Goal: Task Accomplishment & Management: Manage account settings

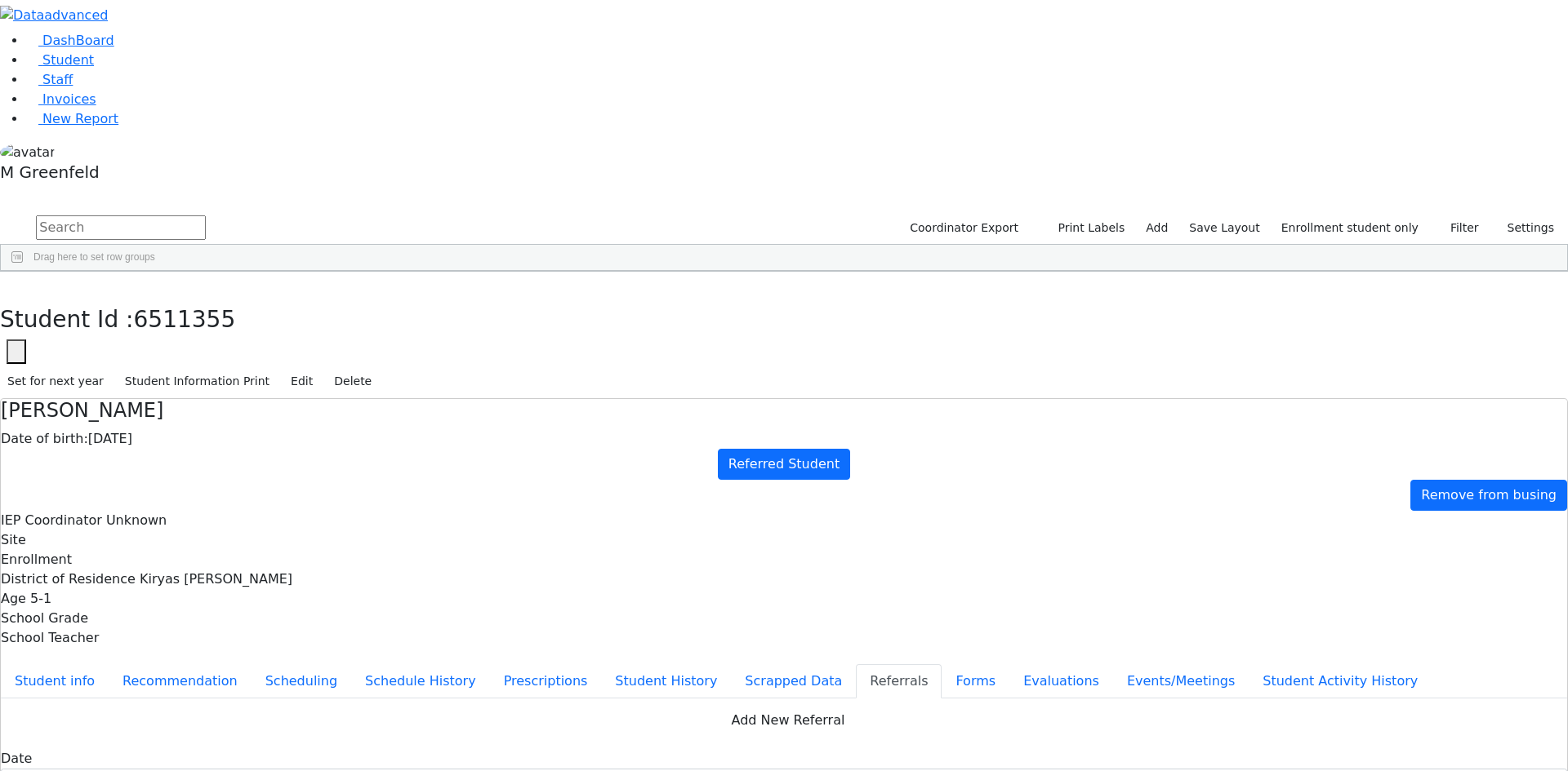
scroll to position [167, 0]
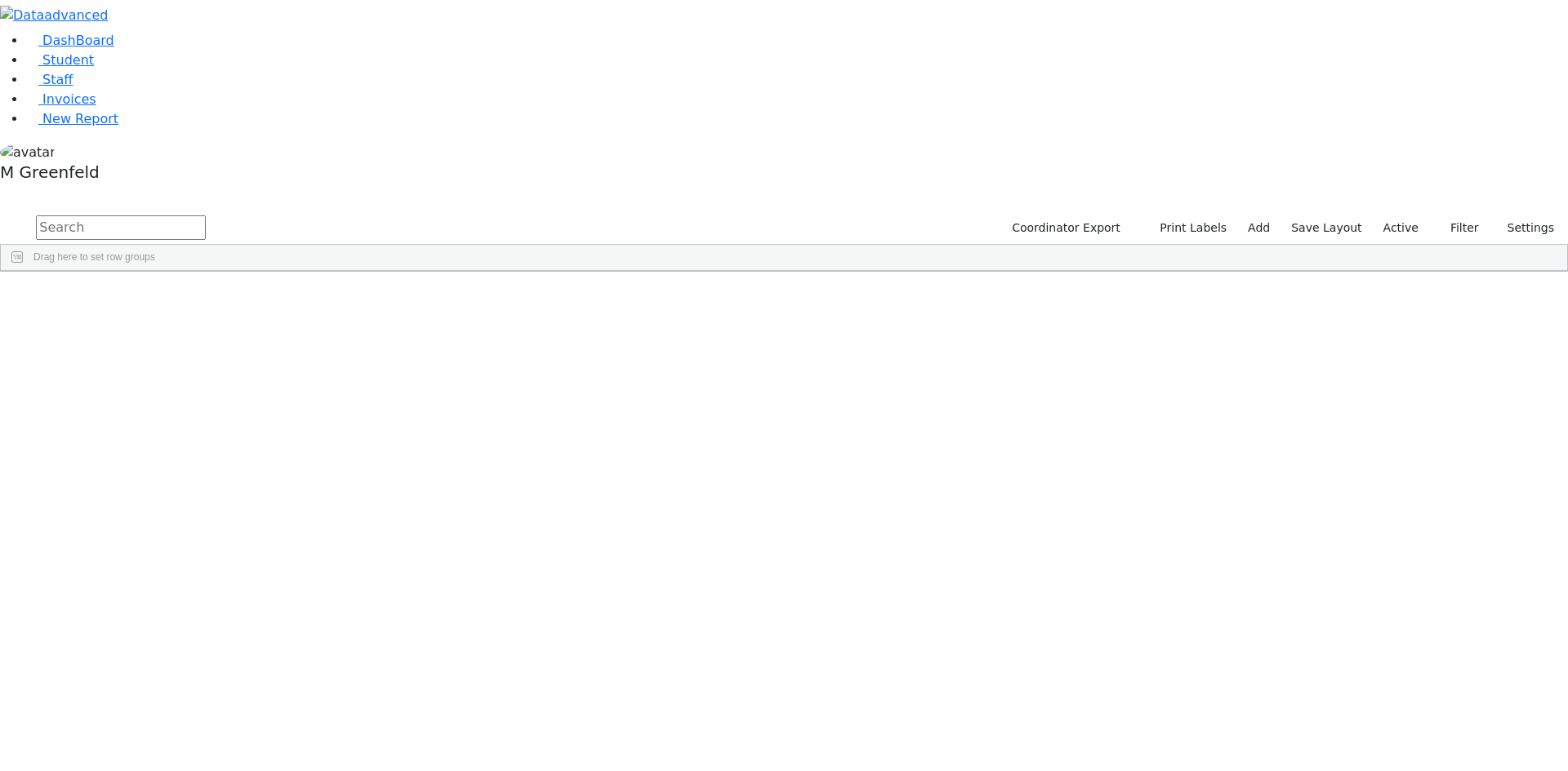
click at [206, 215] on input "text" at bounding box center [121, 227] width 170 height 24
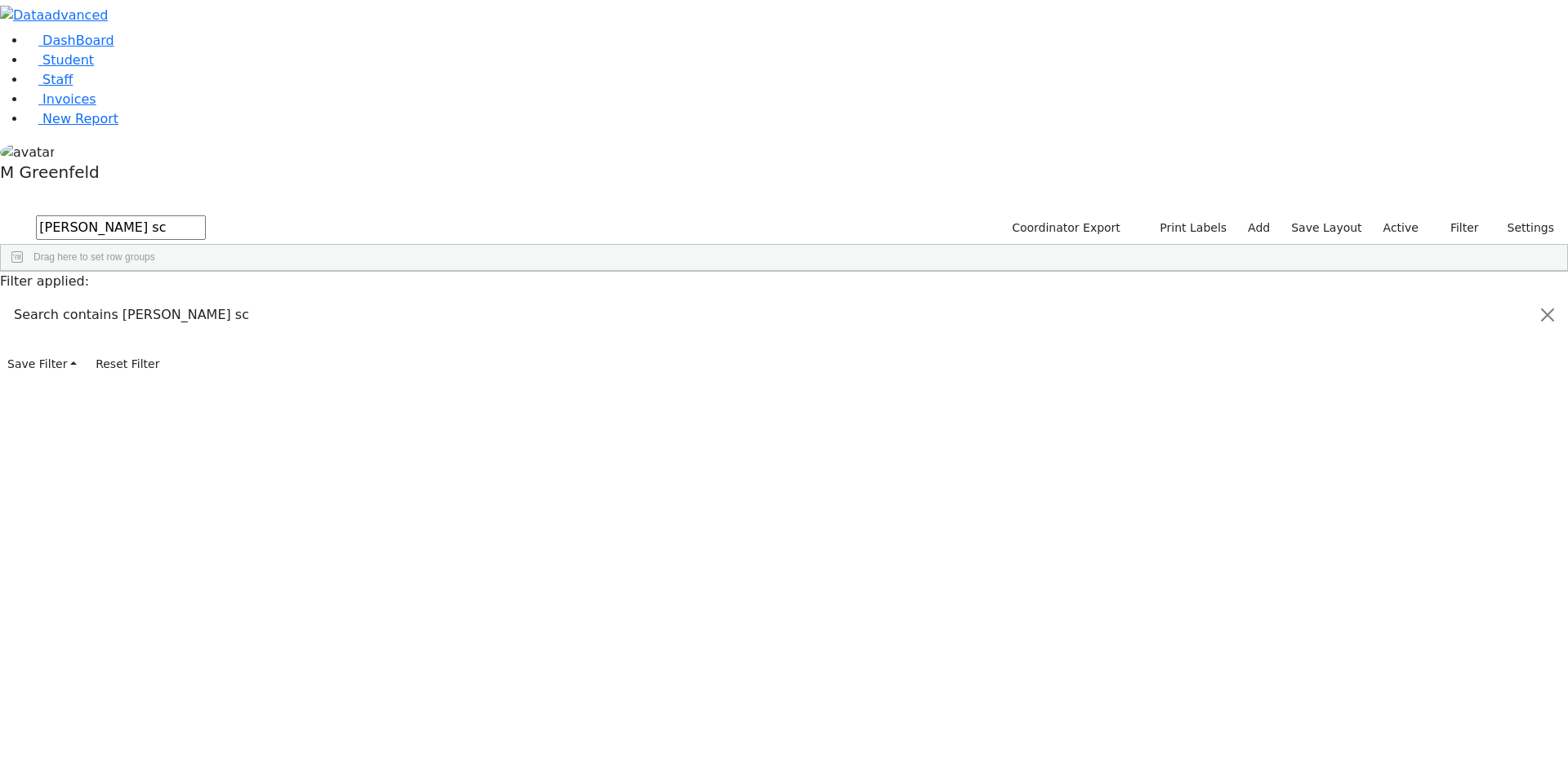
type input "shulem sc"
click at [1448, 215] on button "Filter" at bounding box center [1457, 228] width 57 height 25
click at [1392, 351] on label "Enrollment student only" at bounding box center [1430, 370] width 109 height 40
click at [1369, 355] on input "Enrollment student only" at bounding box center [1363, 361] width 14 height 14
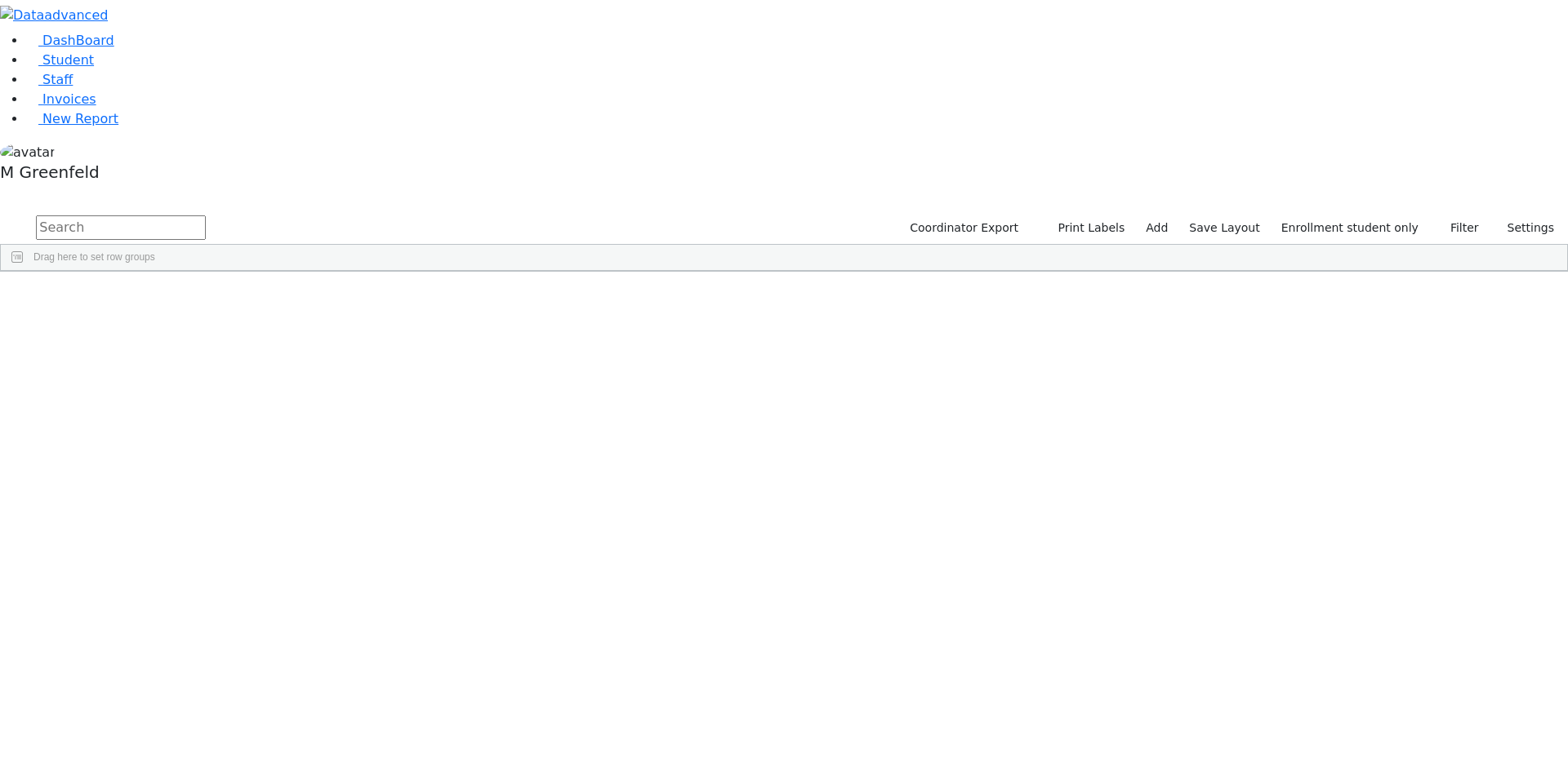
scroll to position [190, 0]
click at [164, 770] on div "Stauber" at bounding box center [125, 782] width 78 height 23
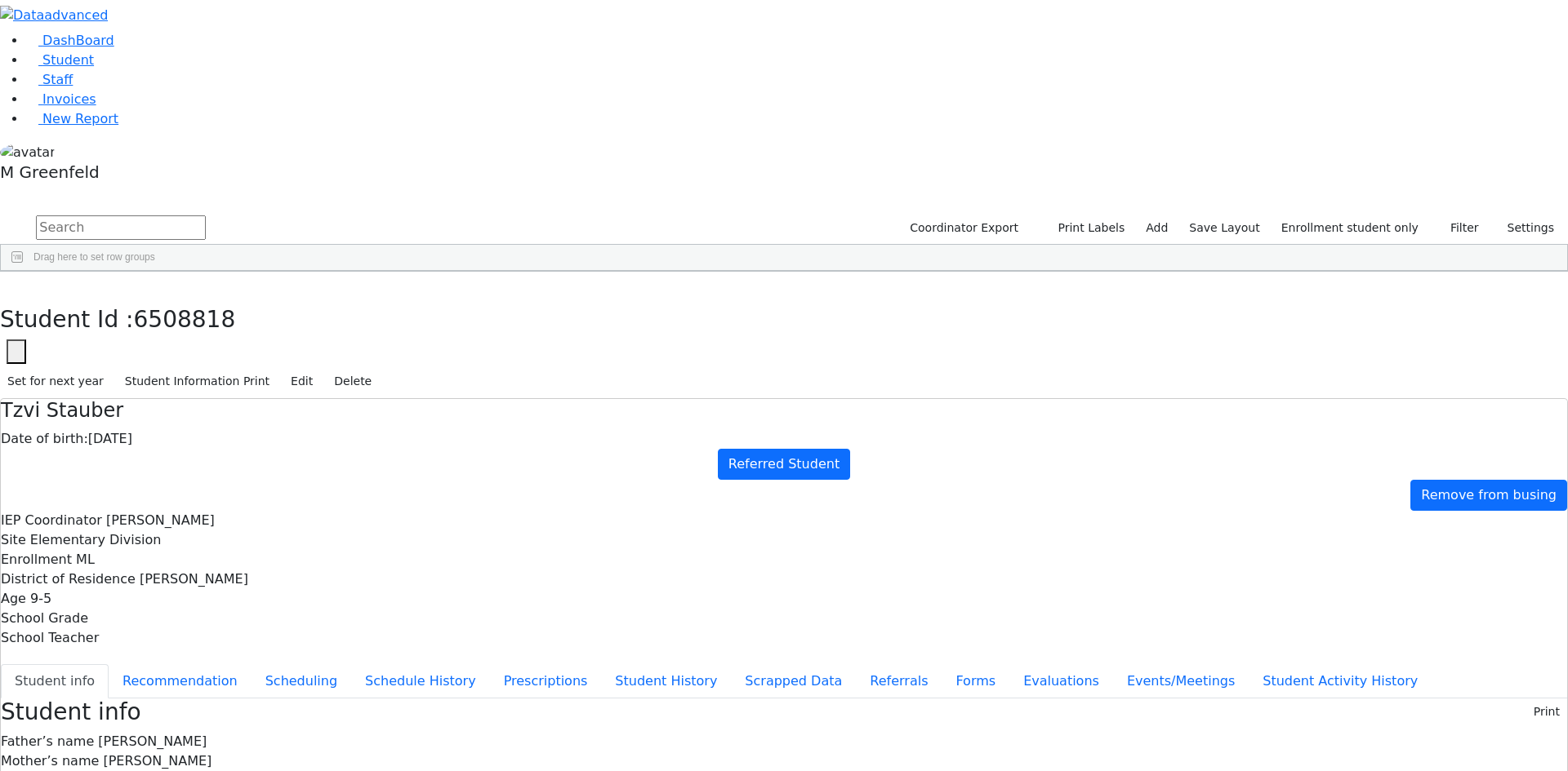
scroll to position [4, 0]
click at [320, 369] on button "Edit" at bounding box center [302, 382] width 37 height 25
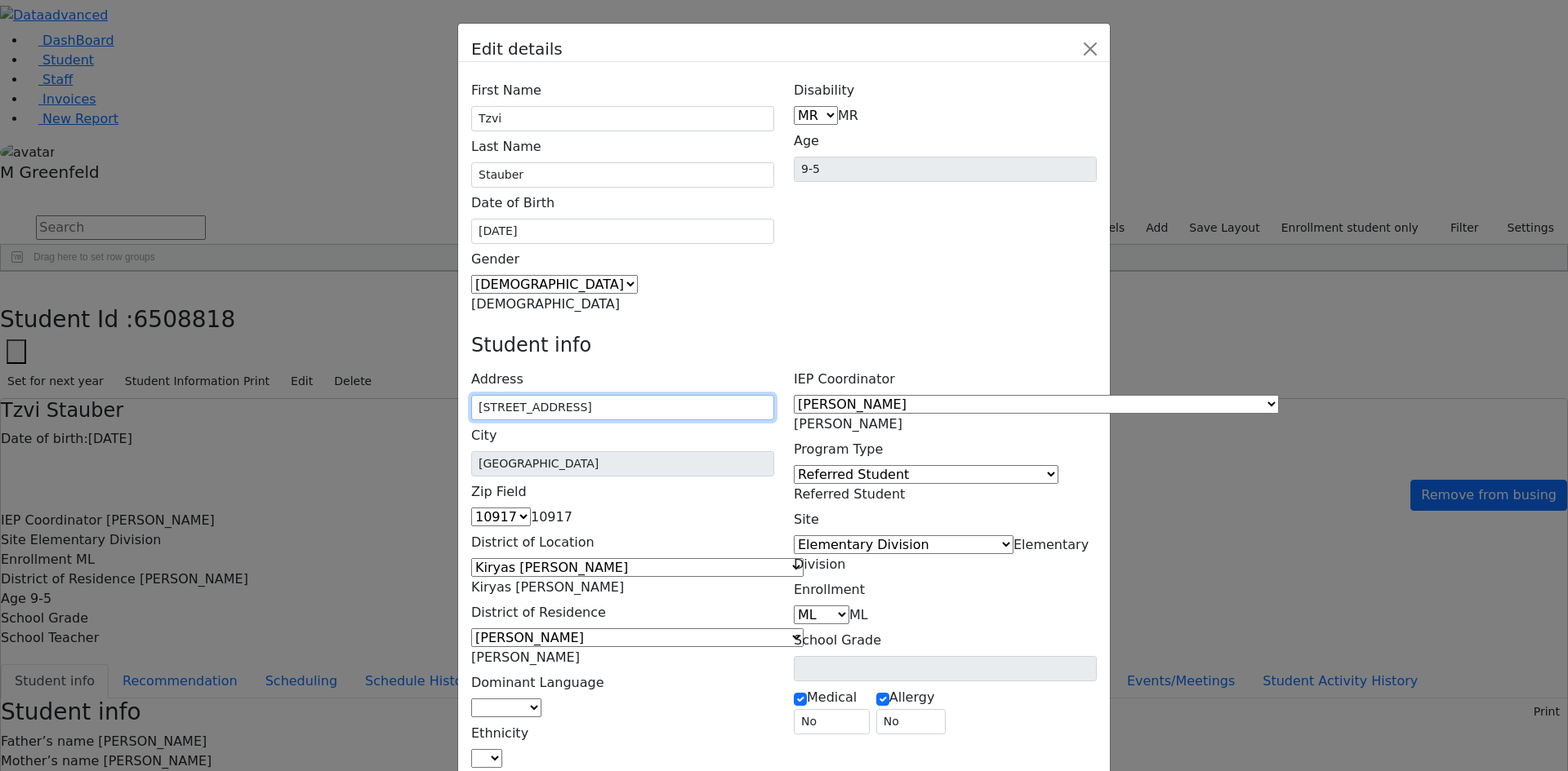
click at [640, 395] on input "77 Edgewood Dr" at bounding box center [622, 408] width 303 height 25
click at [826, 333] on h4 "Student info" at bounding box center [783, 345] width 625 height 23
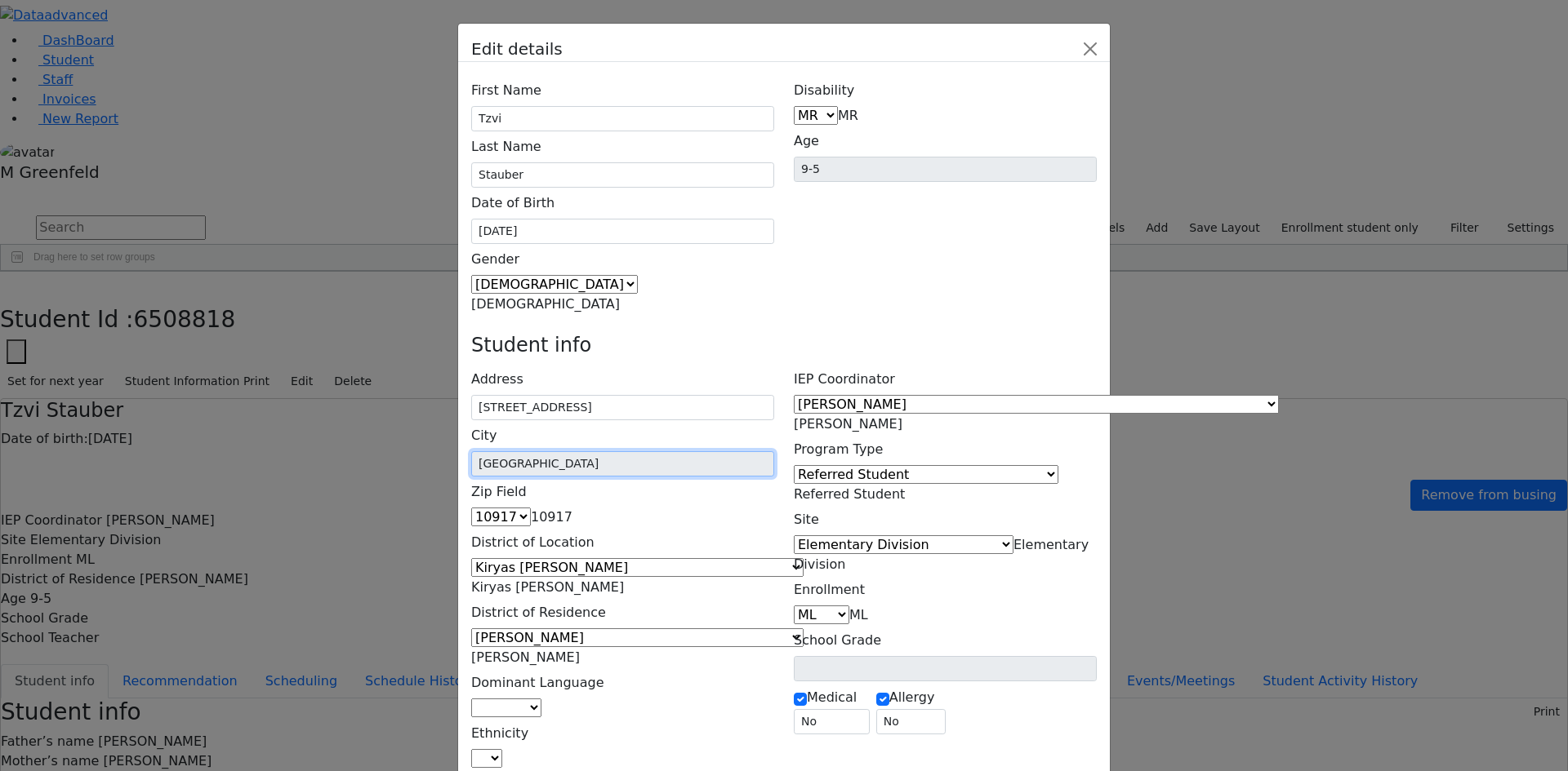
click at [612, 451] on input "Central Valley" at bounding box center [622, 464] width 303 height 25
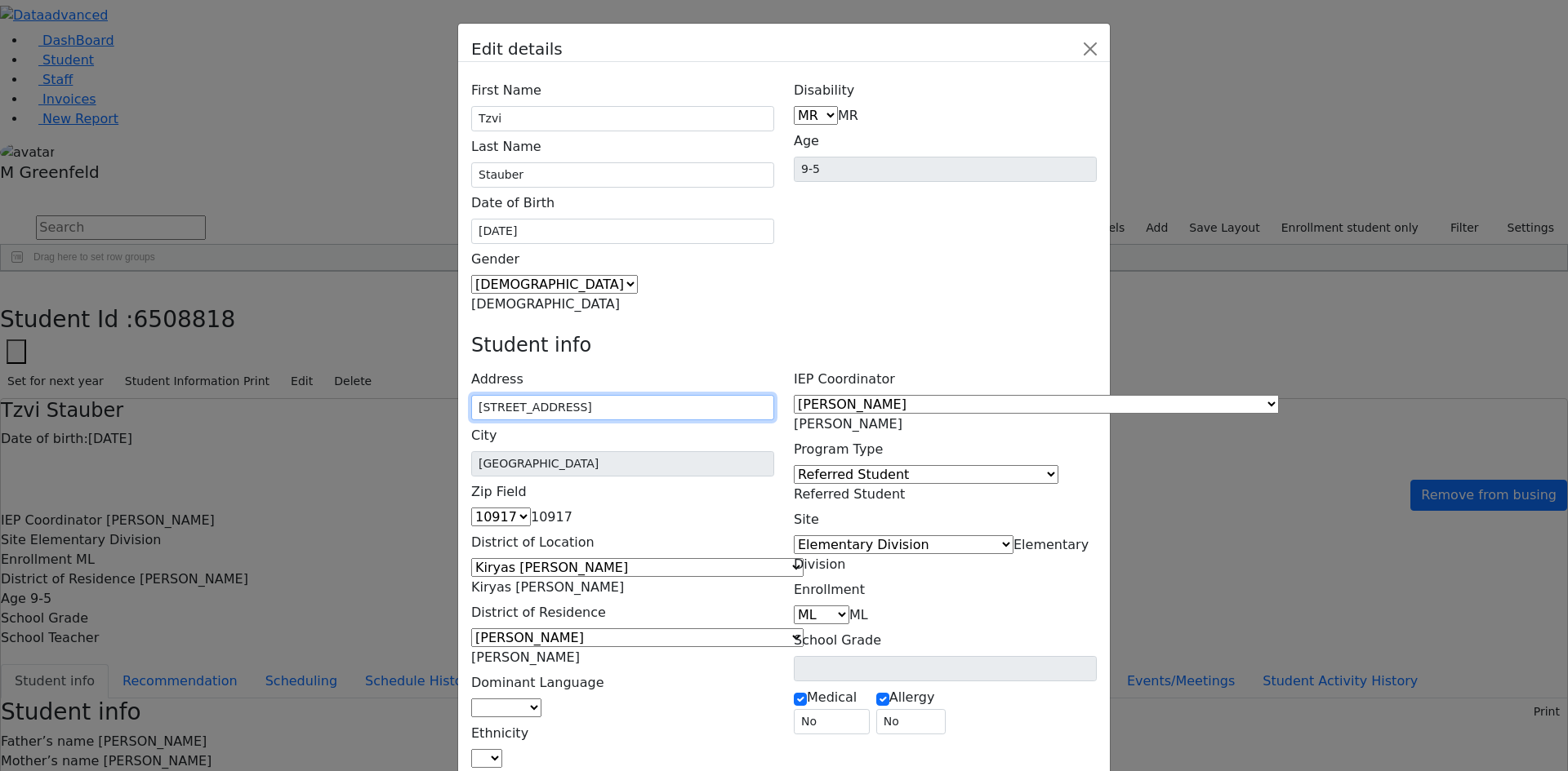
click at [682, 395] on input "5 Ungvar St. Unit #204" at bounding box center [622, 408] width 303 height 25
type input "5 Ungvar St unit 204, Monroe, NY, USA"
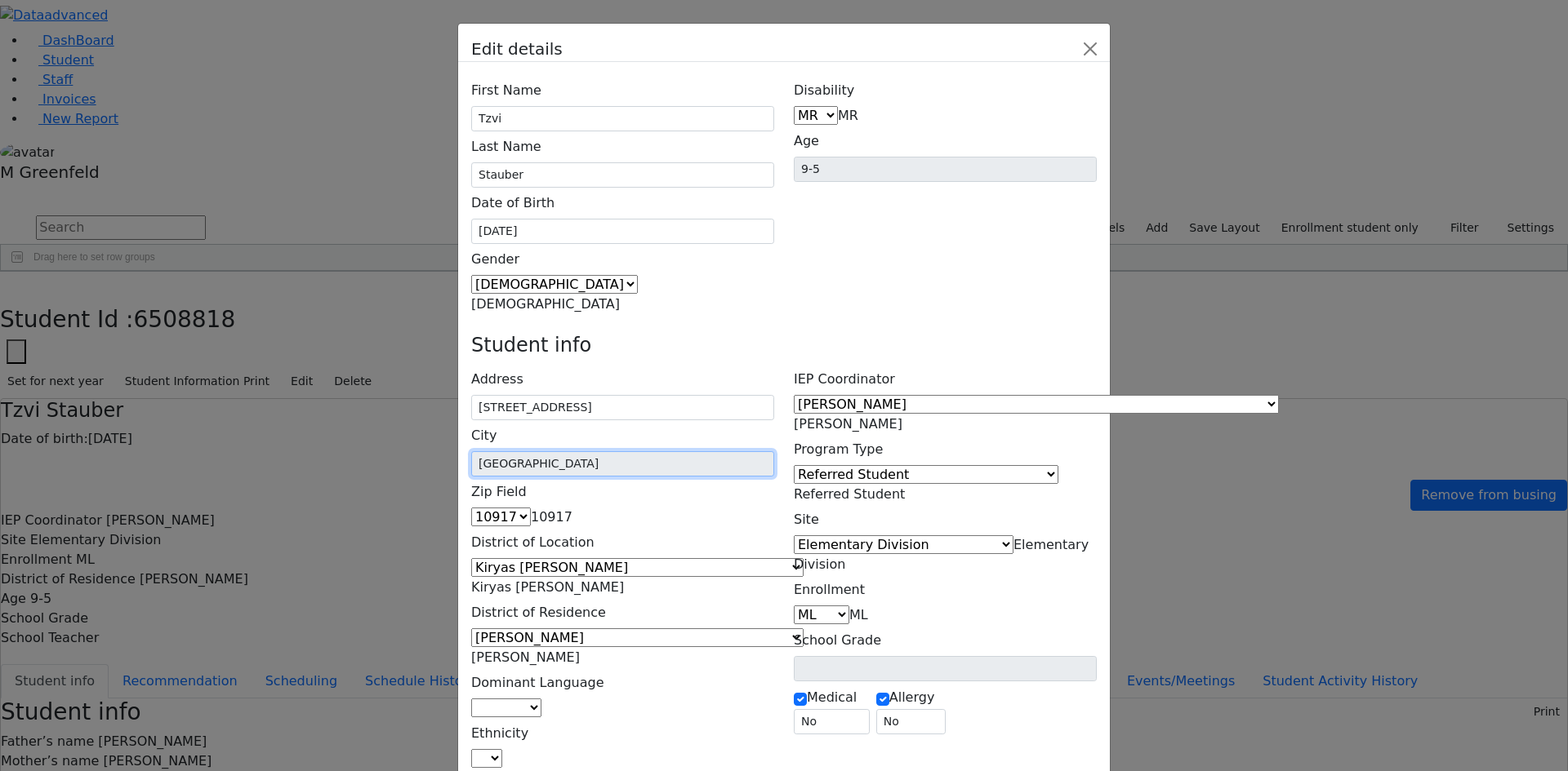
click at [611, 451] on input "Central Valley" at bounding box center [622, 464] width 303 height 25
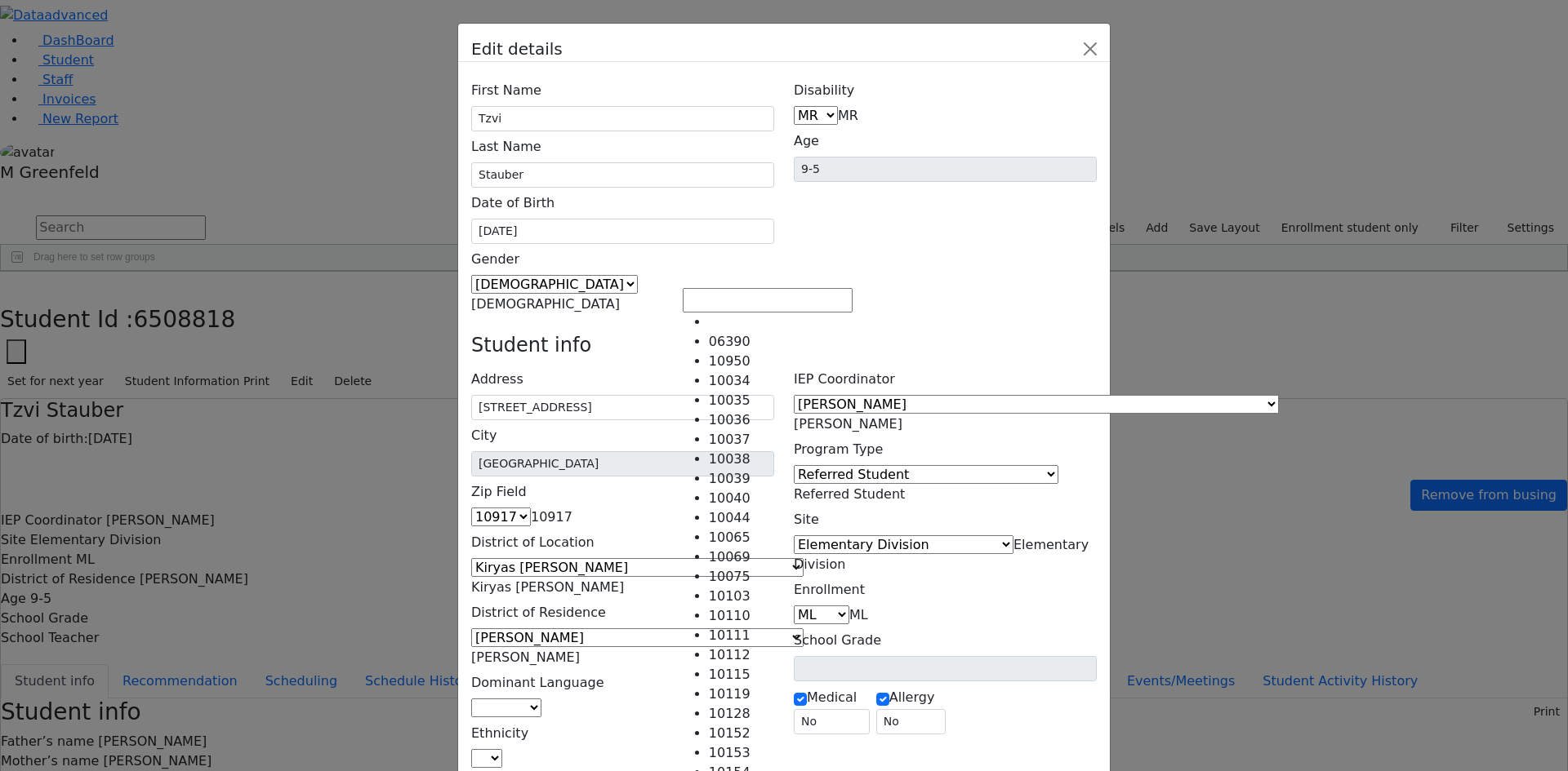
click at [572, 509] on span "10917" at bounding box center [551, 517] width 42 height 15
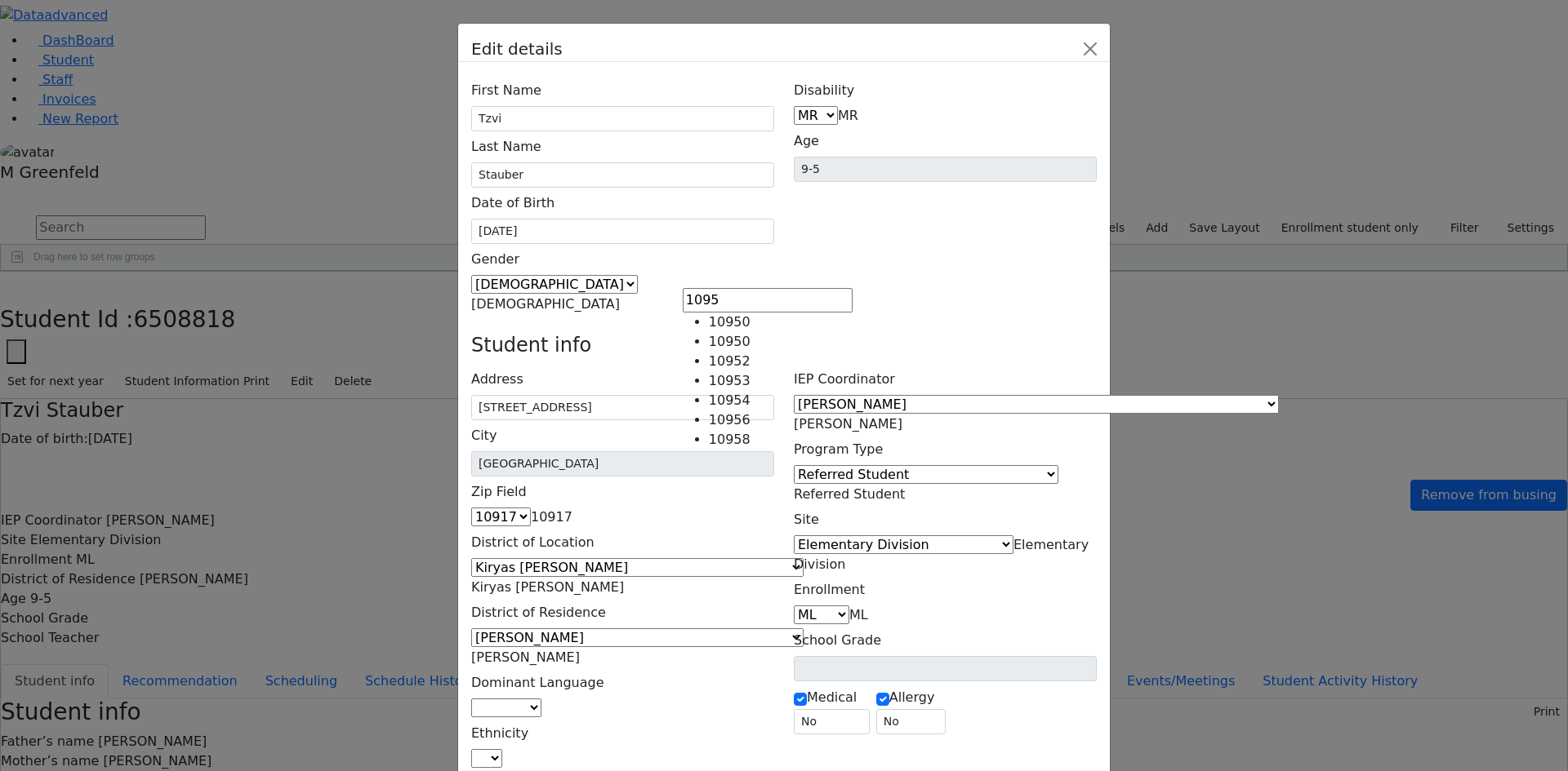
scroll to position [0, 0]
type input "10950"
type input "Monroe"
select select "10950"
click at [624, 580] on span "Kiryas [PERSON_NAME]" at bounding box center [547, 587] width 153 height 15
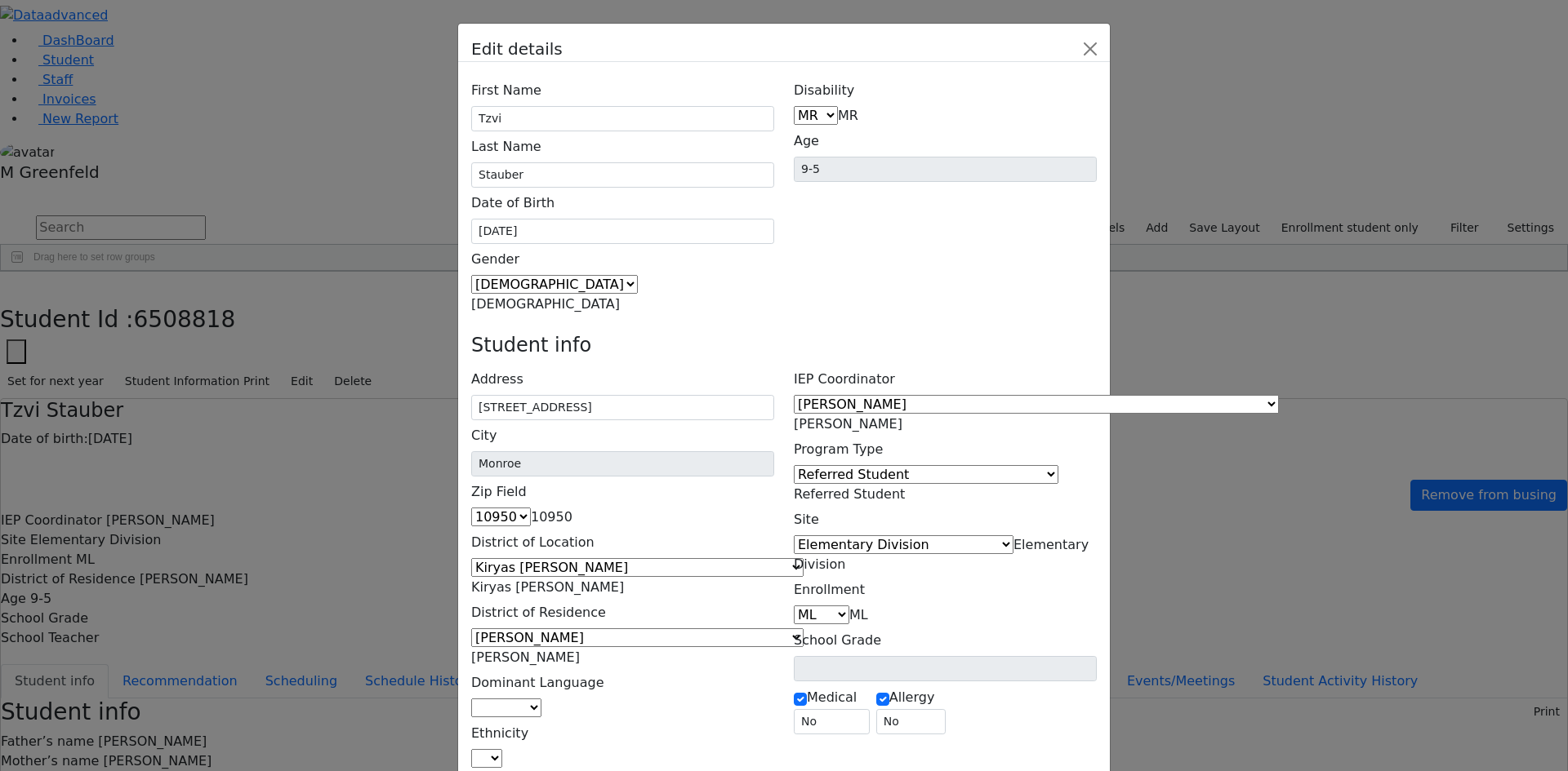
click at [624, 580] on span "Kiryas [PERSON_NAME]" at bounding box center [547, 587] width 153 height 15
click at [580, 649] on span "[PERSON_NAME]" at bounding box center [525, 657] width 108 height 15
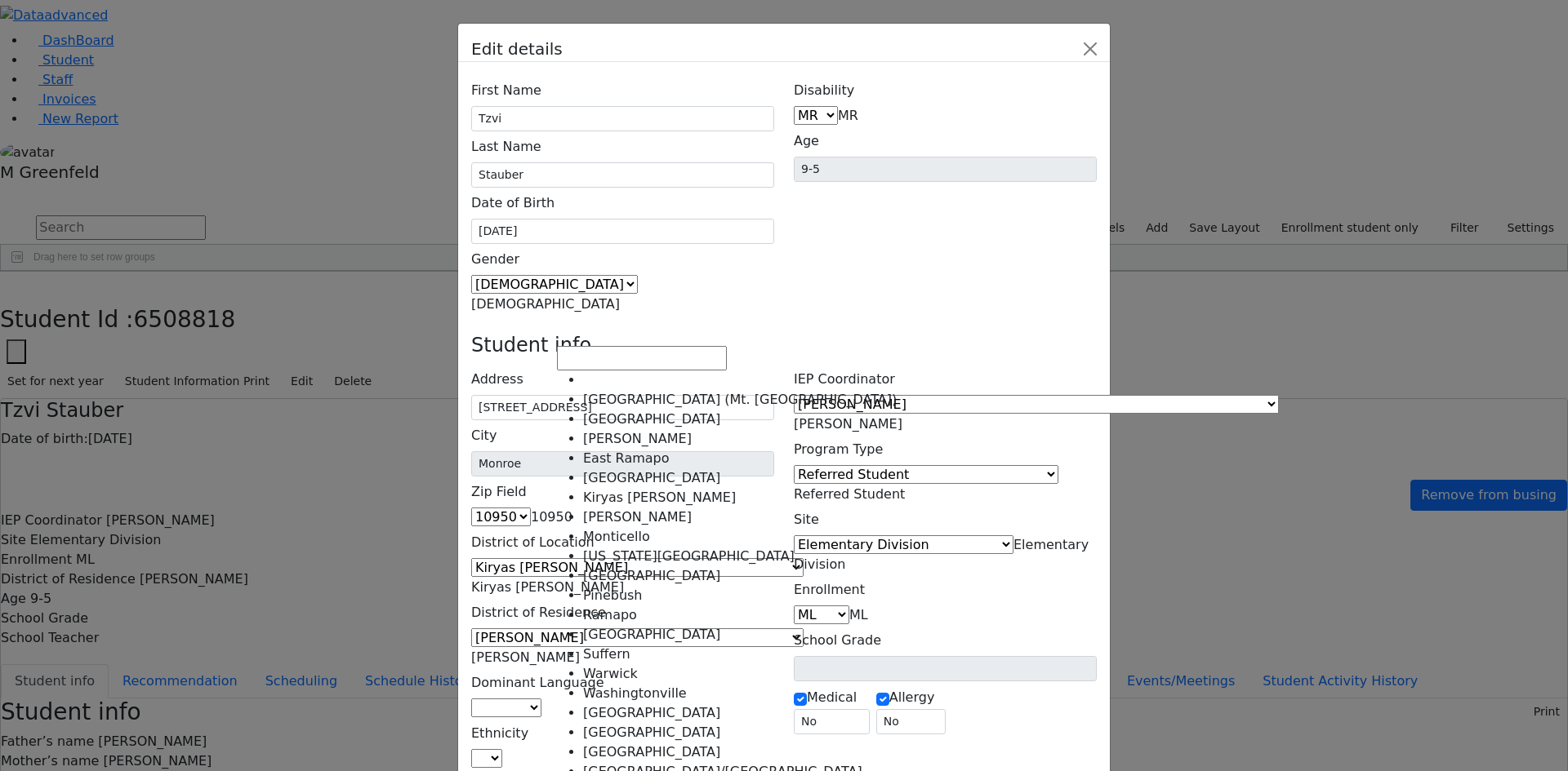
select select "6"
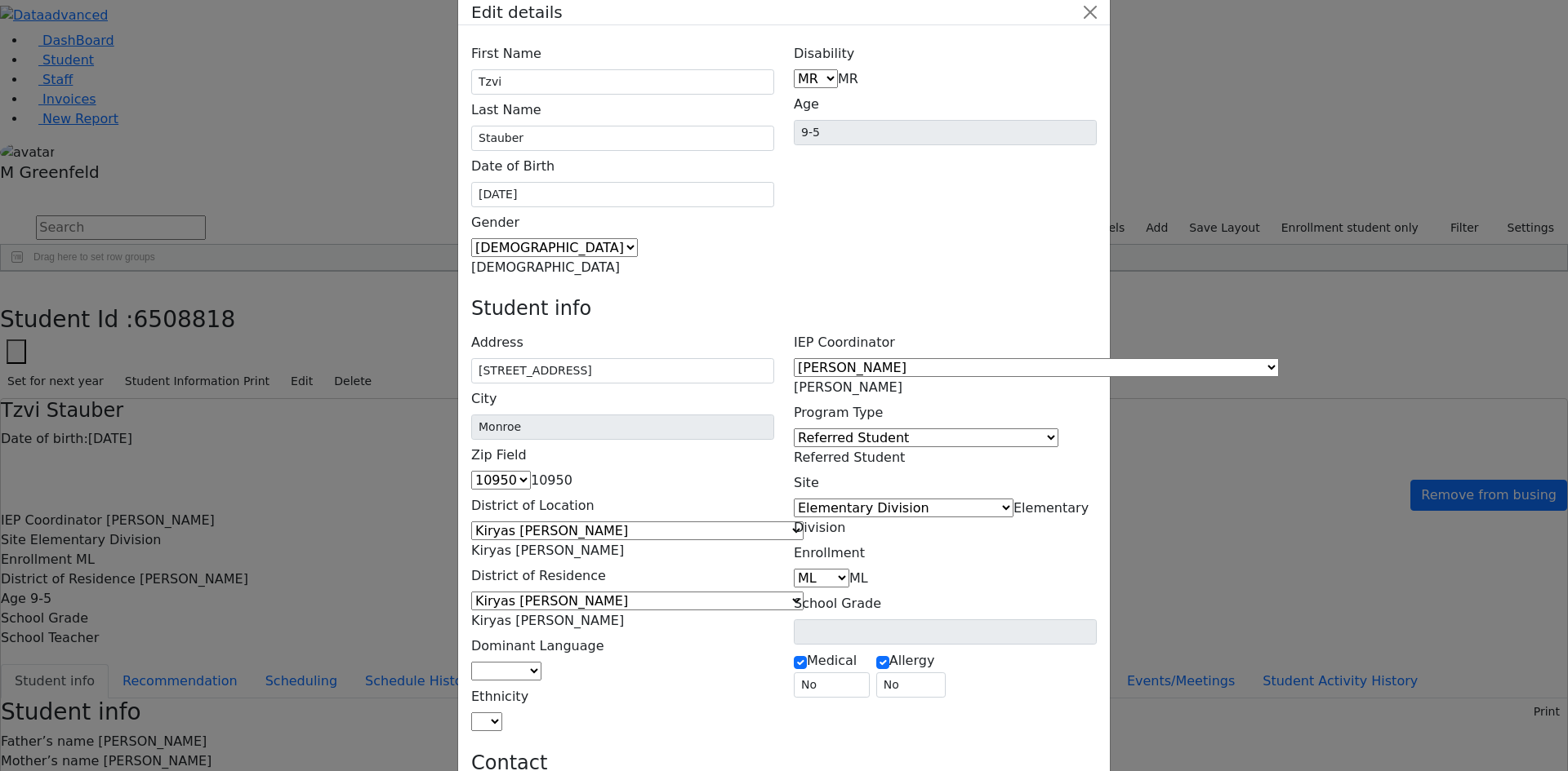
scroll to position [56, 0]
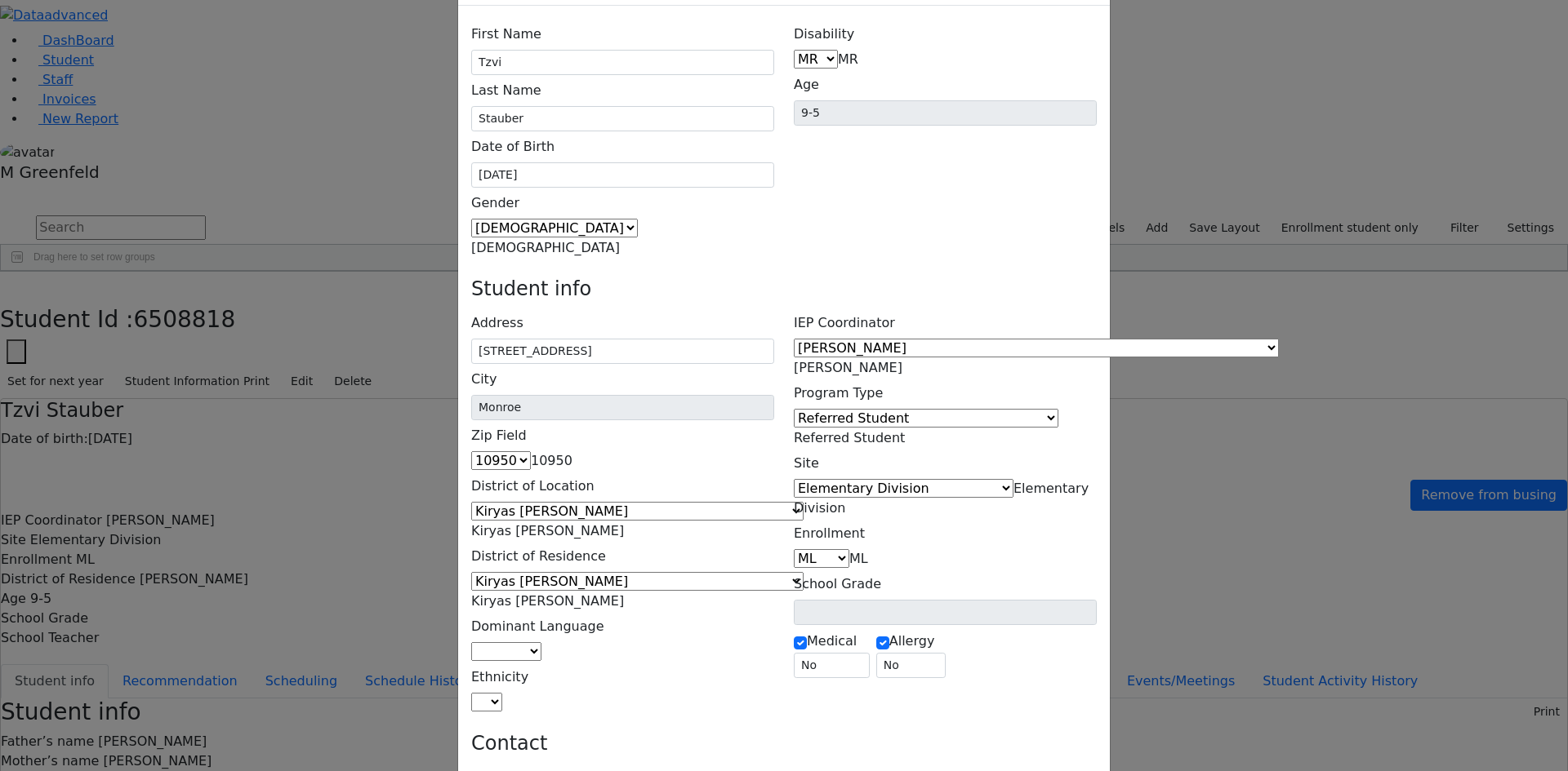
drag, startPoint x: 681, startPoint y: 495, endPoint x: 836, endPoint y: 506, distance: 155.4
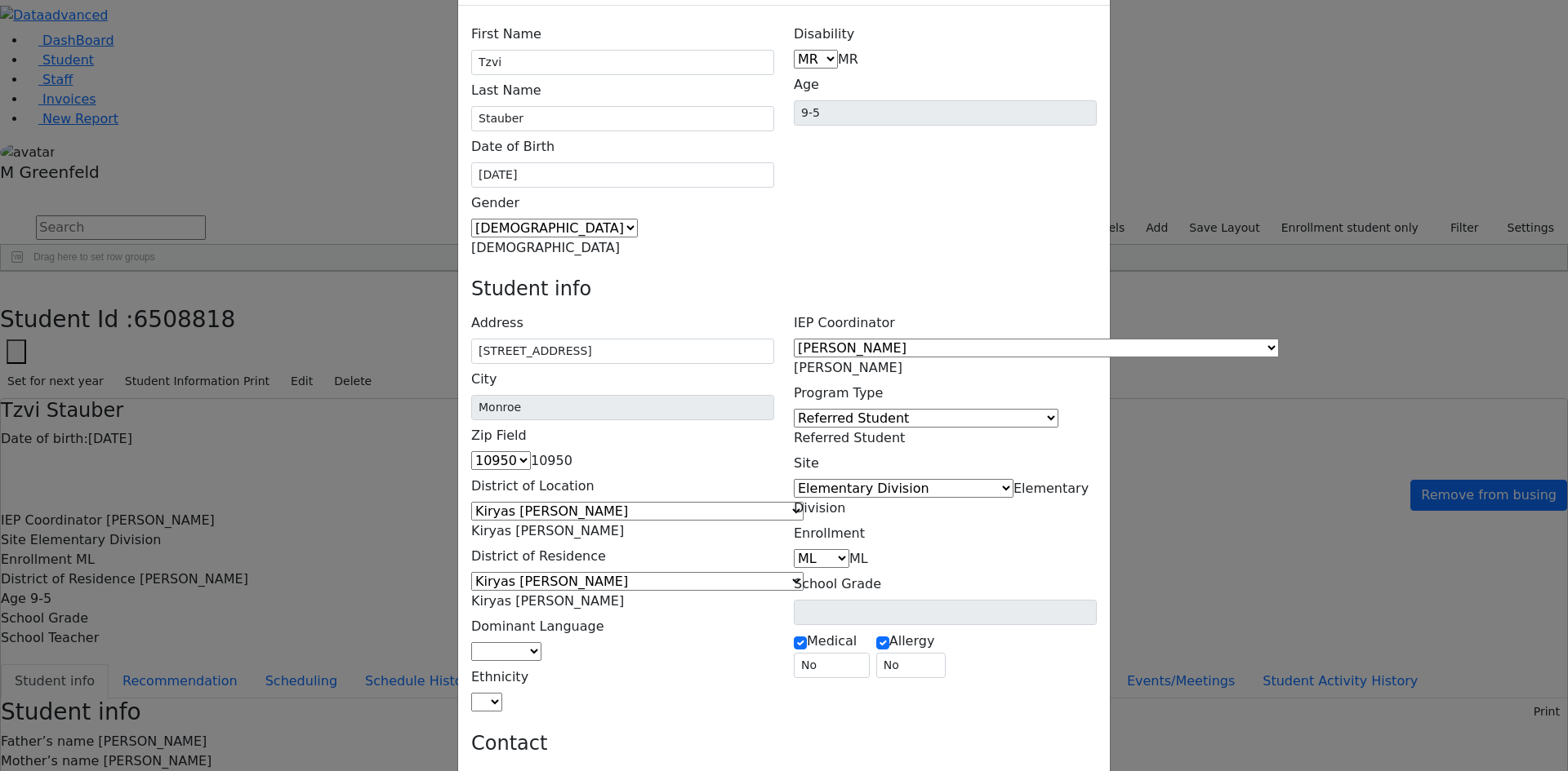
scroll to position [0, 0]
type input "5 Ungvar St unit 204"
click at [684, 339] on input "5 Ungvar St unit 204, Monroe, NY, USA" at bounding box center [622, 352] width 303 height 25
drag, startPoint x: 669, startPoint y: 188, endPoint x: 790, endPoint y: 201, distance: 121.7
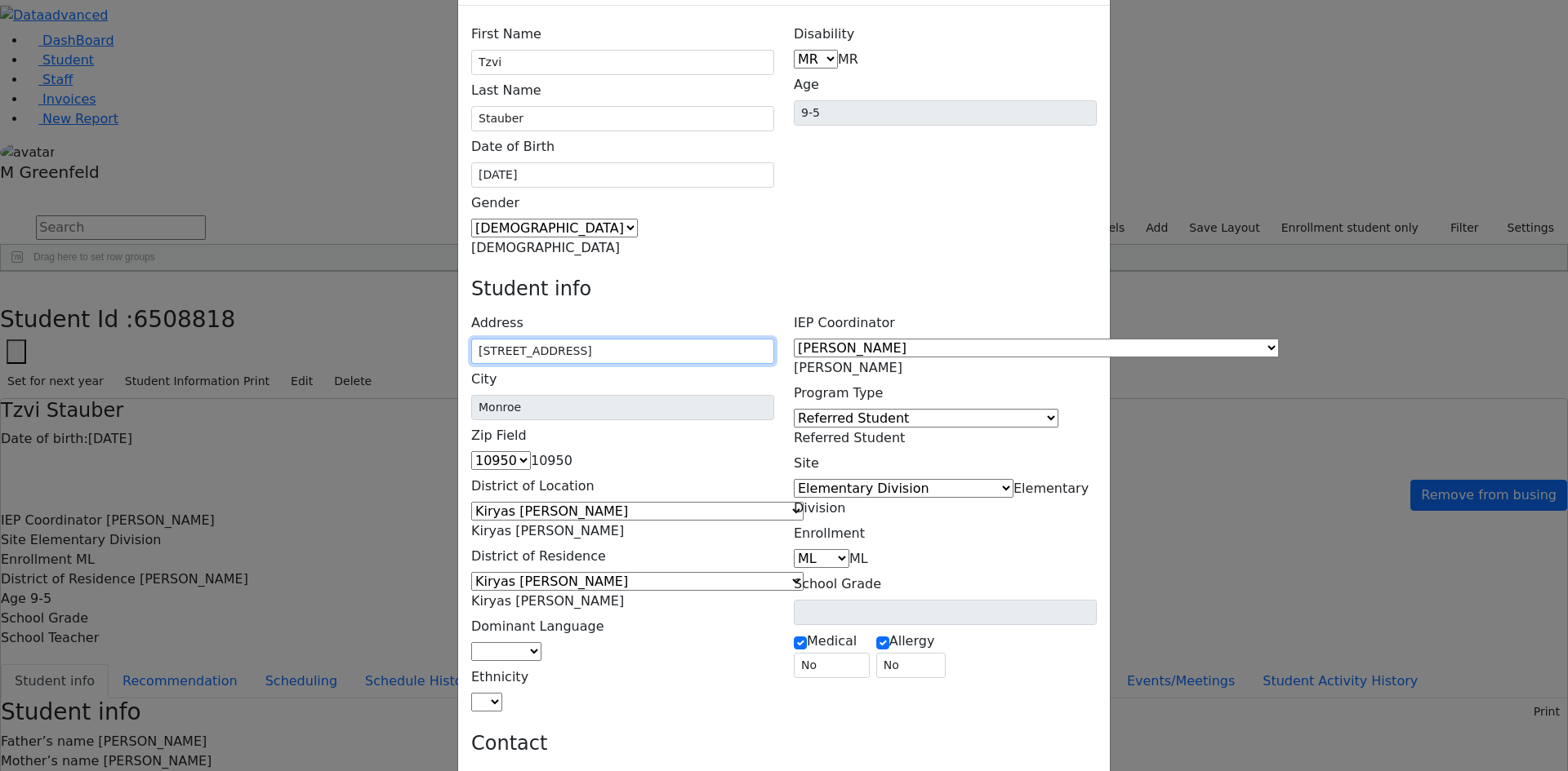
click at [790, 277] on div "Student info Address 5 Ungvar St unit 204, Monroe, NY, USA City Monroe Zip Fiel…" at bounding box center [783, 495] width 645 height 435
type input "5 Ungvar St unit 204"
click at [758, 391] on div "First Name Tzvi Last Name Stauber Date of Birth 03/08/2016 Gender Male" at bounding box center [784, 749] width 652 height 1486
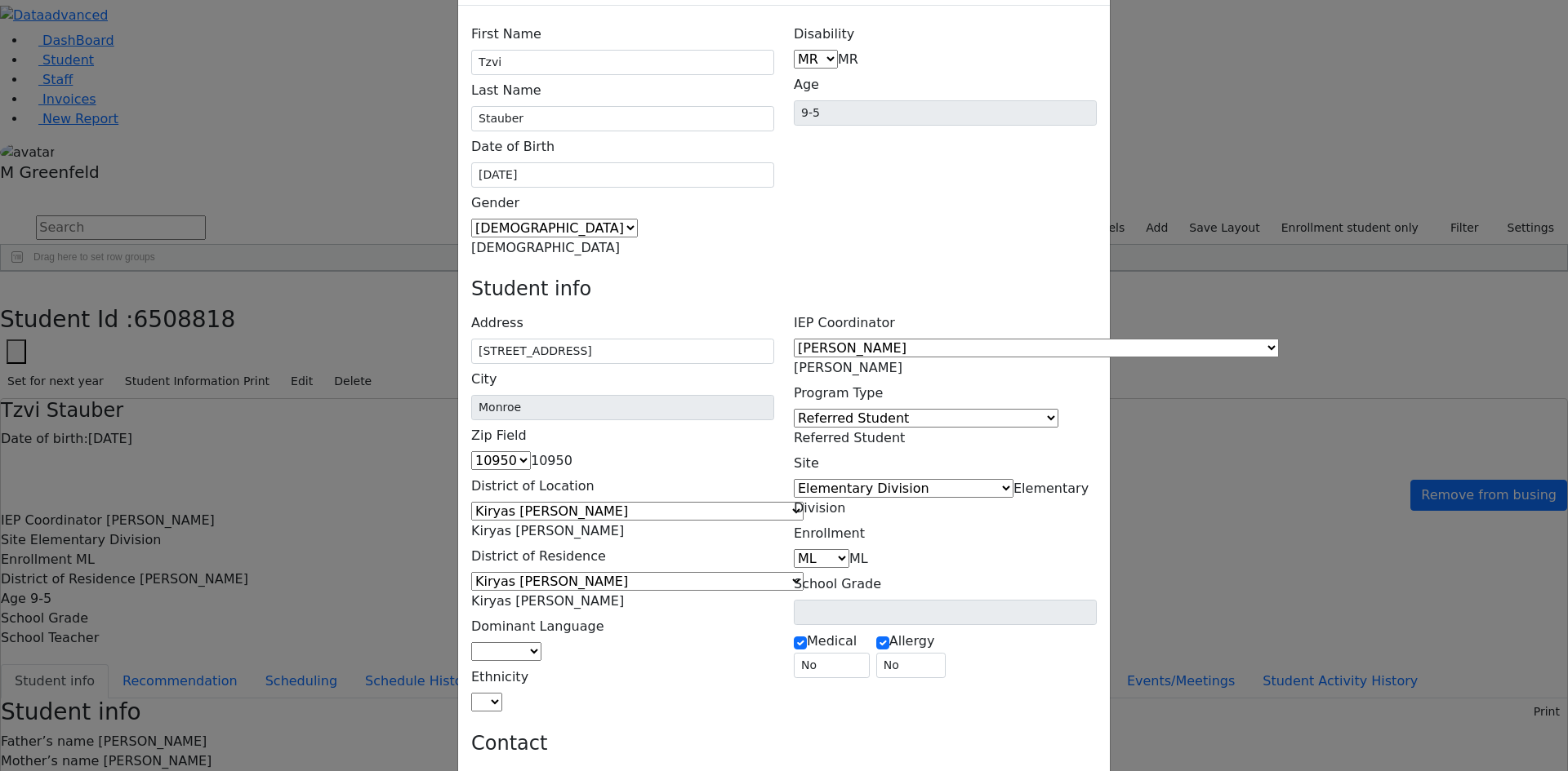
type input "5 Ungvar St unit 204"
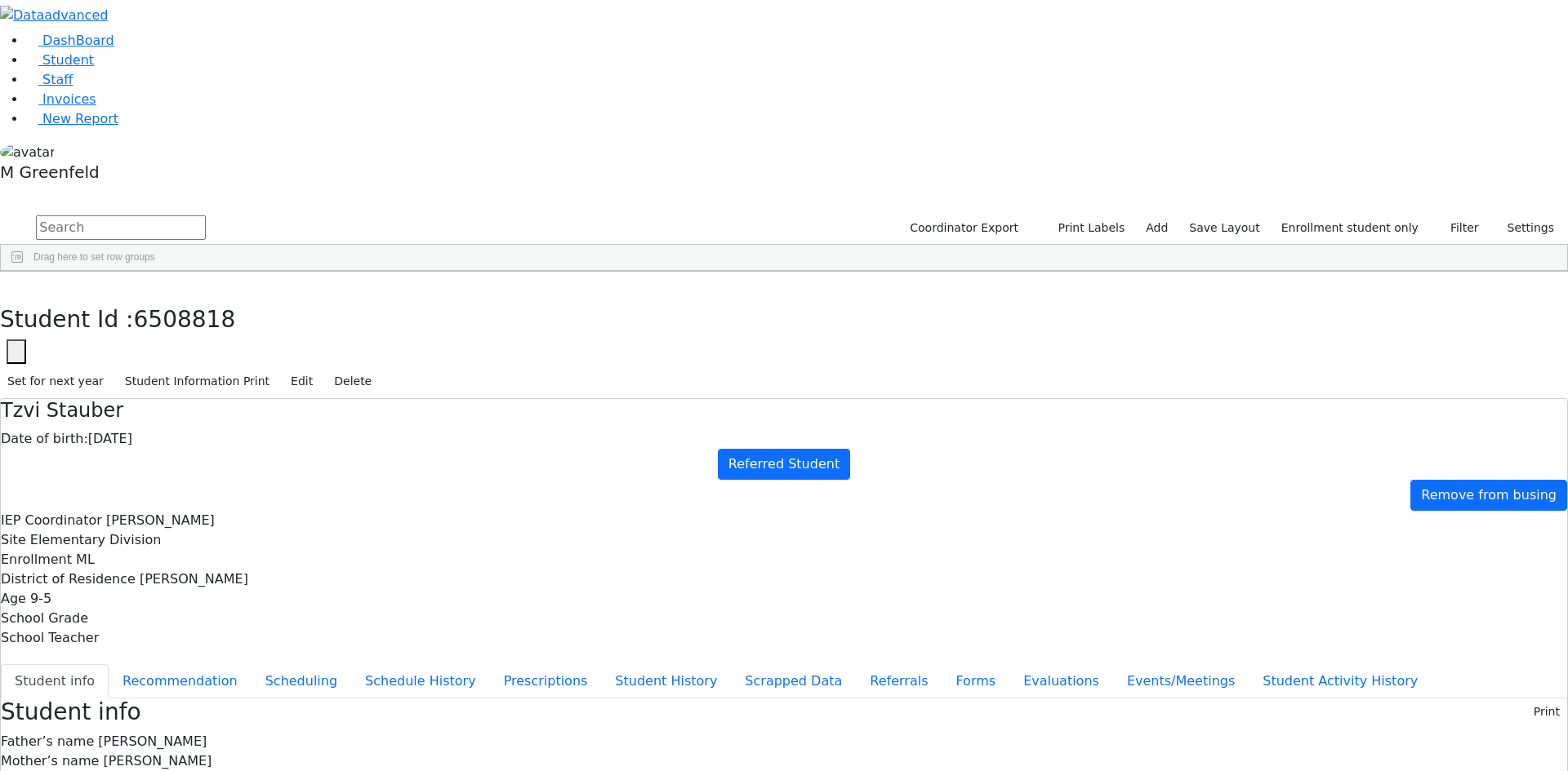
scroll to position [0, 0]
click at [251, 664] on button "Recommendation" at bounding box center [180, 680] width 143 height 34
checkbox input "true"
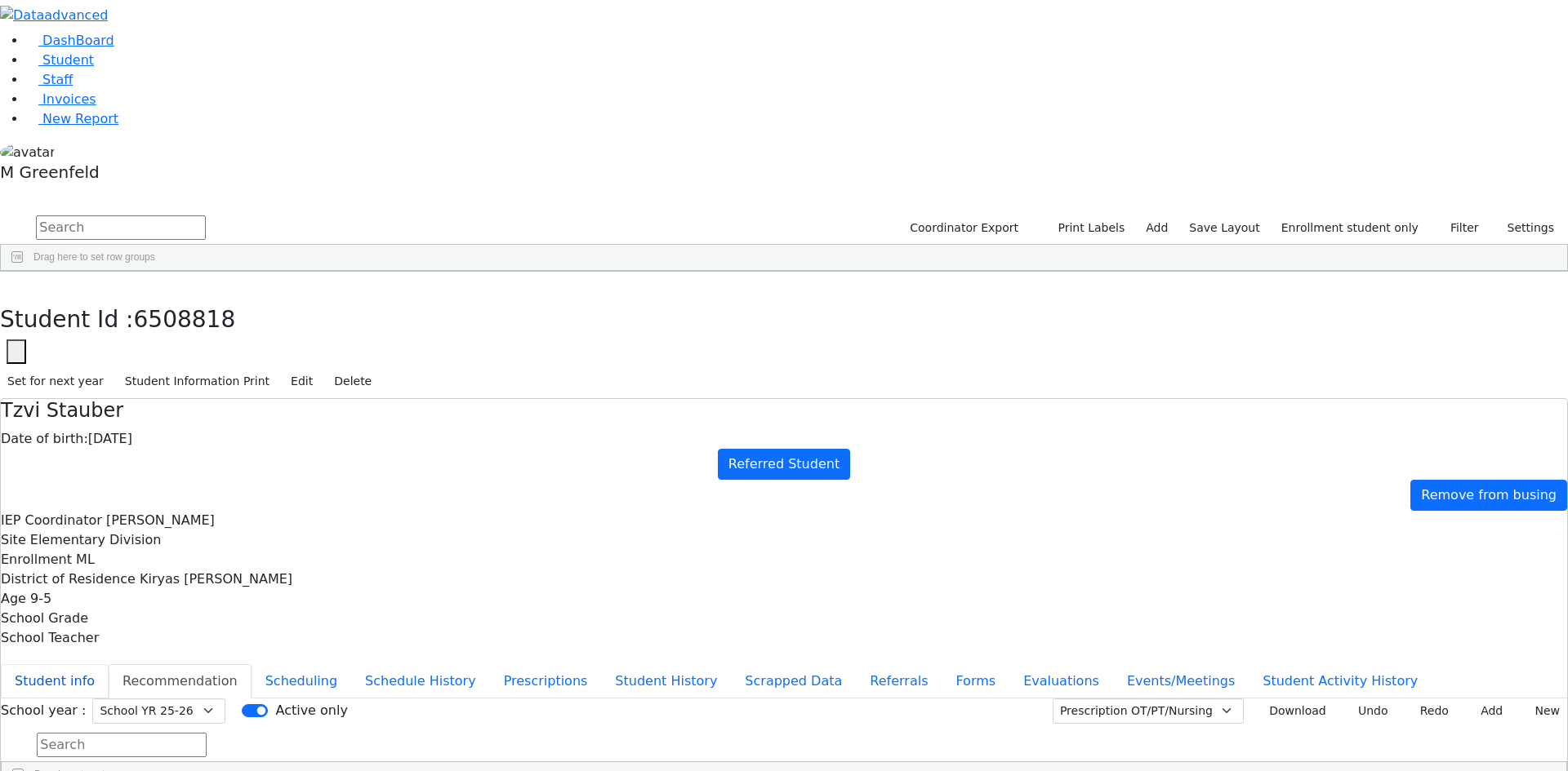
click at [108, 664] on button "Student info" at bounding box center [54, 680] width 107 height 34
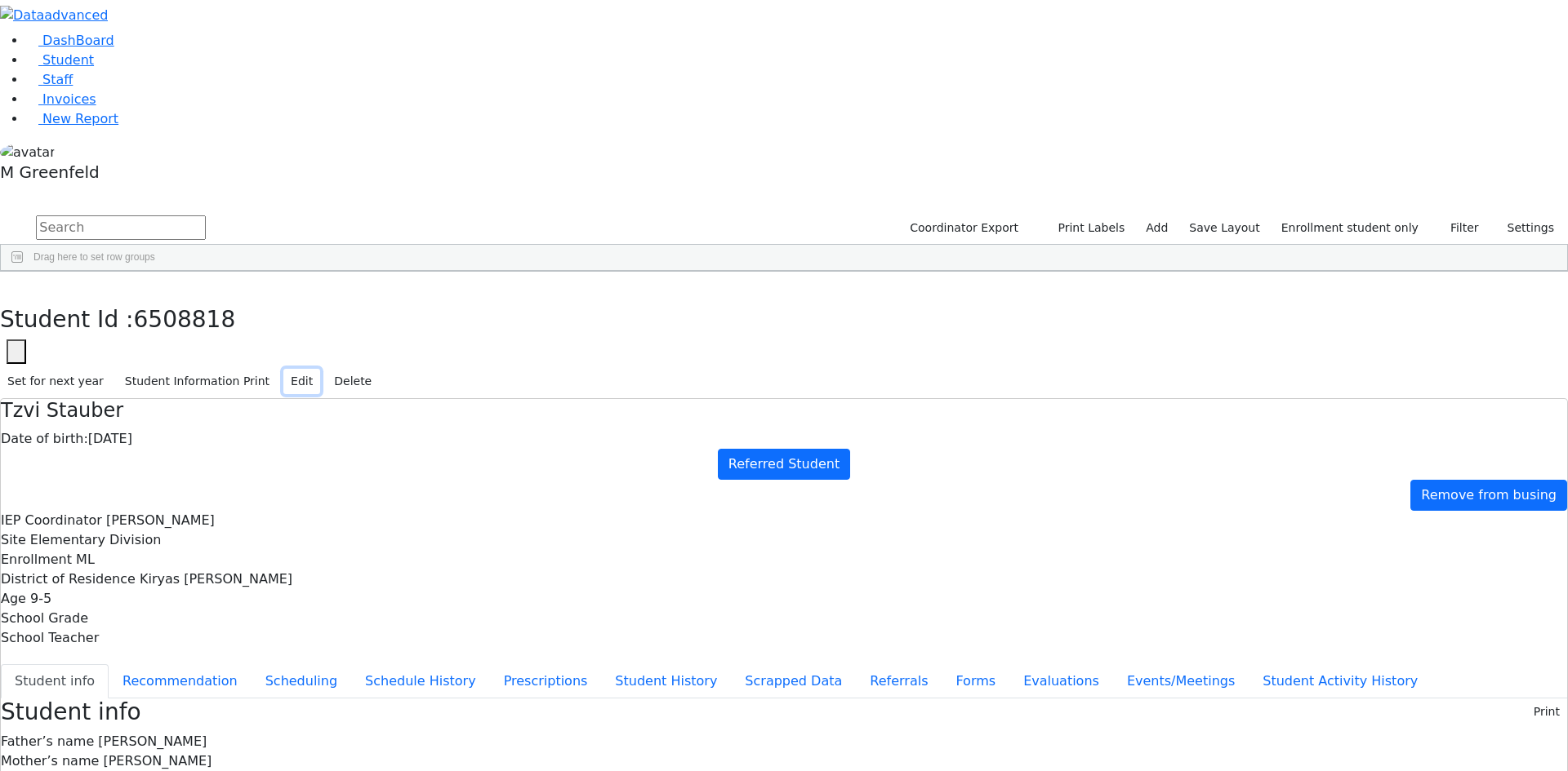
click at [320, 369] on button "Edit" at bounding box center [302, 382] width 37 height 25
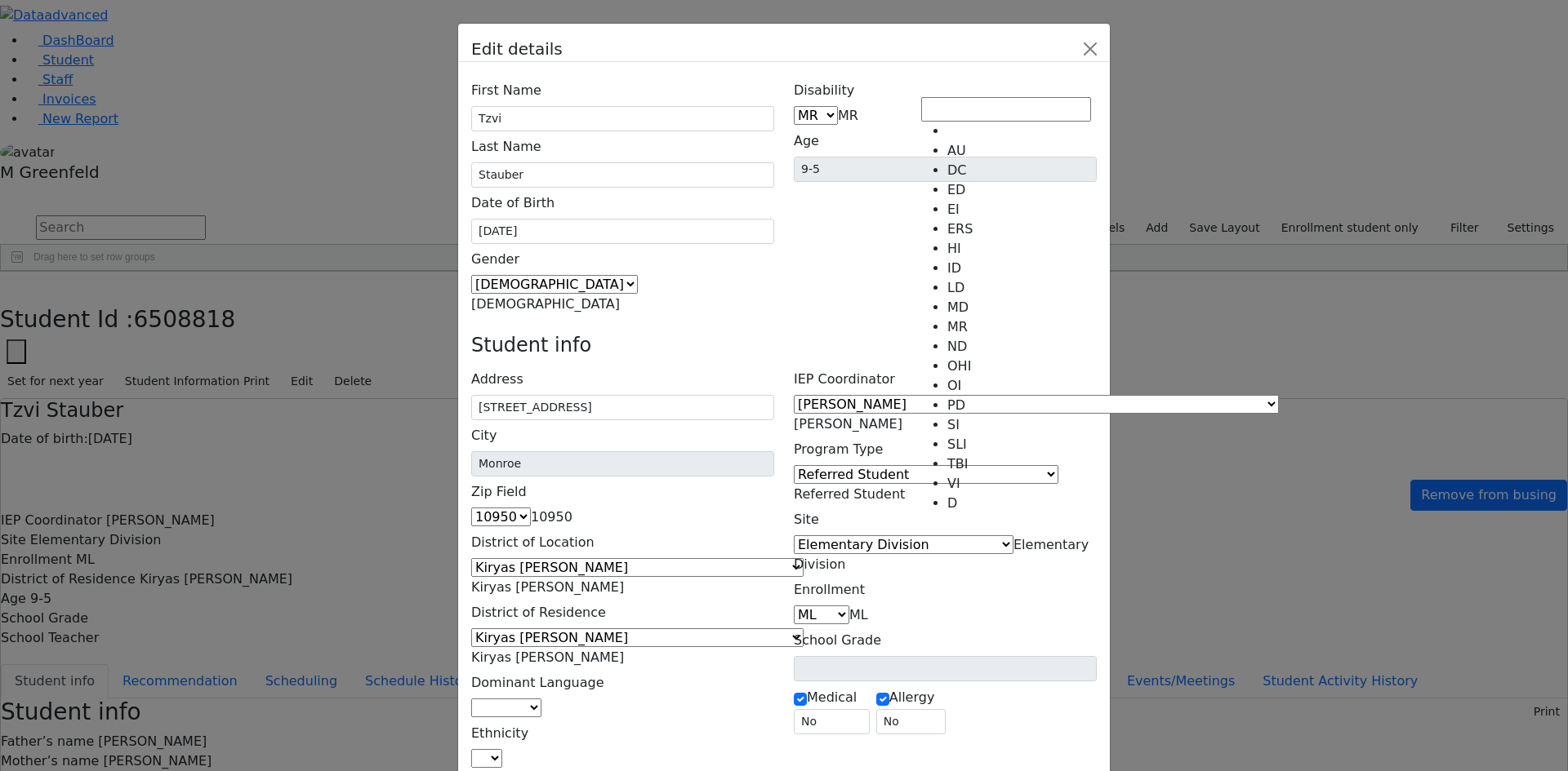
click at [858, 107] on span "MR" at bounding box center [848, 115] width 20 height 15
select select "9"
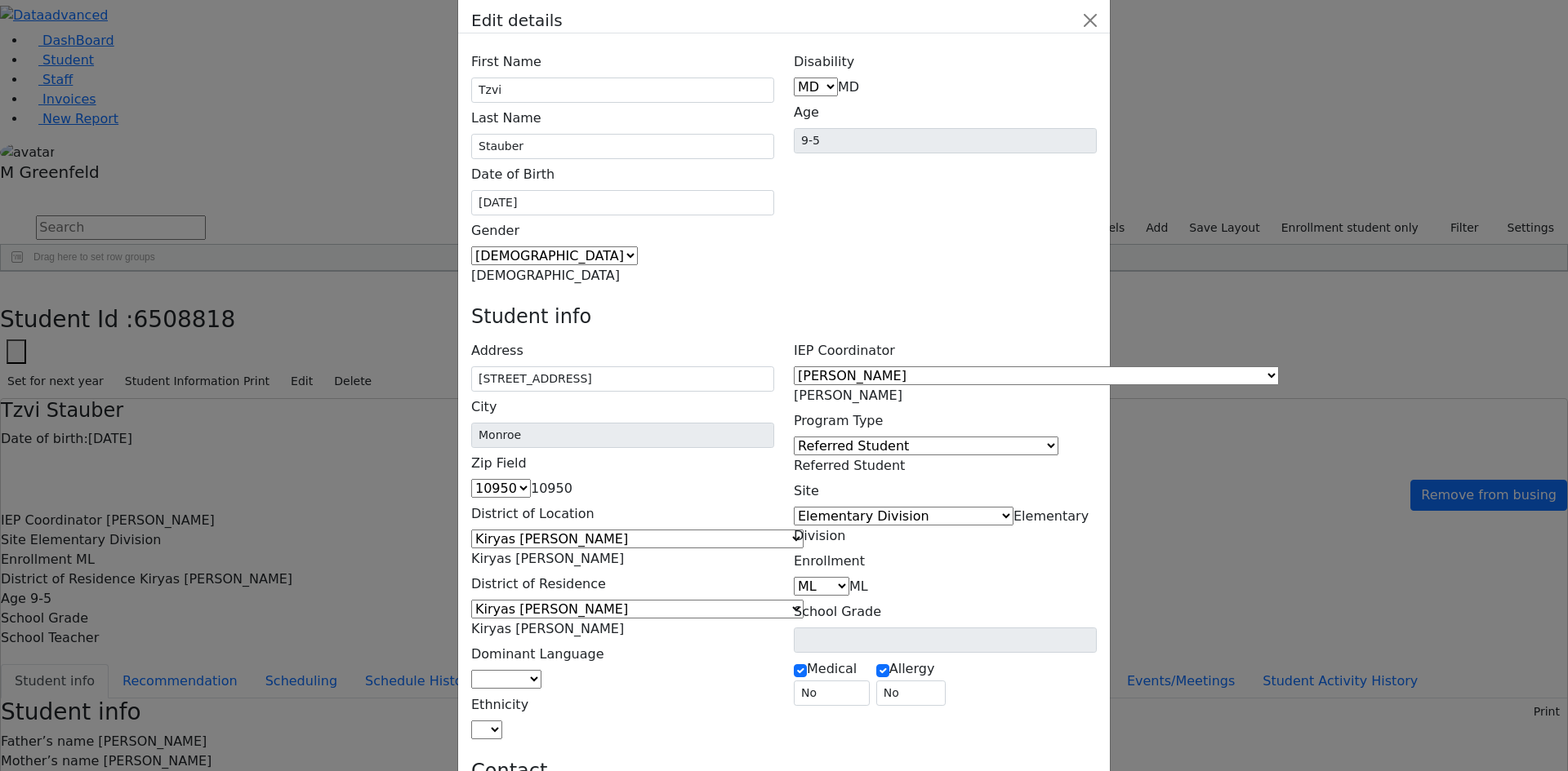
scroll to position [56, 0]
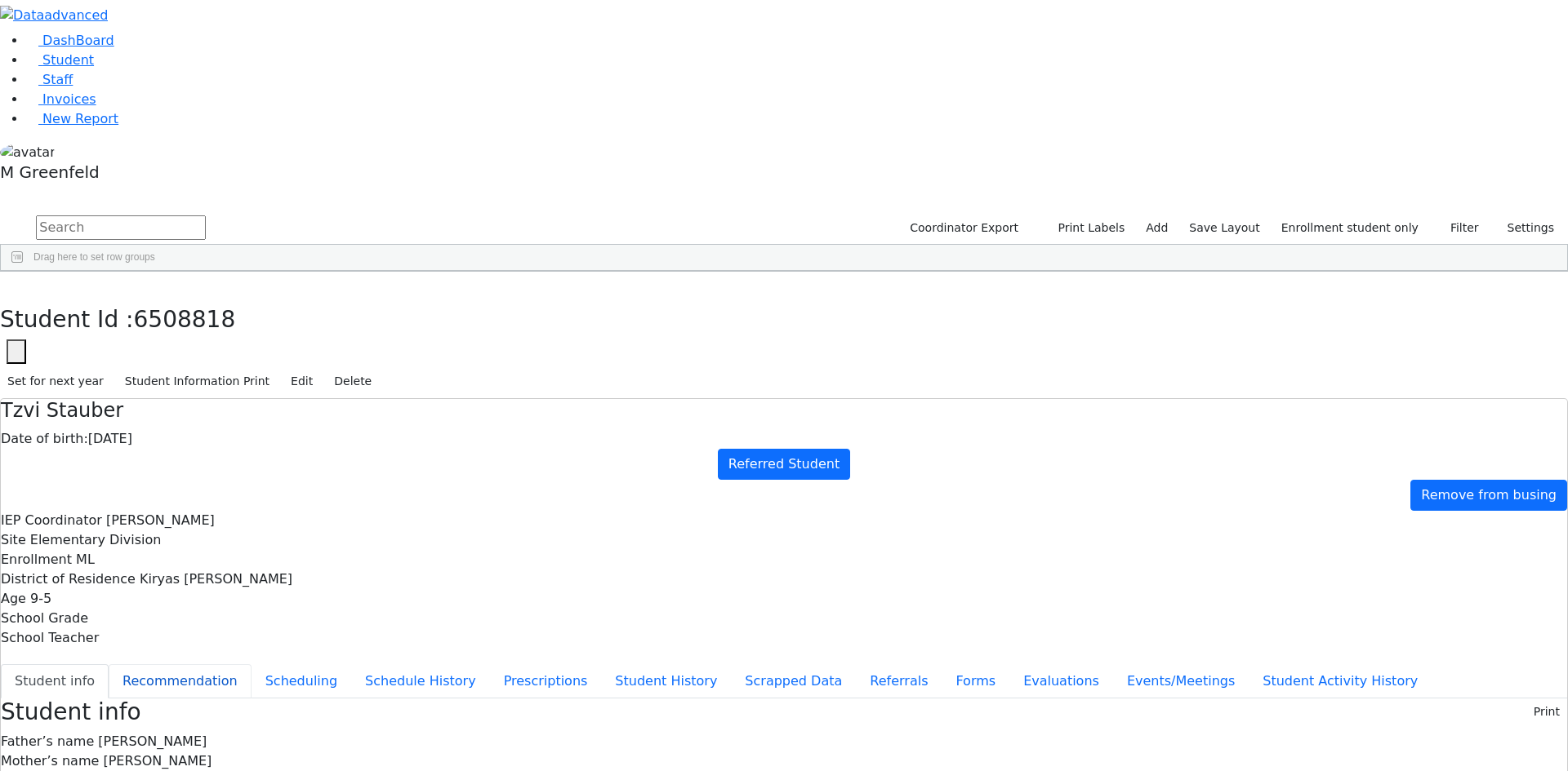
click at [251, 664] on button "Recommendation" at bounding box center [180, 680] width 143 height 34
checkbox input "true"
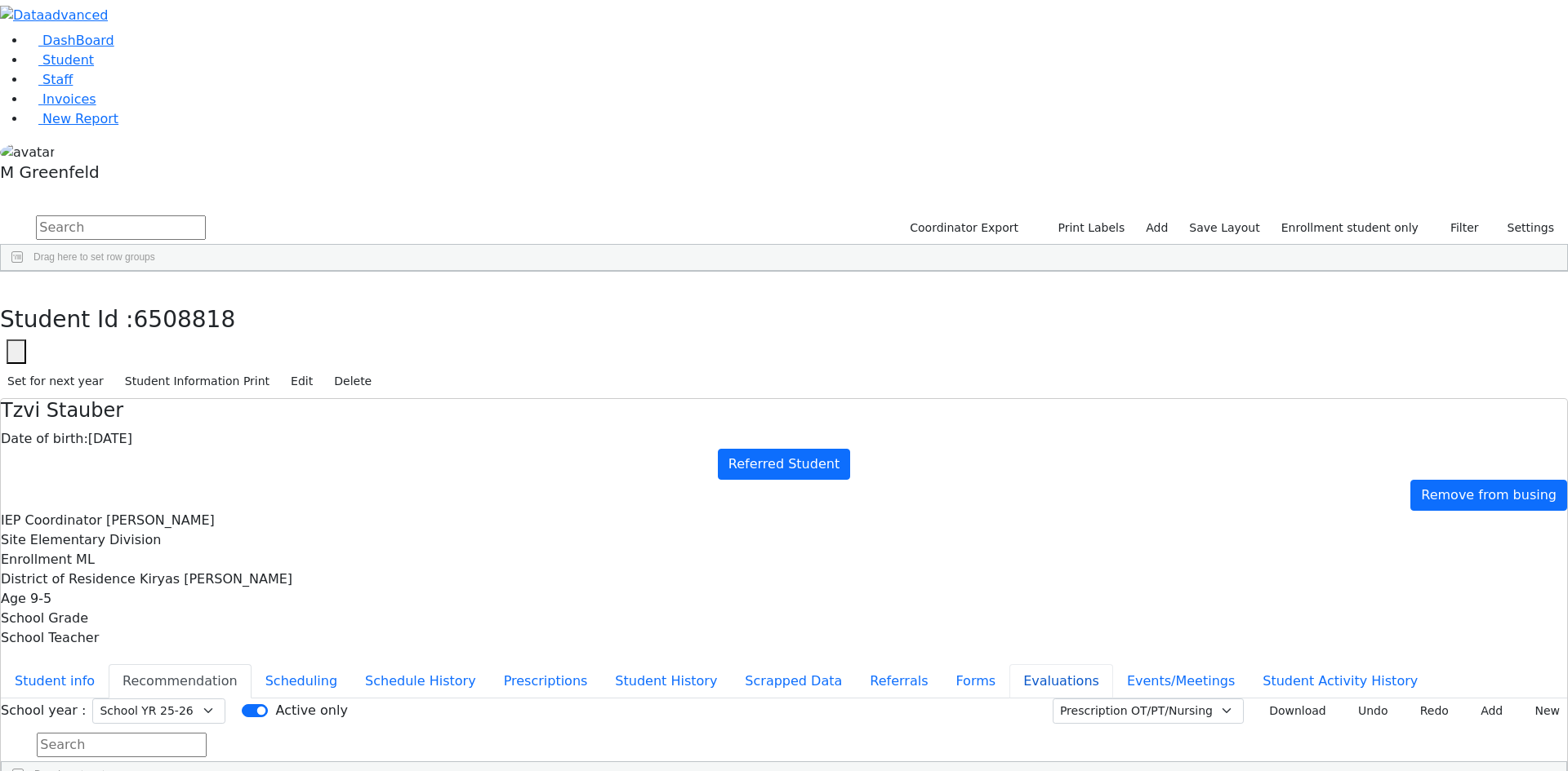
click at [1009, 664] on button "Evaluations" at bounding box center [1060, 680] width 103 height 34
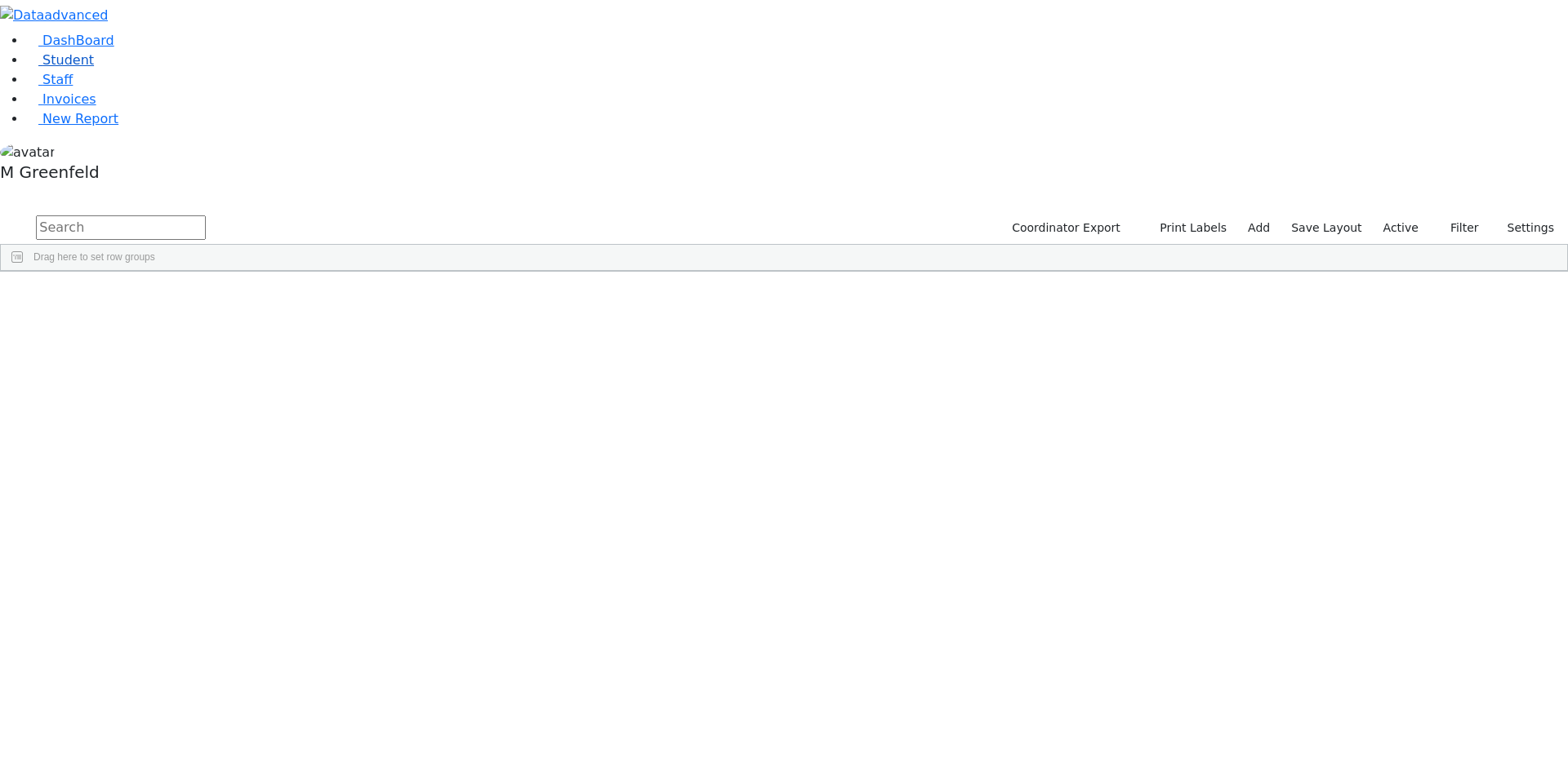
click at [83, 68] on link "Student" at bounding box center [60, 60] width 68 height 15
click at [206, 215] on input "text" at bounding box center [121, 227] width 170 height 24
type input "2016"
click at [1444, 215] on button "Filter" at bounding box center [1457, 228] width 57 height 25
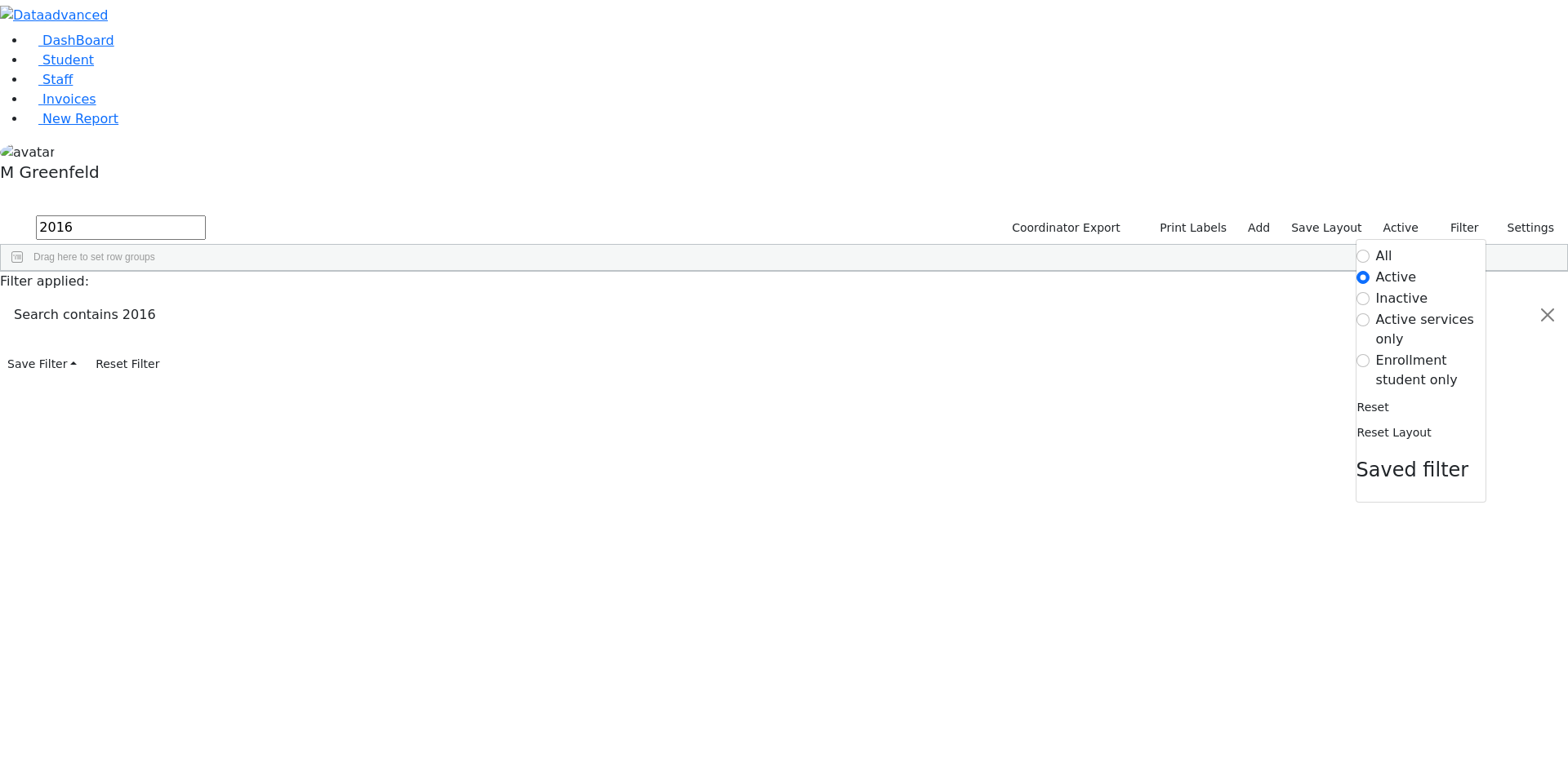
click at [1379, 351] on label "Enrollment student only" at bounding box center [1430, 370] width 109 height 40
click at [1369, 355] on input "Enrollment student only" at bounding box center [1363, 361] width 14 height 14
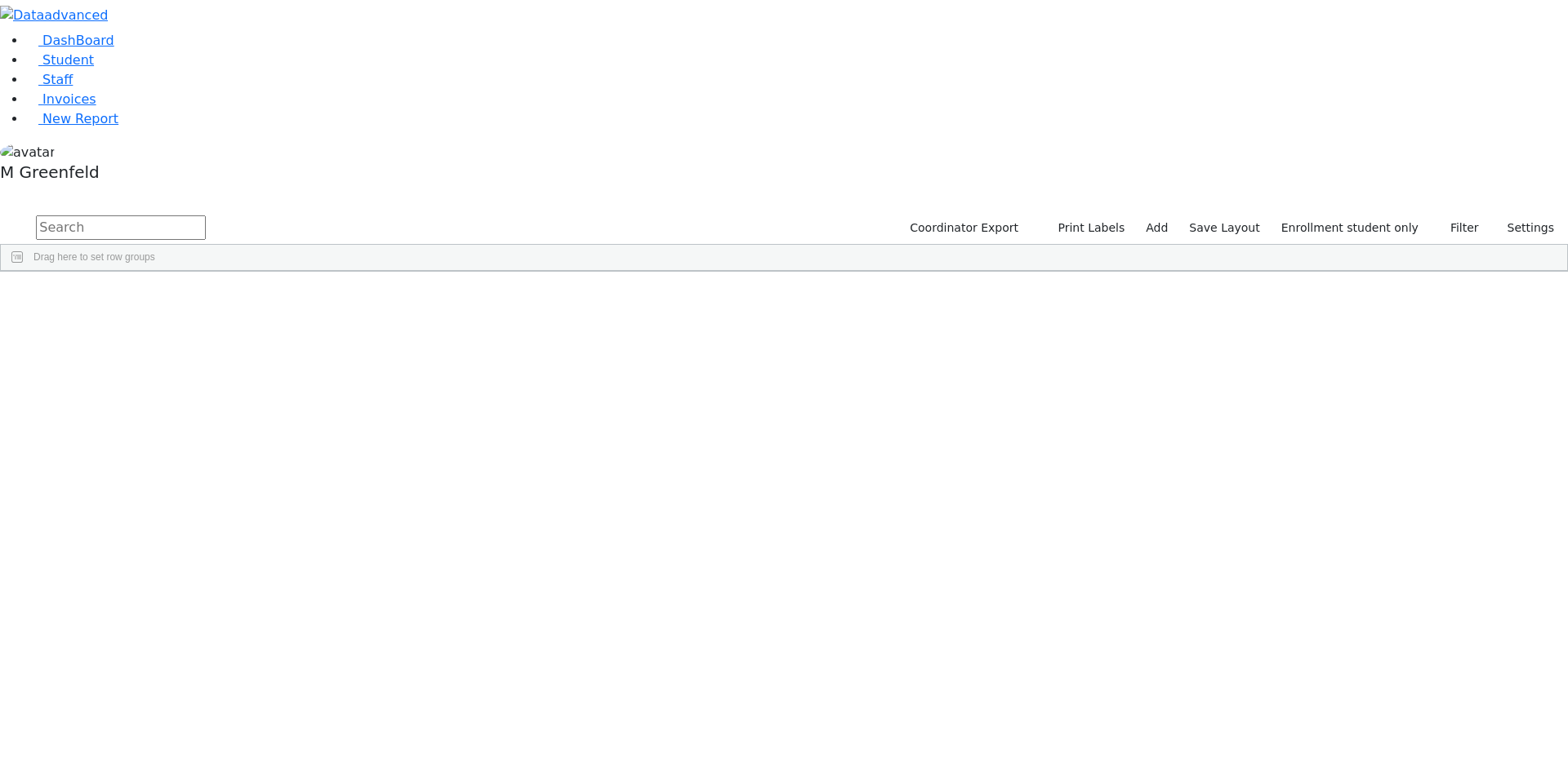
scroll to position [190, 0]
click at [341, 748] on div "5691 Schwartz Hersch 07/27/2010 Grade 7 Goldbrenner Shoshana Referred Student K…" at bounding box center [670, 759] width 1339 height 23
click at [243, 770] on div "Tzvi" at bounding box center [203, 782] width 78 height 23
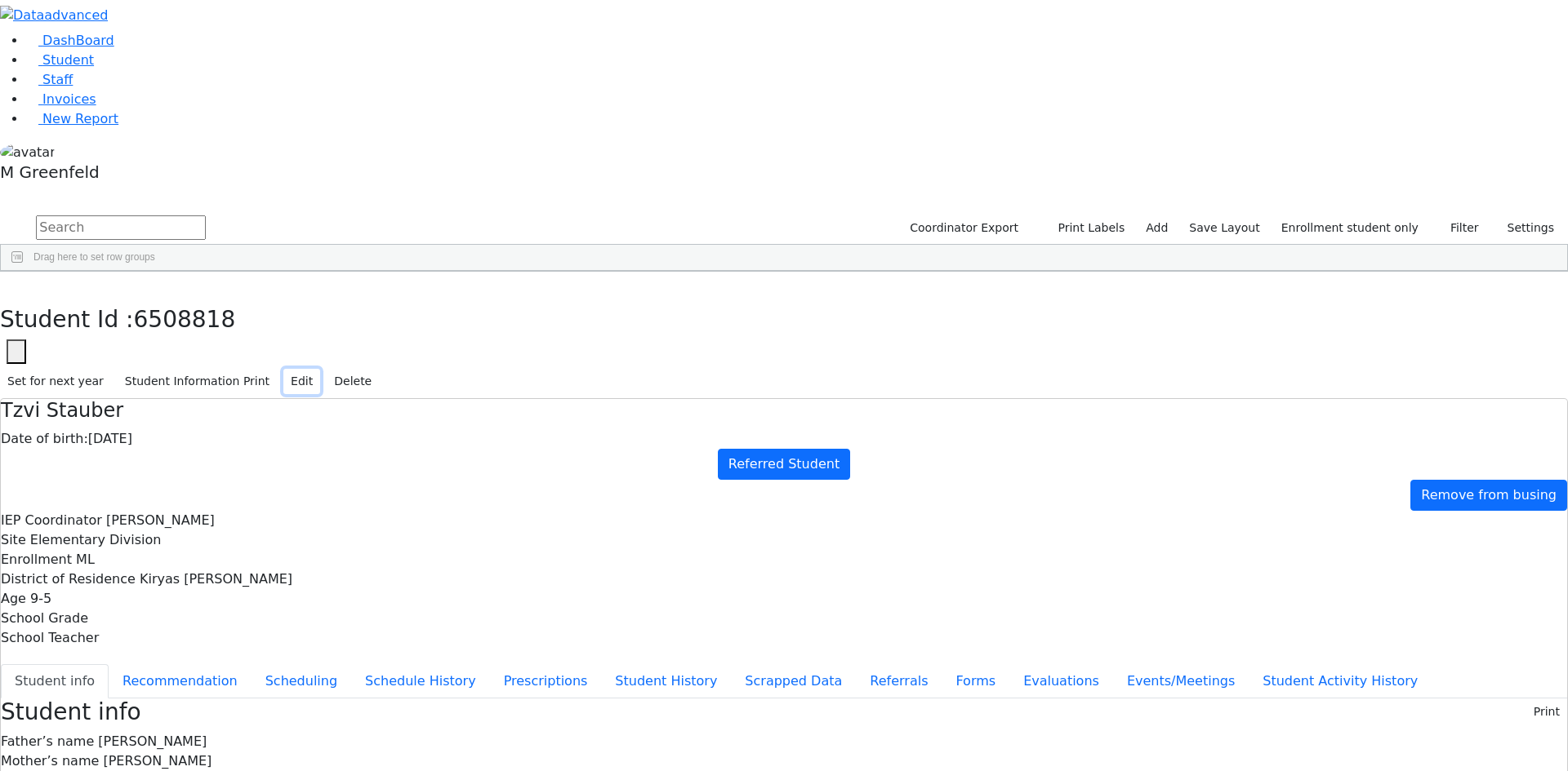
click at [320, 369] on button "Edit" at bounding box center [302, 382] width 37 height 25
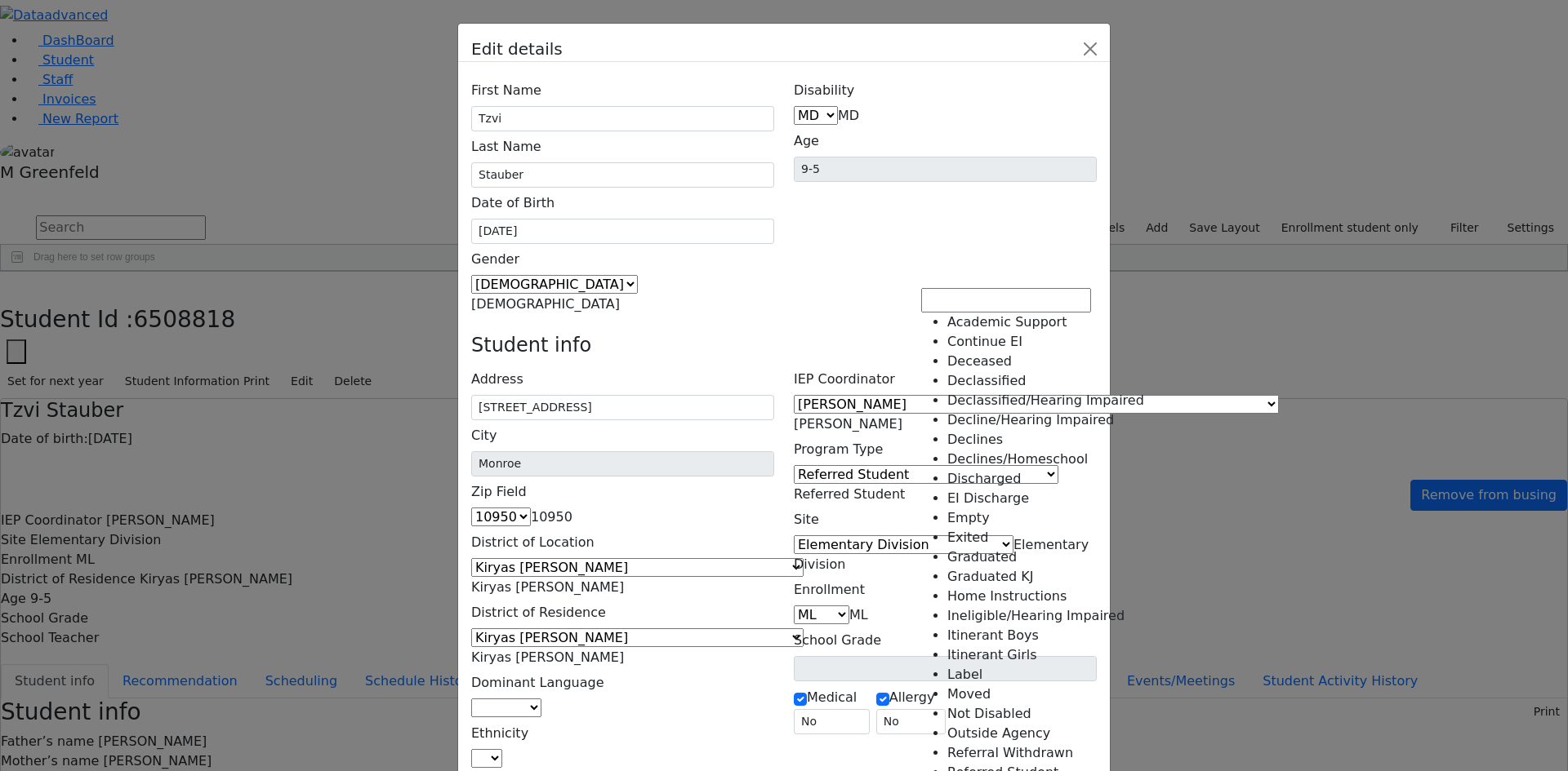
click at [905, 486] on span "Referred Student" at bounding box center [849, 494] width 111 height 15
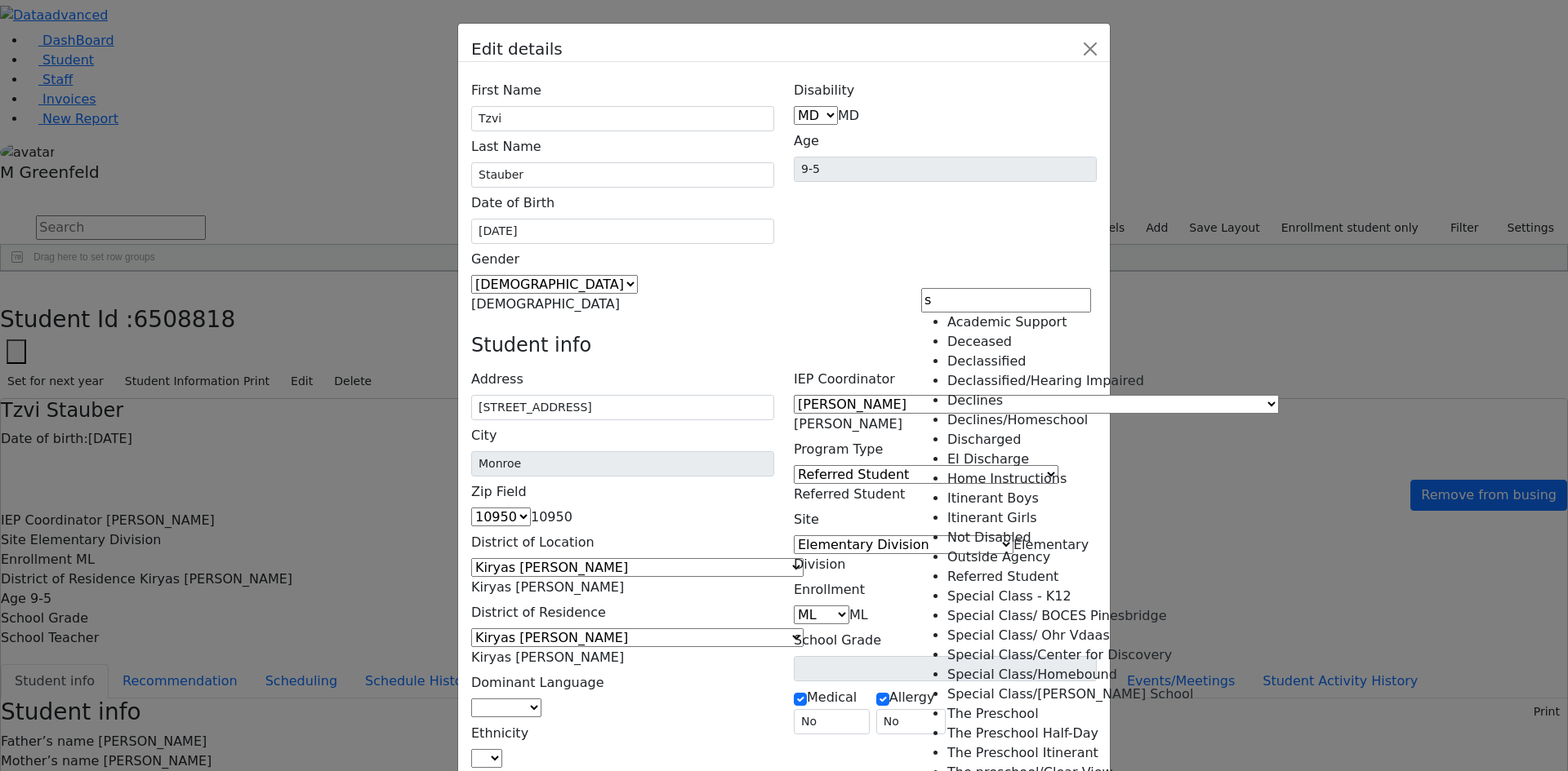
scroll to position [150, 0]
type input "s"
select select "19"
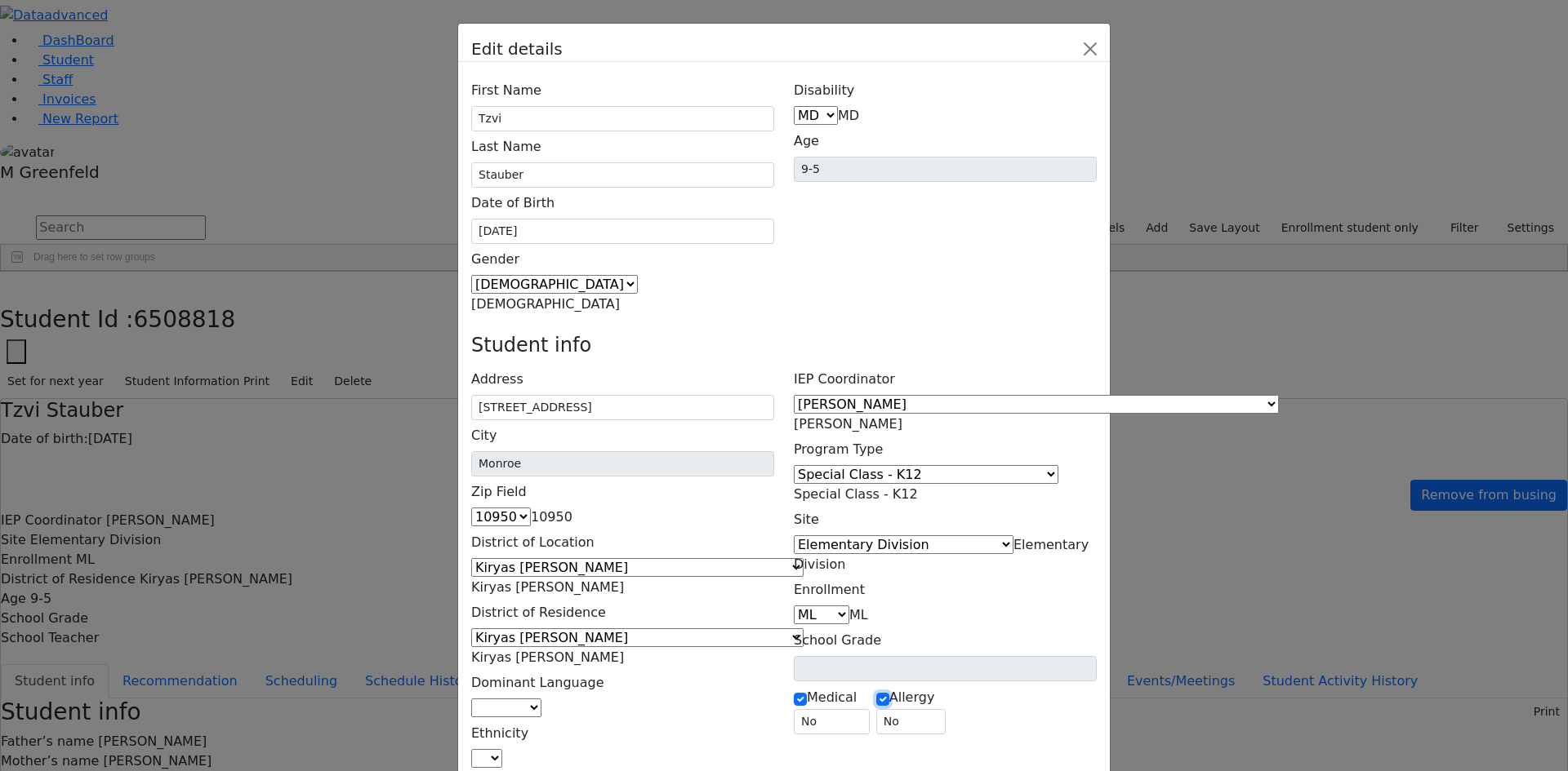
click at [889, 693] on input "checkbox" at bounding box center [883, 700] width 14 height 14
checkbox input "false"
click at [796, 693] on input "checkbox" at bounding box center [800, 700] width 14 height 14
checkbox input "false"
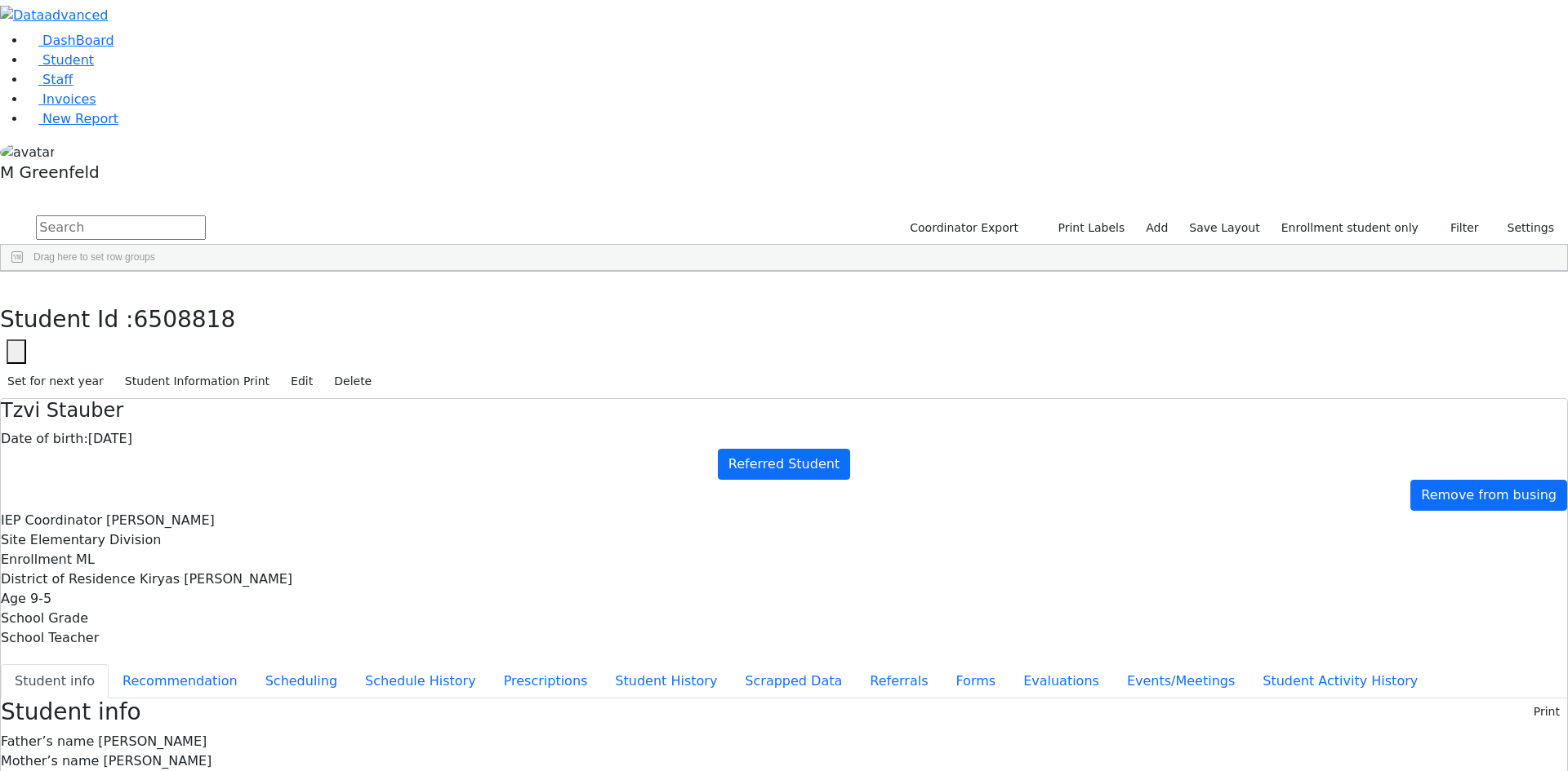
scroll to position [0, 0]
drag, startPoint x: 1459, startPoint y: 28, endPoint x: 1451, endPoint y: 31, distance: 8.5
click at [320, 369] on button "Edit" at bounding box center [302, 382] width 37 height 25
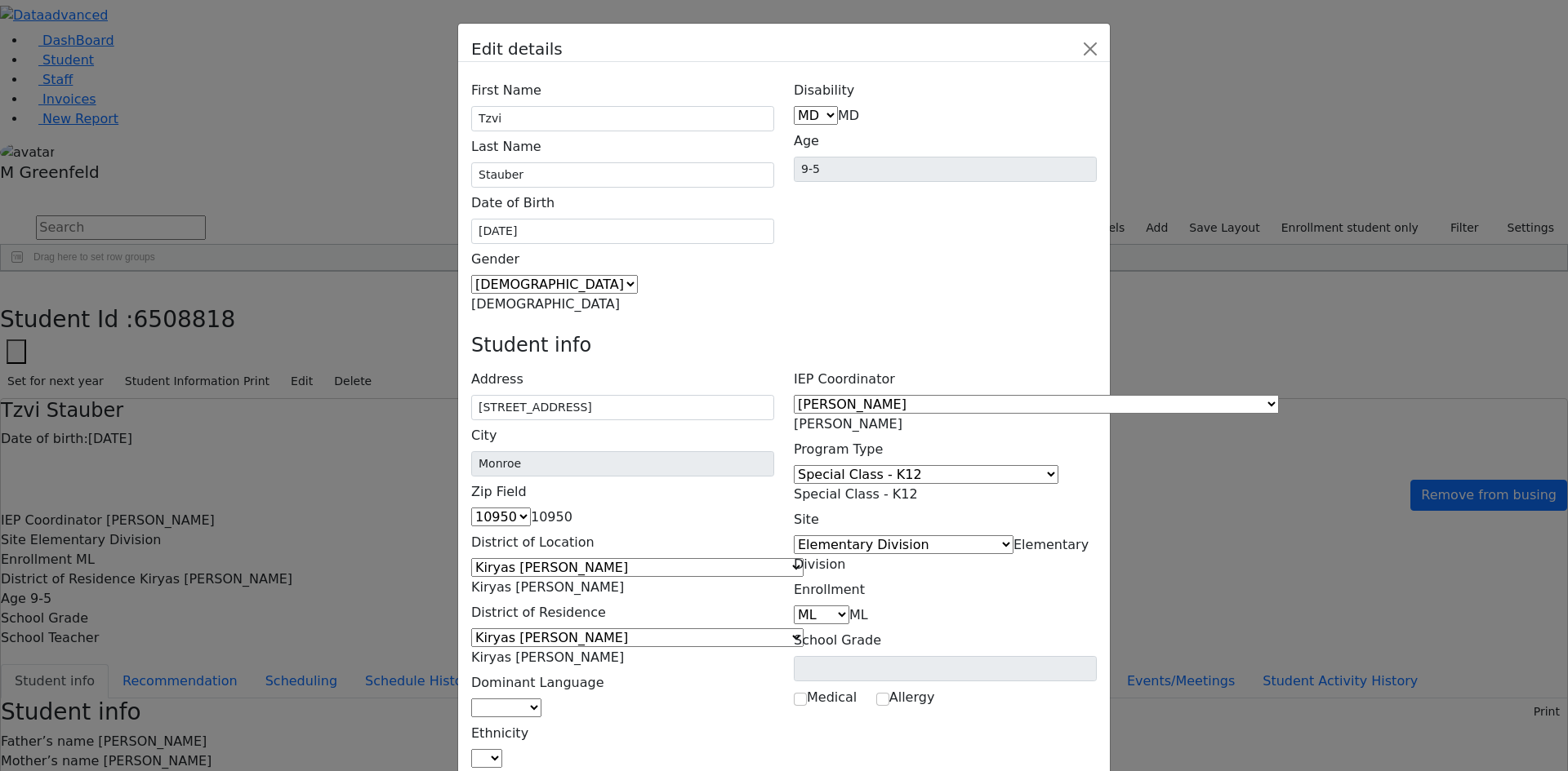
click at [541, 700] on span at bounding box center [541, 708] width 0 height 15
select select "1"
click at [502, 751] on span at bounding box center [502, 758] width 0 height 15
select select "5"
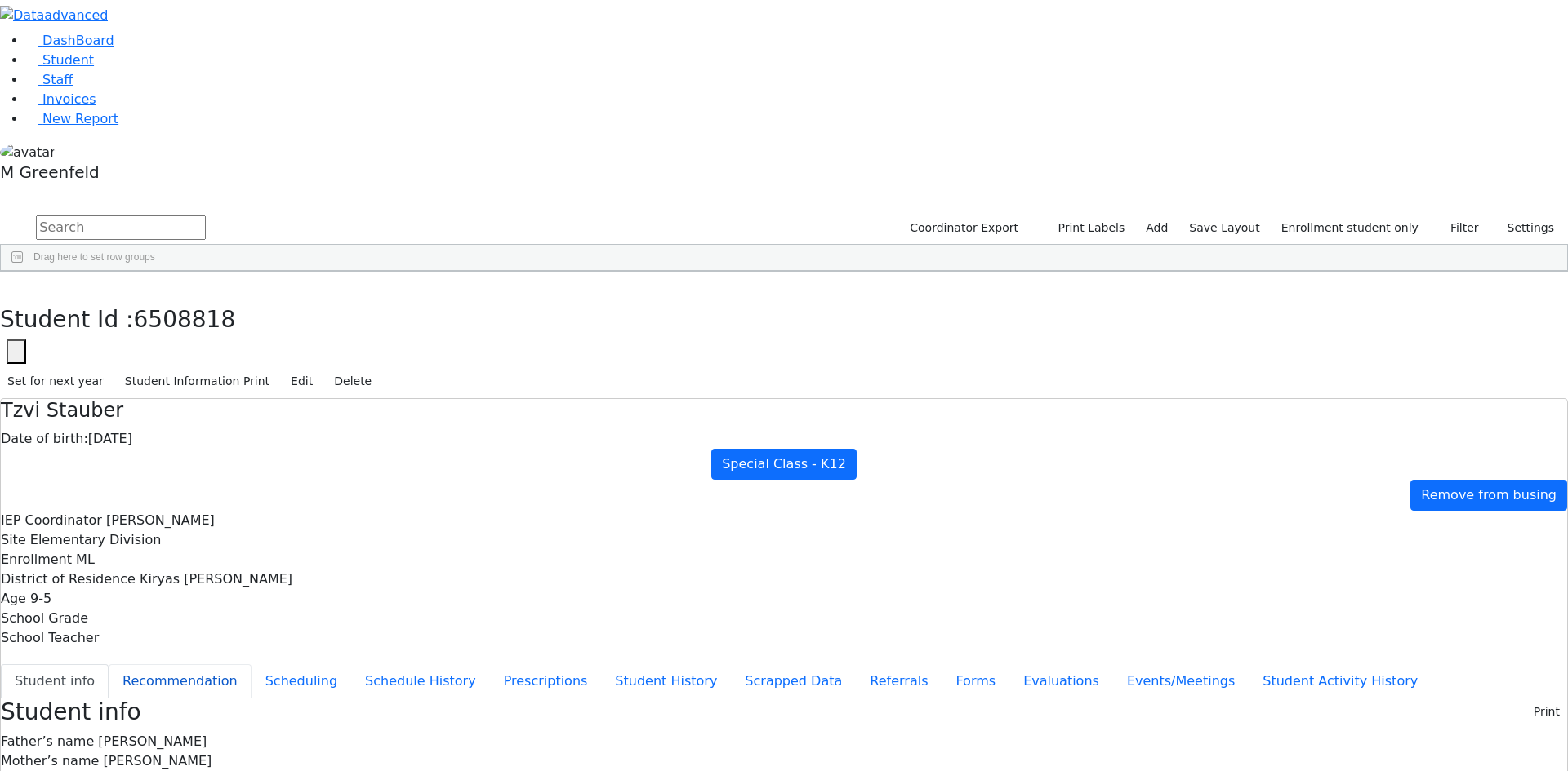
click at [251, 664] on button "Recommendation" at bounding box center [180, 680] width 143 height 34
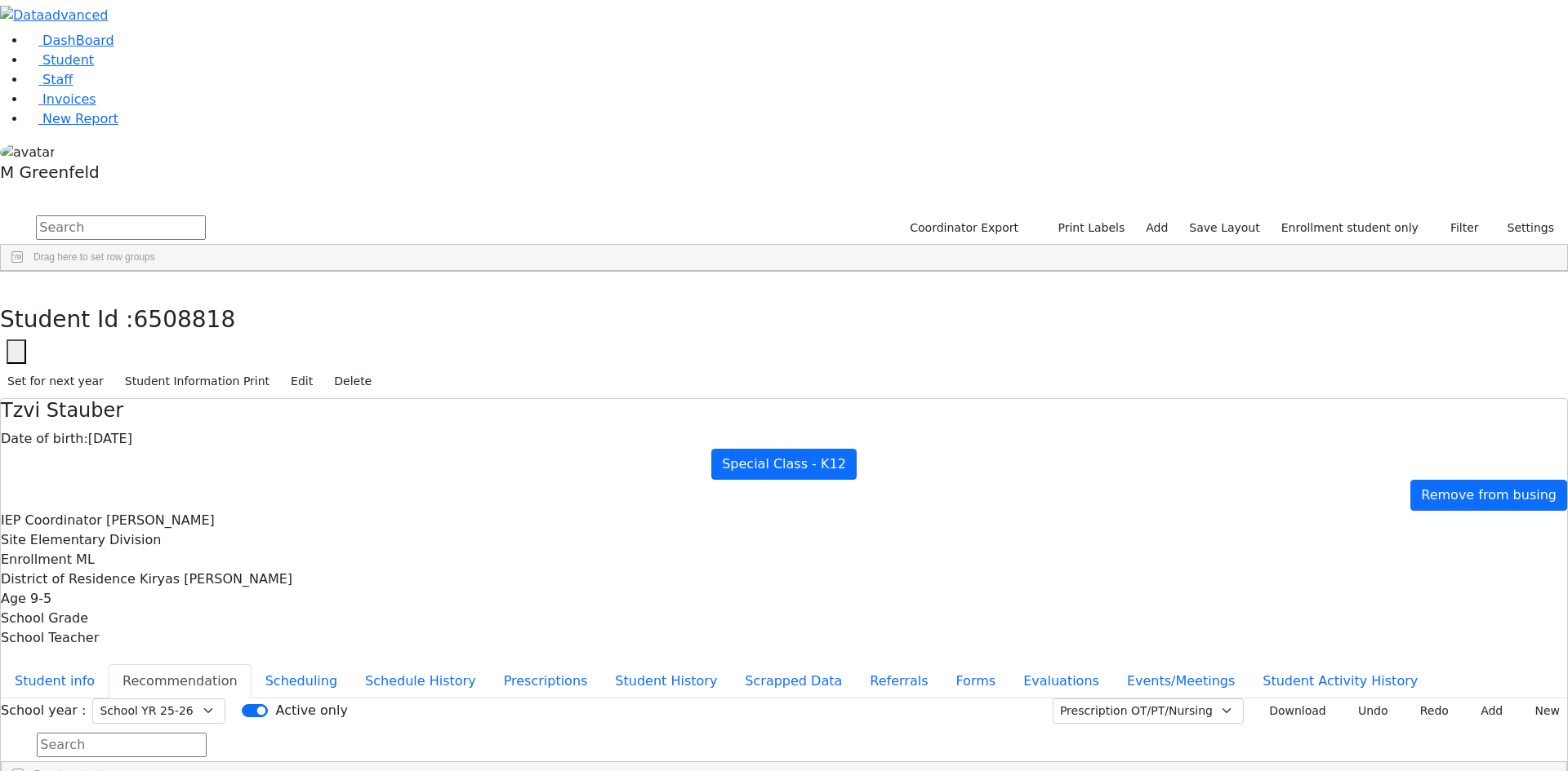
checkbox input "true"
click at [351, 664] on button "Scheduling" at bounding box center [301, 680] width 100 height 34
click at [386, 664] on button "Schedule History" at bounding box center [421, 680] width 139 height 34
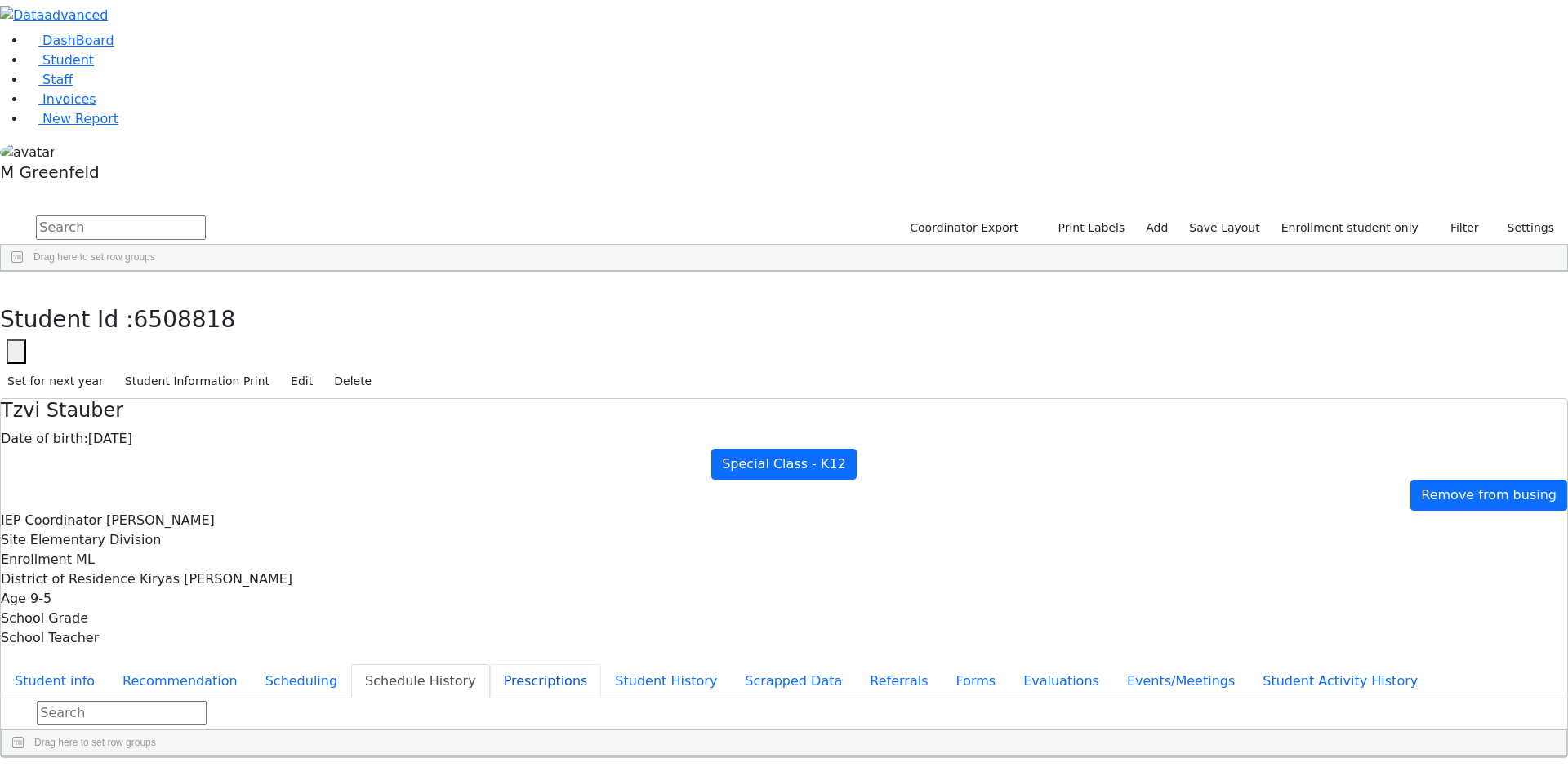
click at [490, 664] on button "Prescriptions" at bounding box center [546, 680] width 112 height 34
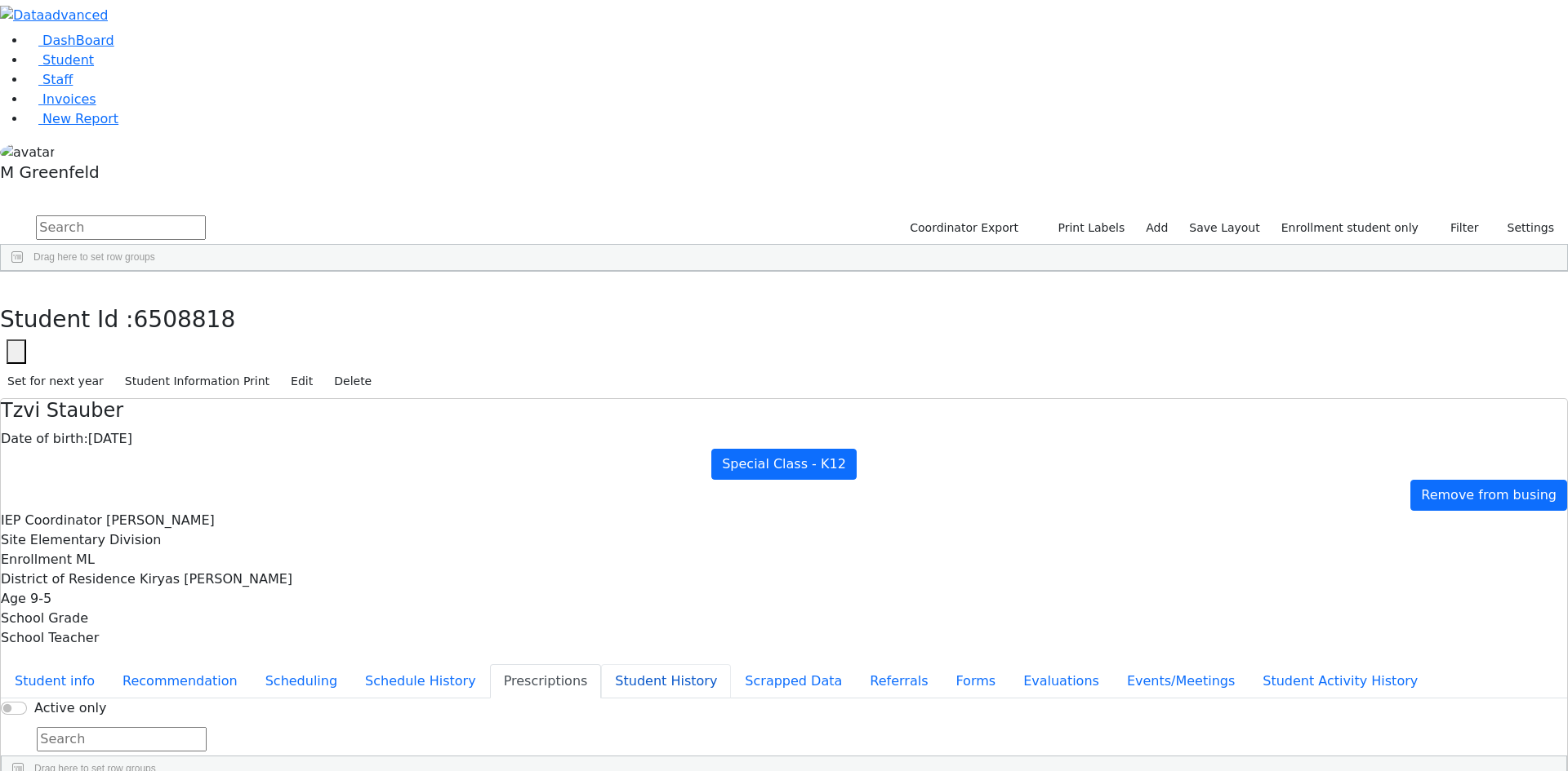
click at [601, 664] on button "Student History" at bounding box center [666, 680] width 130 height 34
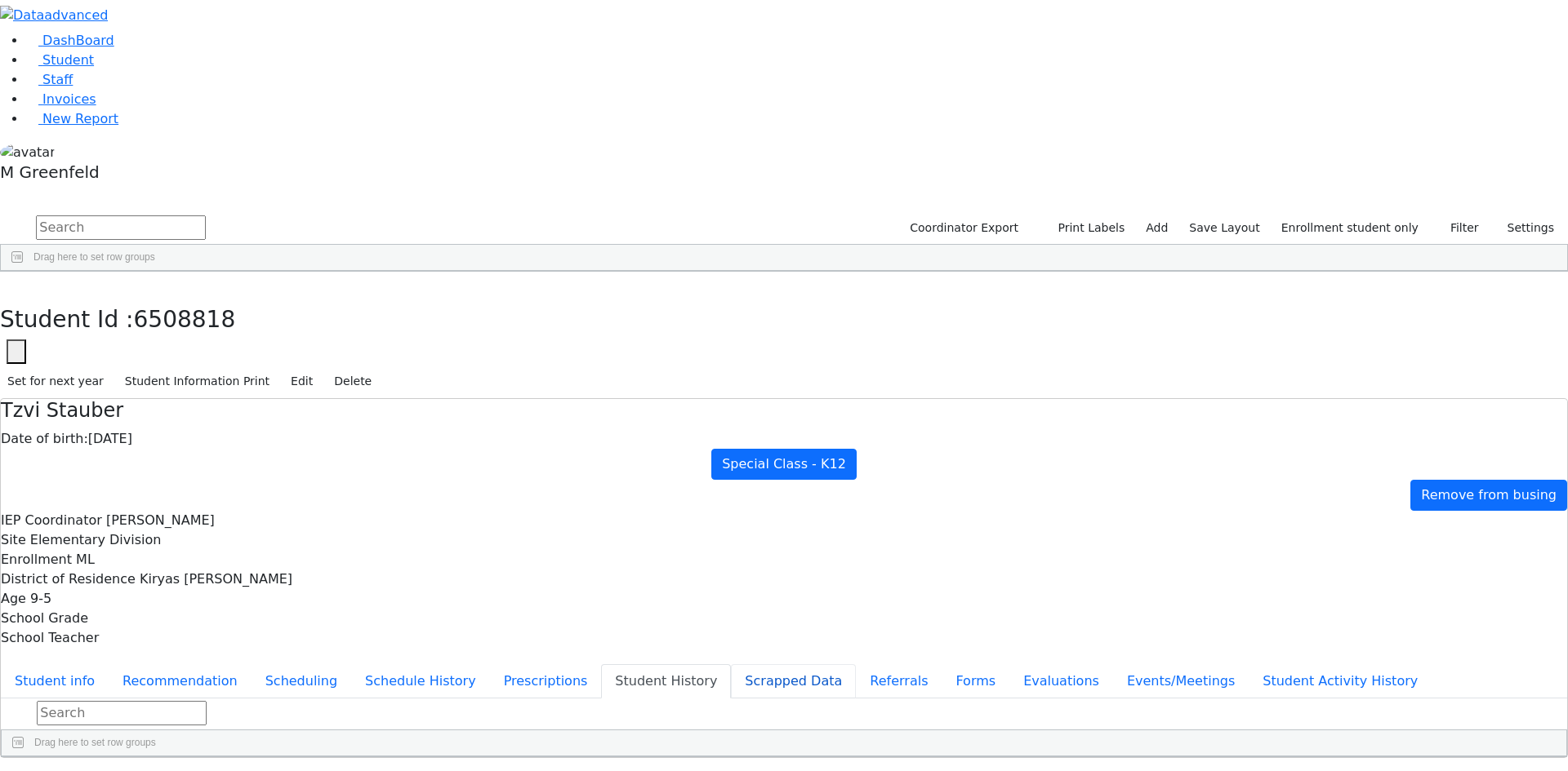
click at [731, 664] on button "Scrapped Data" at bounding box center [793, 680] width 125 height 34
click at [856, 664] on button "Referrals" at bounding box center [898, 680] width 86 height 34
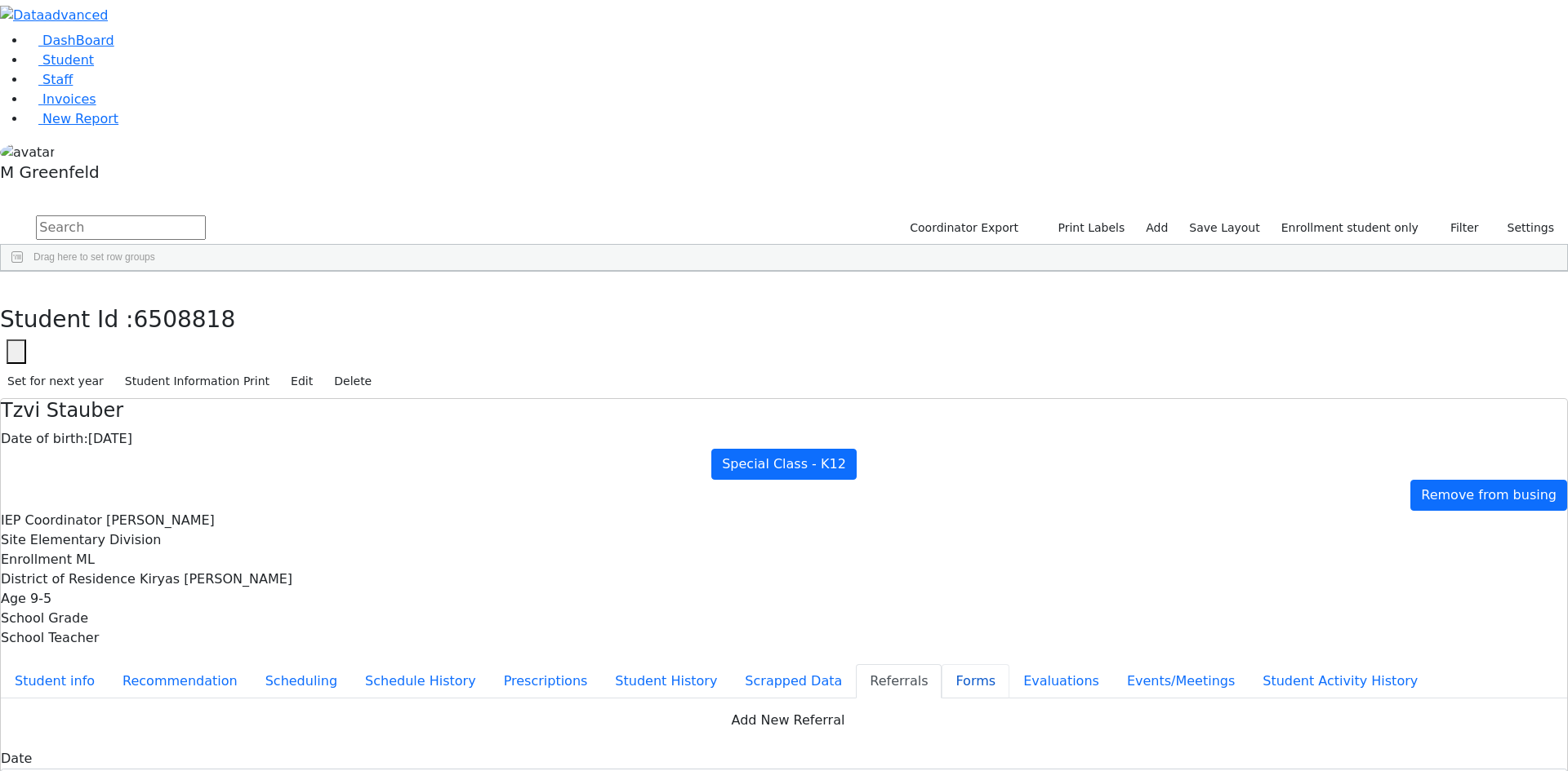
click at [942, 664] on button "Forms" at bounding box center [975, 680] width 68 height 34
type input "Mrs. Genesha Mendlowitz"
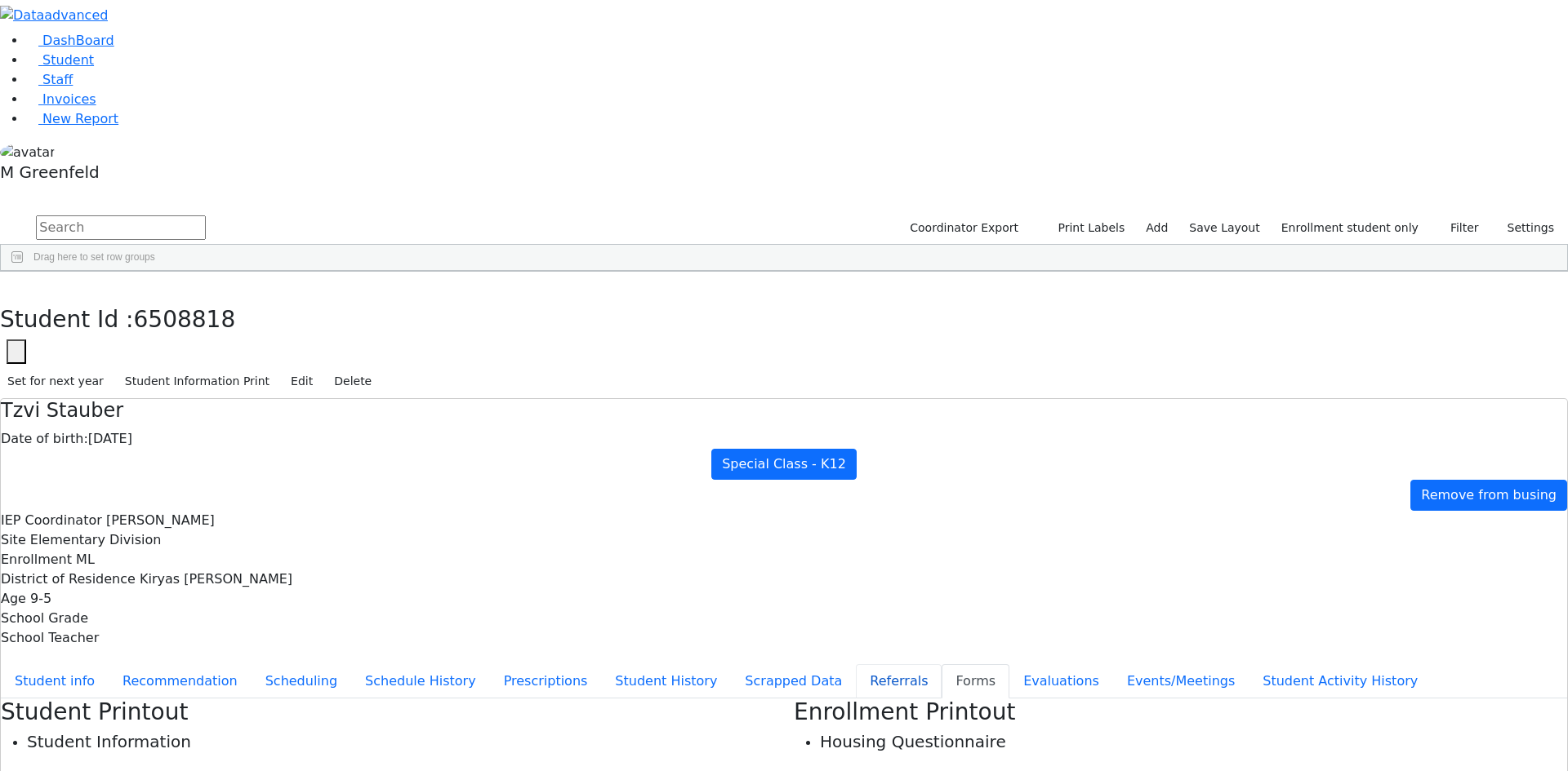
click at [856, 664] on button "Referrals" at bounding box center [898, 680] width 86 height 34
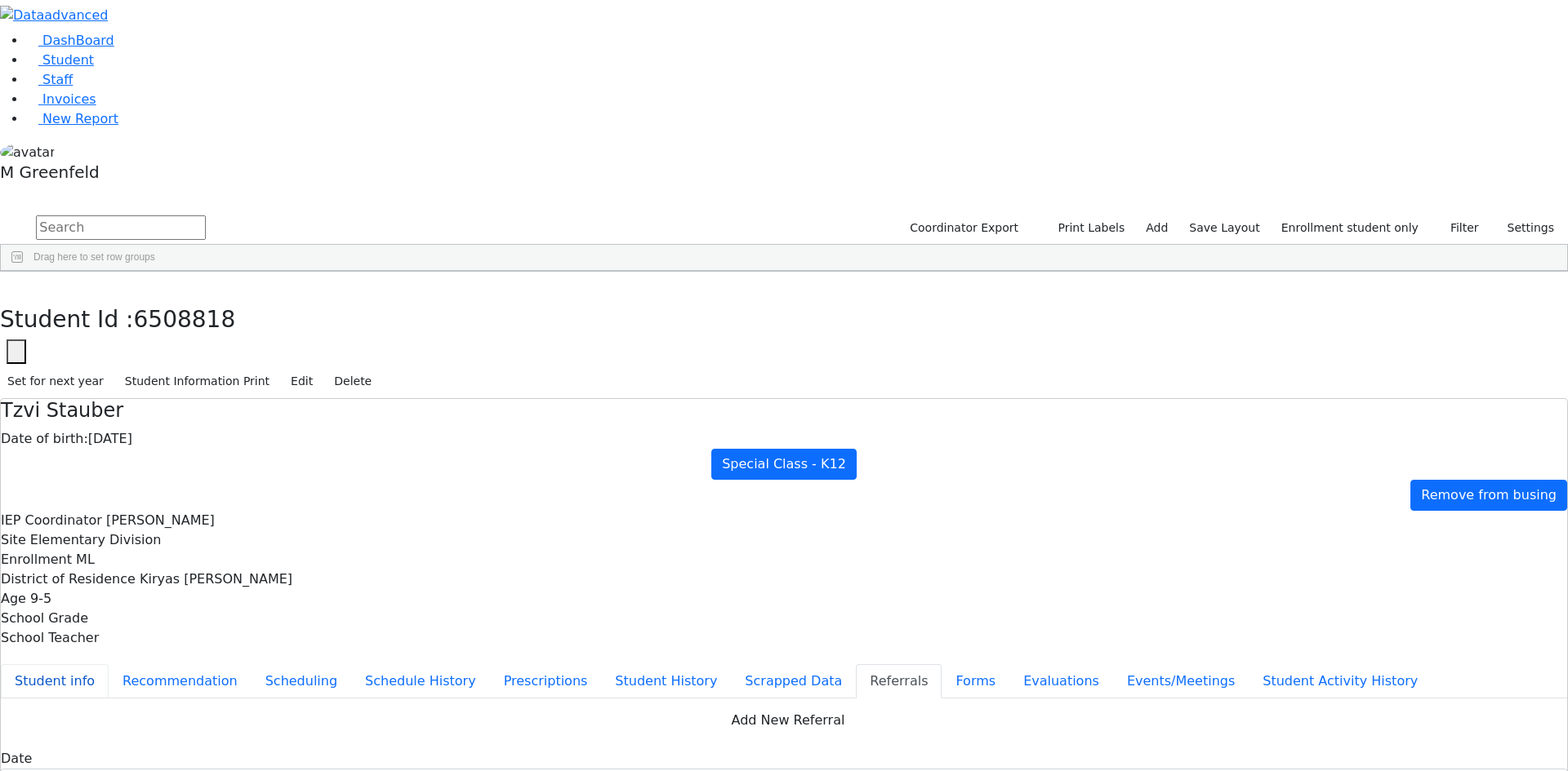
click at [108, 664] on button "Student info" at bounding box center [54, 680] width 107 height 34
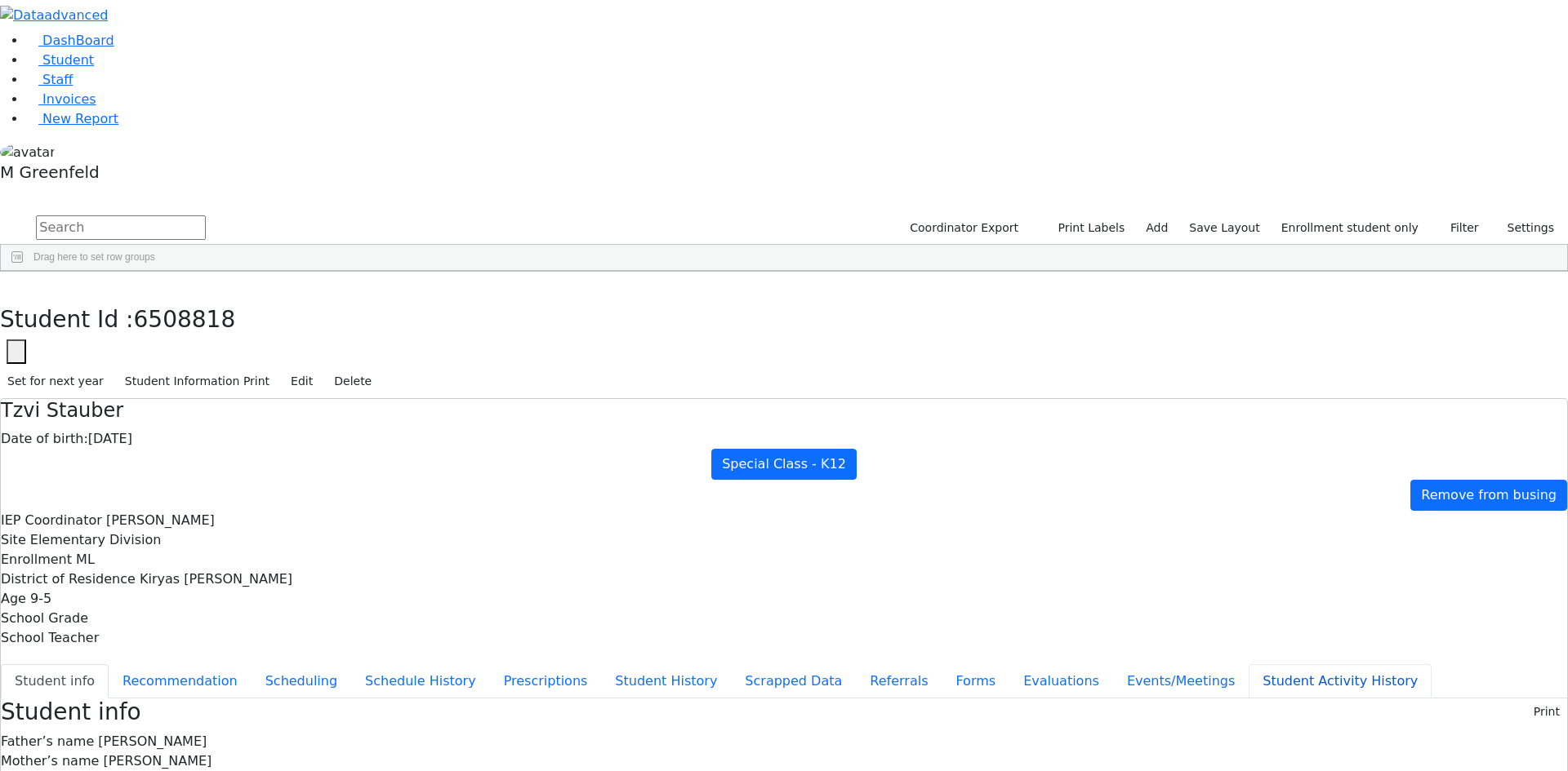
click at [1248, 664] on button "Student Activity History" at bounding box center [1339, 680] width 183 height 34
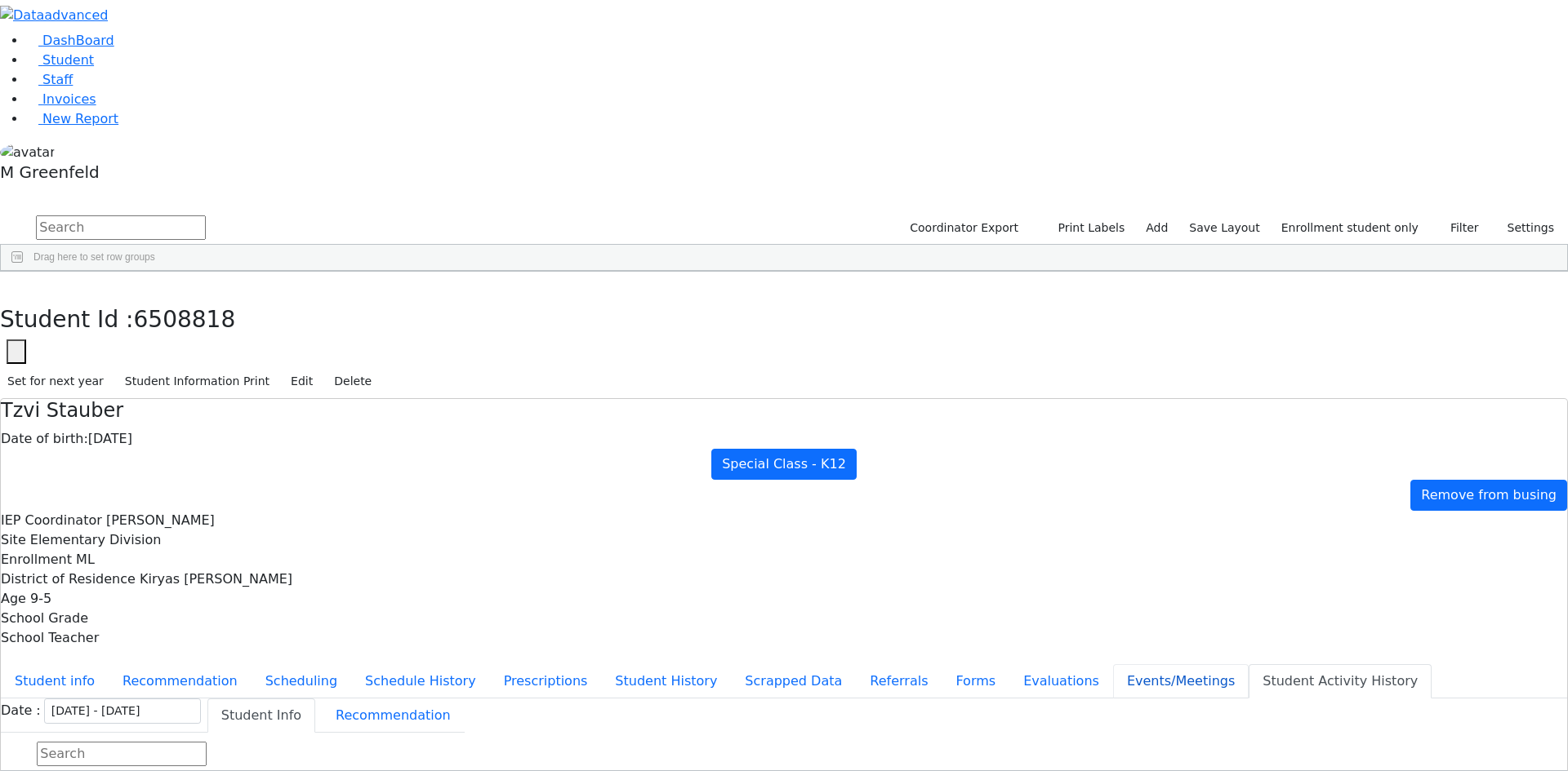
click at [1113, 664] on button "Events/Meetings" at bounding box center [1180, 680] width 135 height 34
click at [108, 664] on button "Student info" at bounding box center [54, 680] width 107 height 34
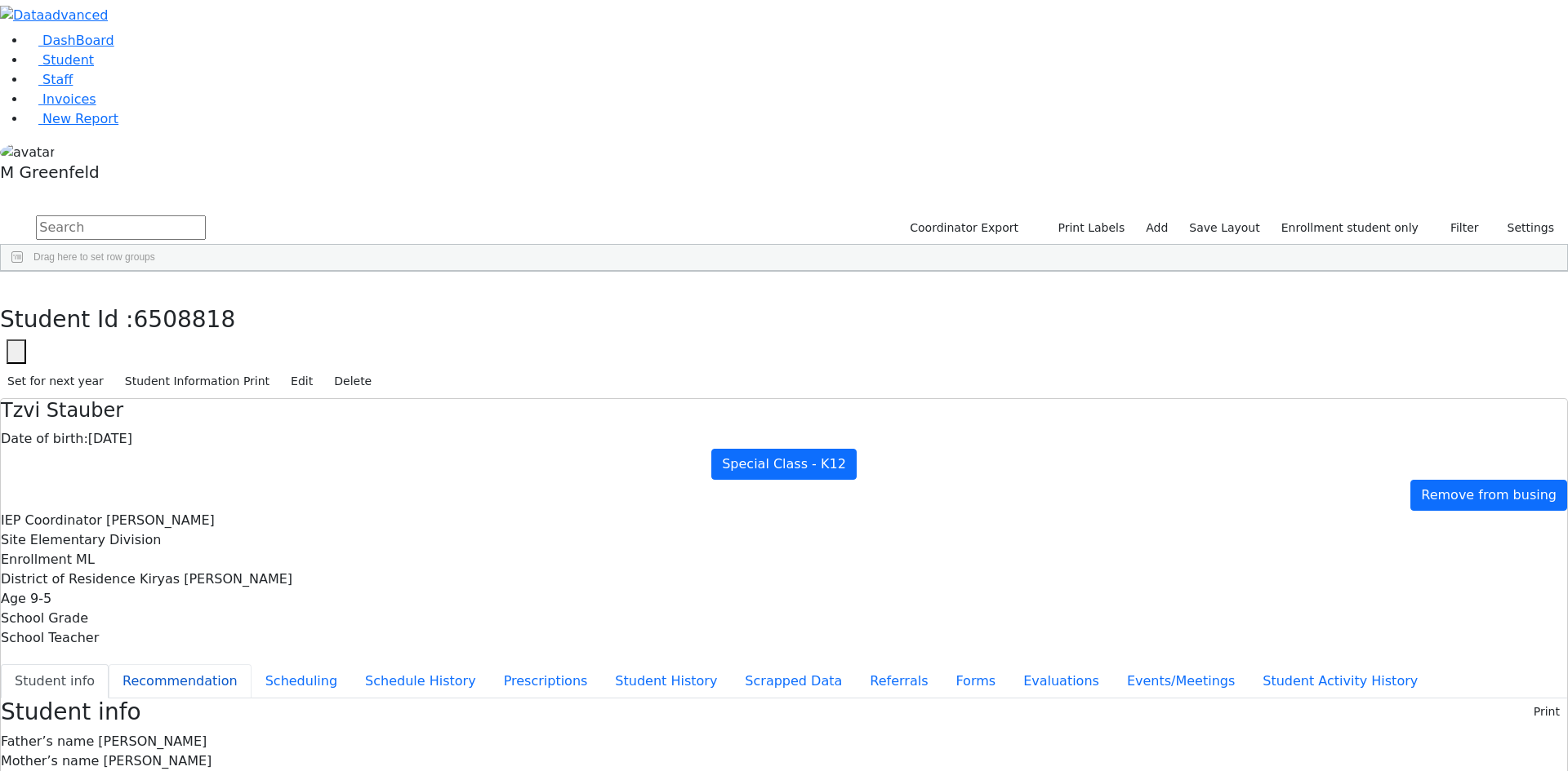
click at [251, 664] on button "Recommendation" at bounding box center [180, 680] width 143 height 34
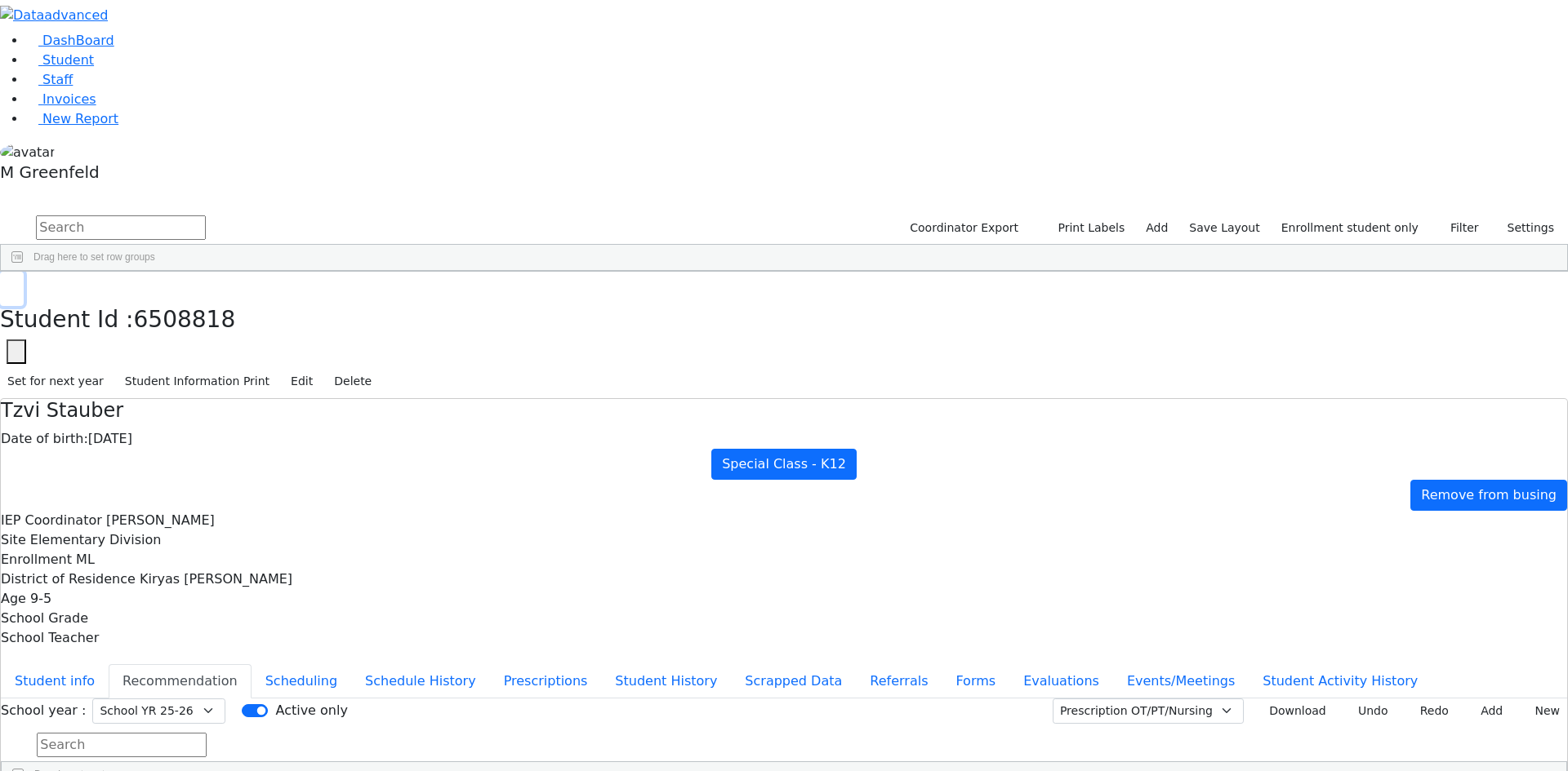
click at [16, 284] on icon "button" at bounding box center [12, 289] width 9 height 10
click at [94, 68] on link "Student" at bounding box center [60, 60] width 68 height 15
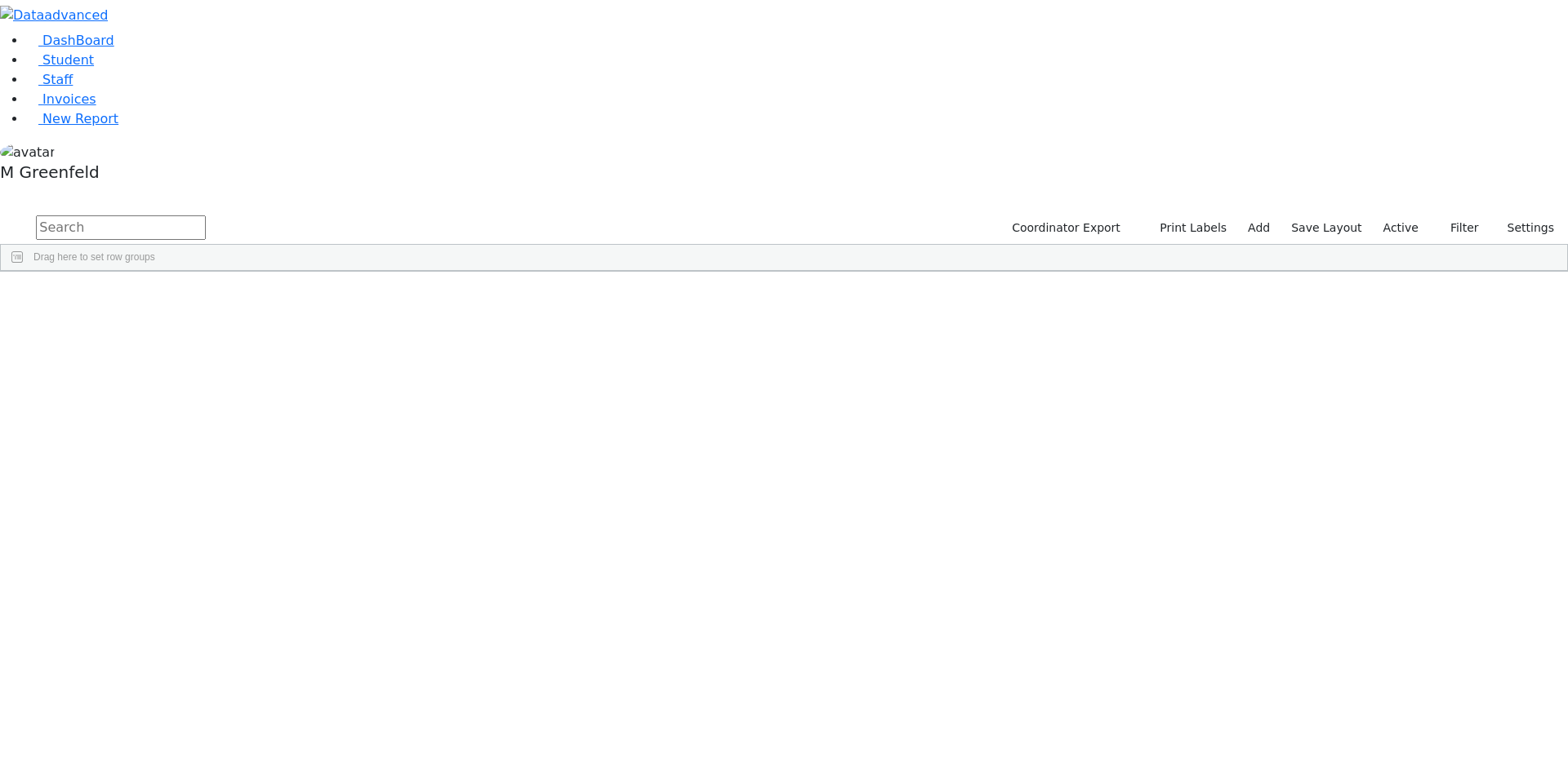
click at [206, 215] on input "text" at bounding box center [121, 227] width 170 height 24
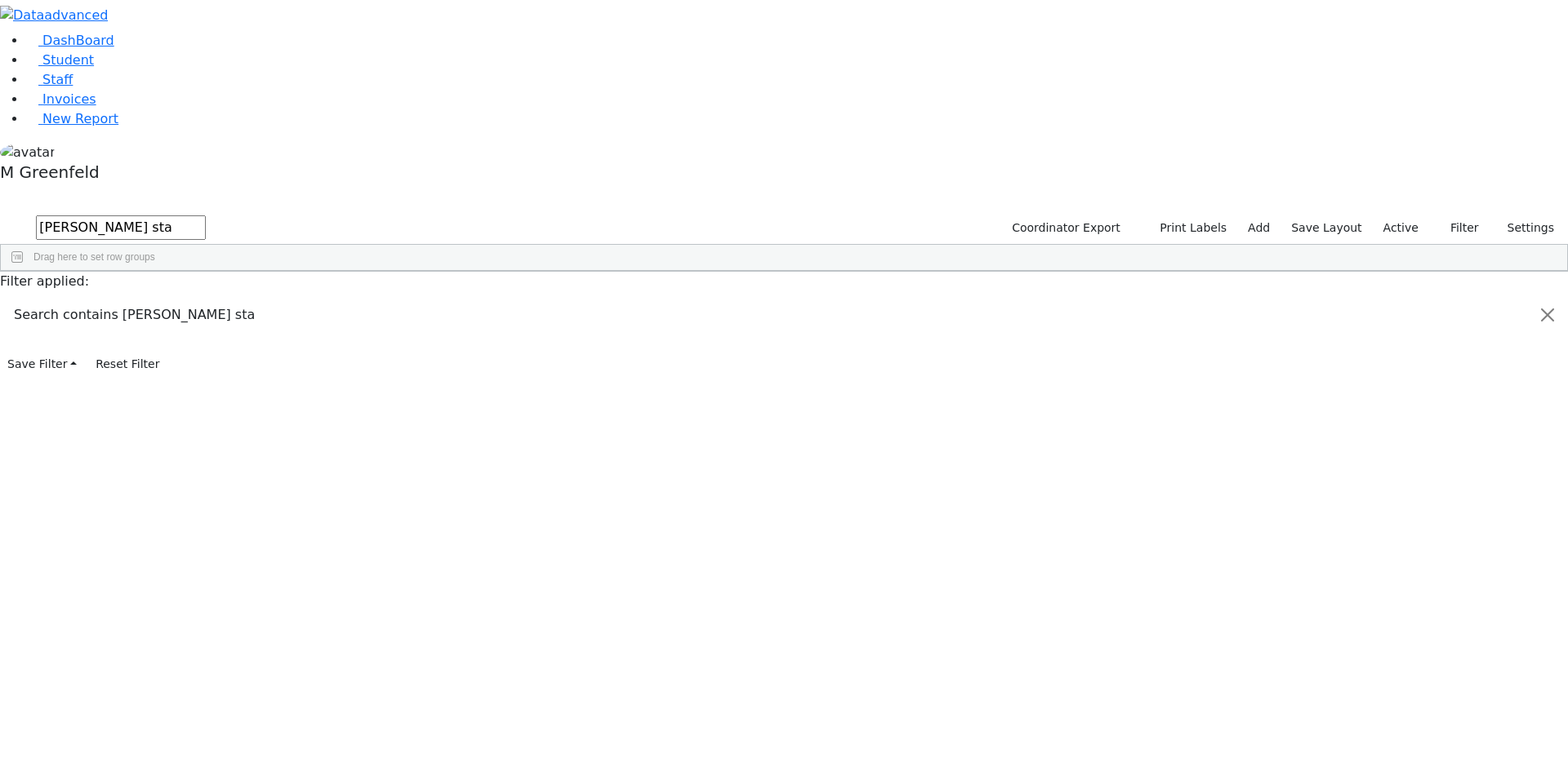
type input "Tzvi sta"
click at [164, 298] on div "Stauber" at bounding box center [125, 309] width 78 height 23
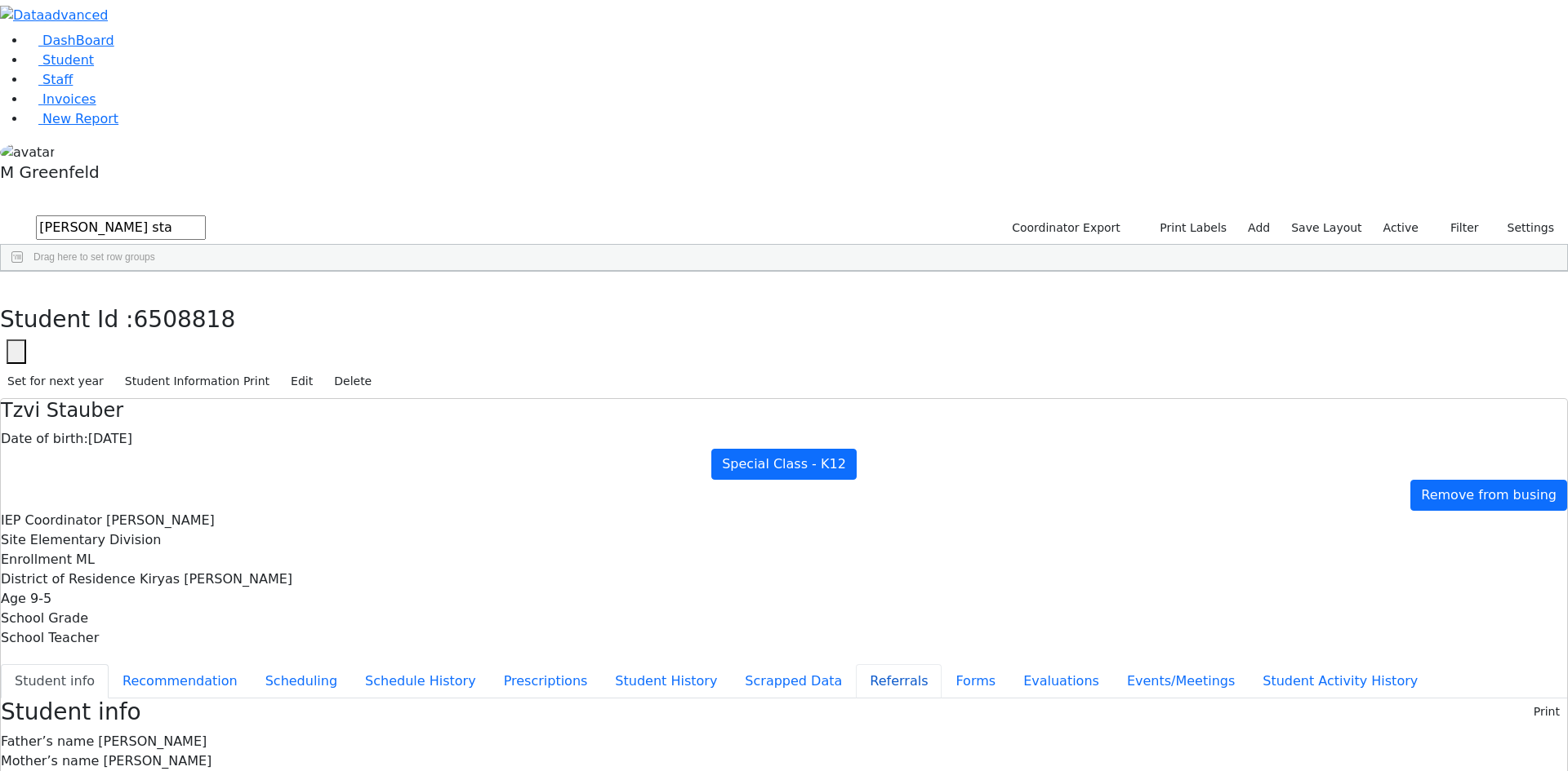
click at [856, 664] on button "Referrals" at bounding box center [898, 680] width 86 height 34
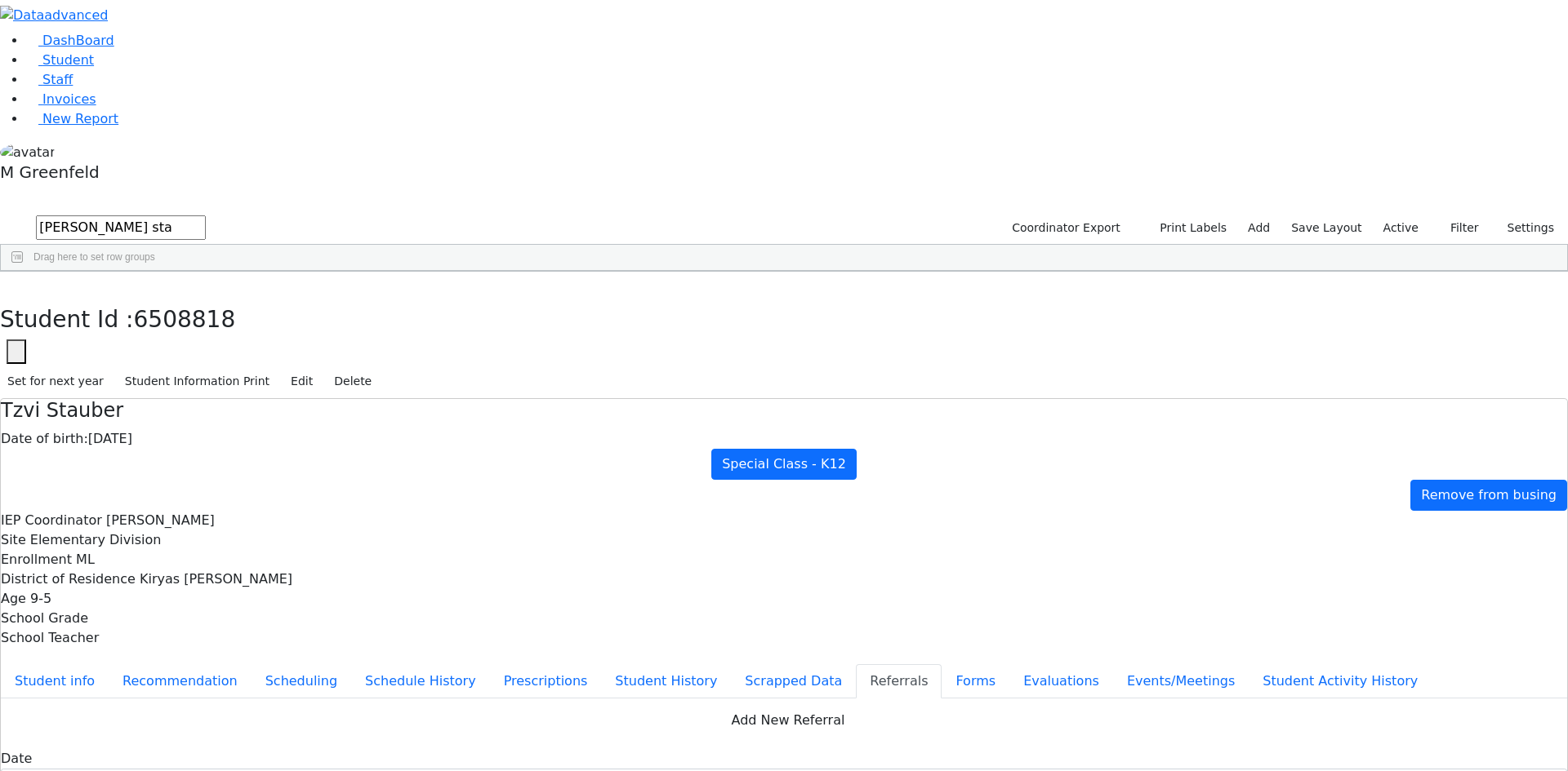
drag, startPoint x: 910, startPoint y: 333, endPoint x: 910, endPoint y: 351, distance: 18.0
click at [23, 271] on button "button" at bounding box center [12, 288] width 23 height 34
click at [164, 298] on div "Stauber" at bounding box center [125, 309] width 78 height 23
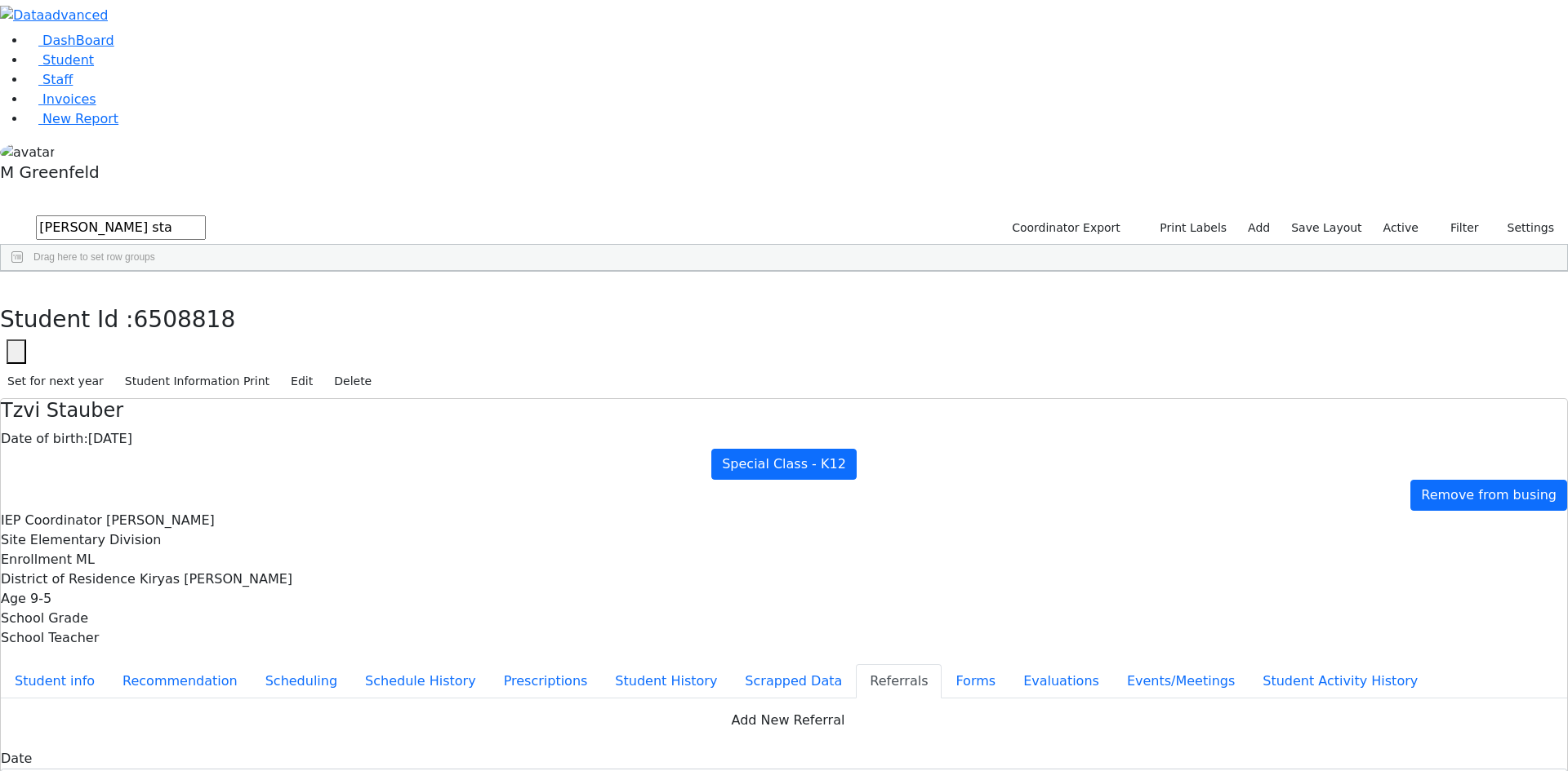
drag, startPoint x: 1490, startPoint y: 260, endPoint x: 1471, endPoint y: 270, distance: 21.5
click at [1293, 486] on button "Apply" at bounding box center [1292, 498] width 42 height 23
type input "[DATE]"
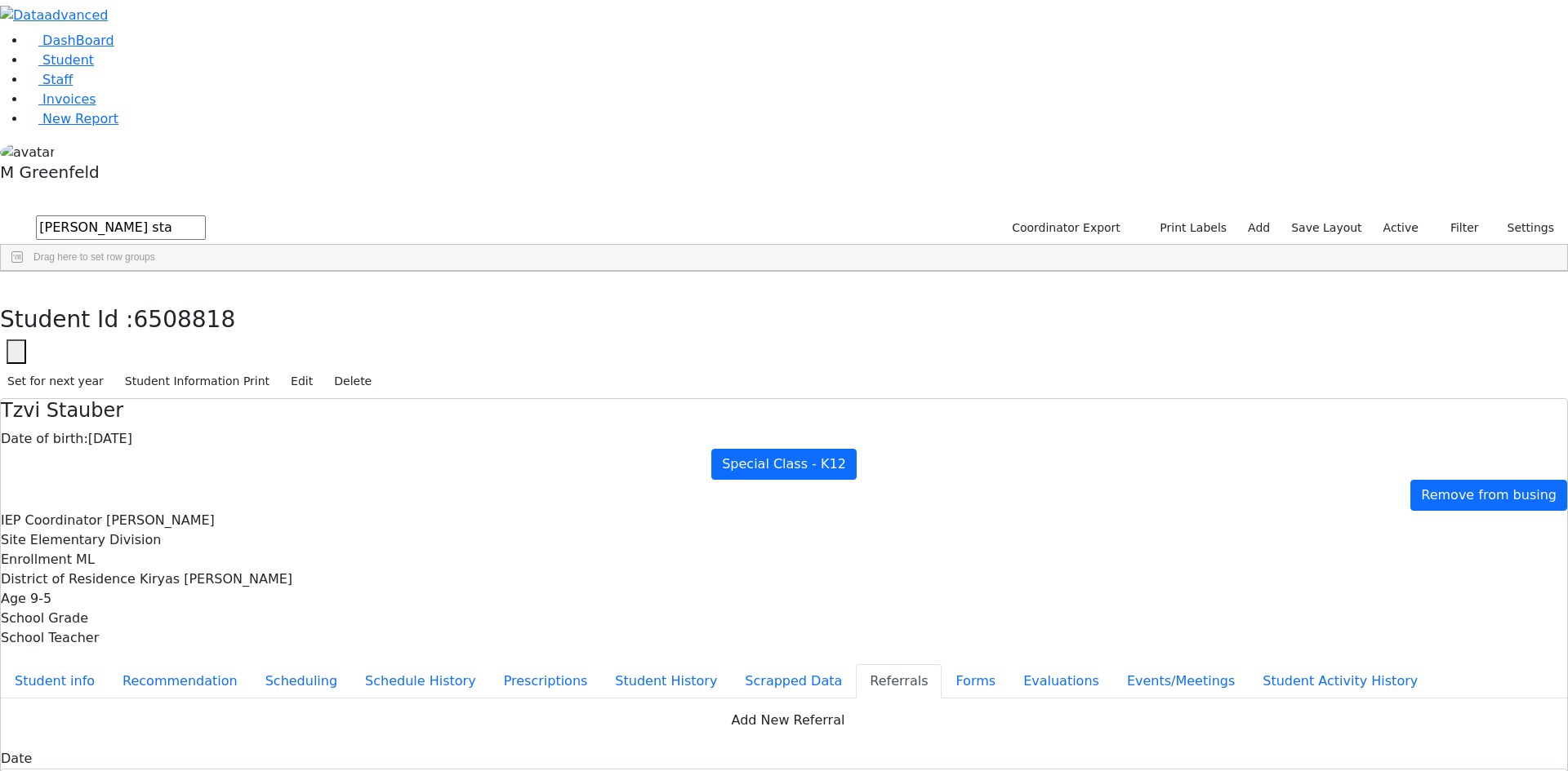
click at [108, 664] on button "Student info" at bounding box center [54, 680] width 107 height 34
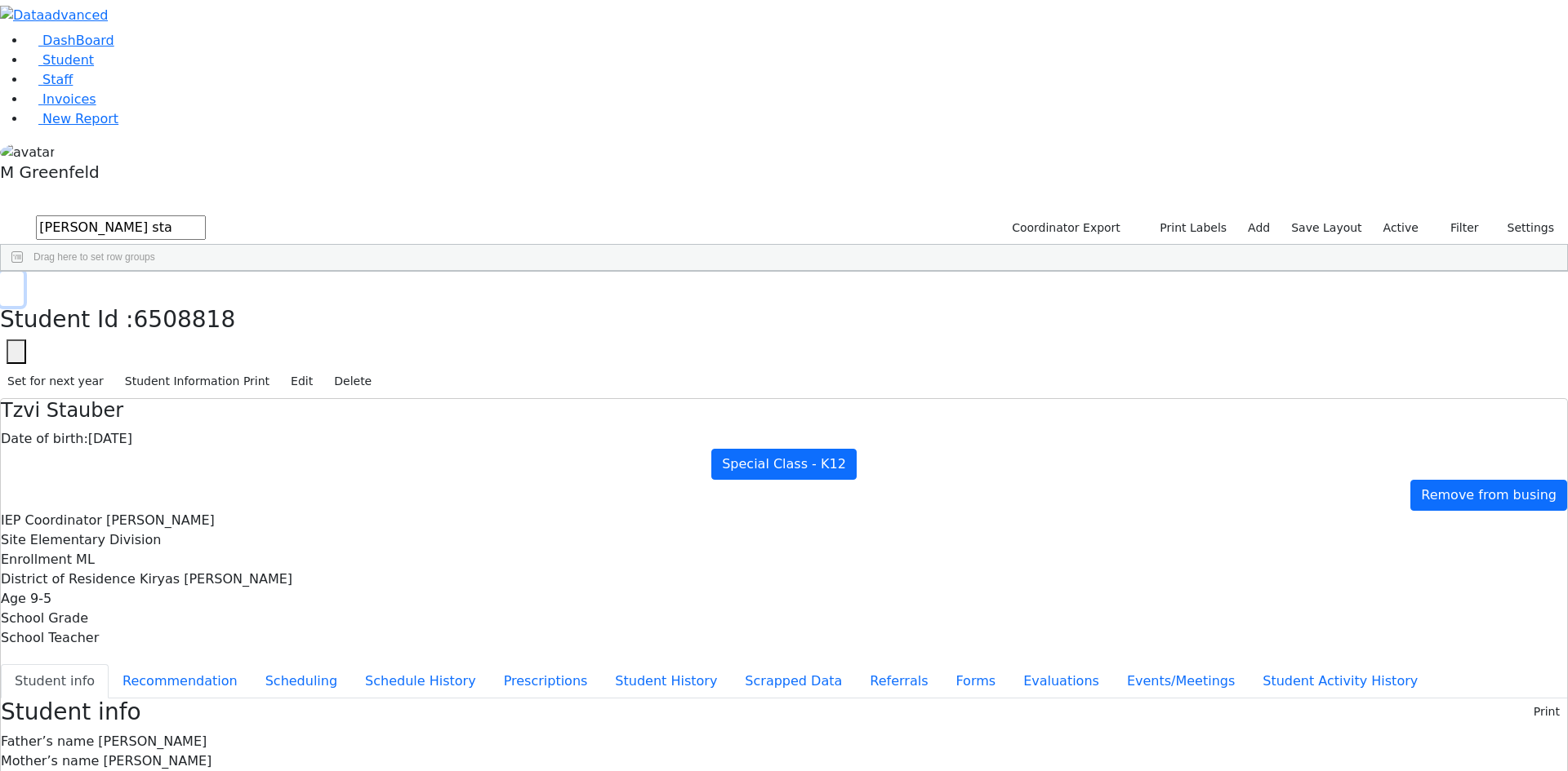
click at [23, 271] on button "button" at bounding box center [12, 288] width 23 height 34
click at [94, 68] on link "Student" at bounding box center [60, 60] width 68 height 15
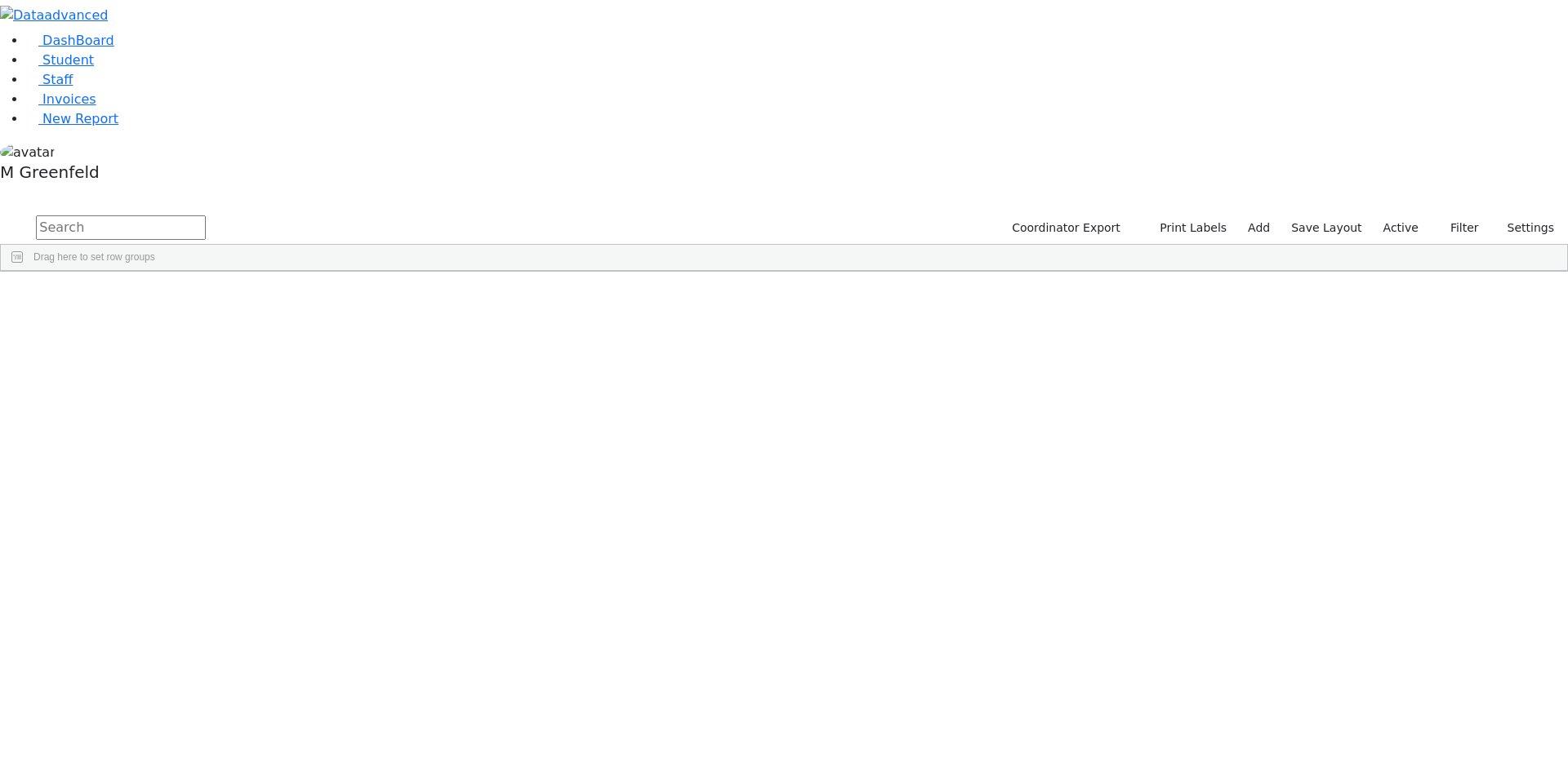
click at [206, 215] on input "text" at bounding box center [121, 227] width 170 height 24
drag, startPoint x: 1468, startPoint y: 66, endPoint x: 1469, endPoint y: 84, distance: 18.0
click at [1468, 215] on button "Filter" at bounding box center [1457, 228] width 57 height 25
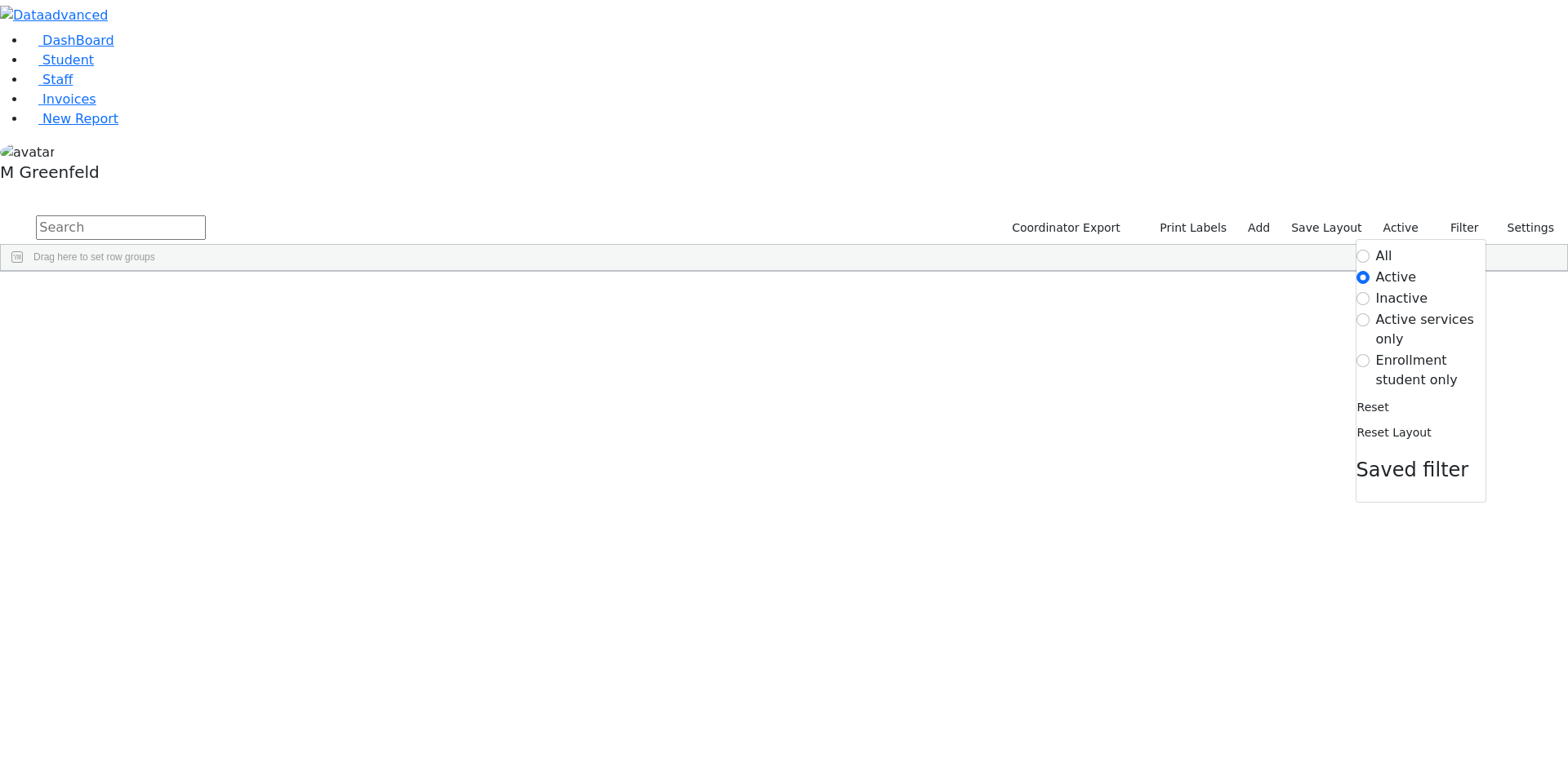
click at [1453, 351] on label "Enrollment student only" at bounding box center [1430, 370] width 109 height 40
click at [1369, 355] on input "Enrollment student only" at bounding box center [1363, 361] width 14 height 14
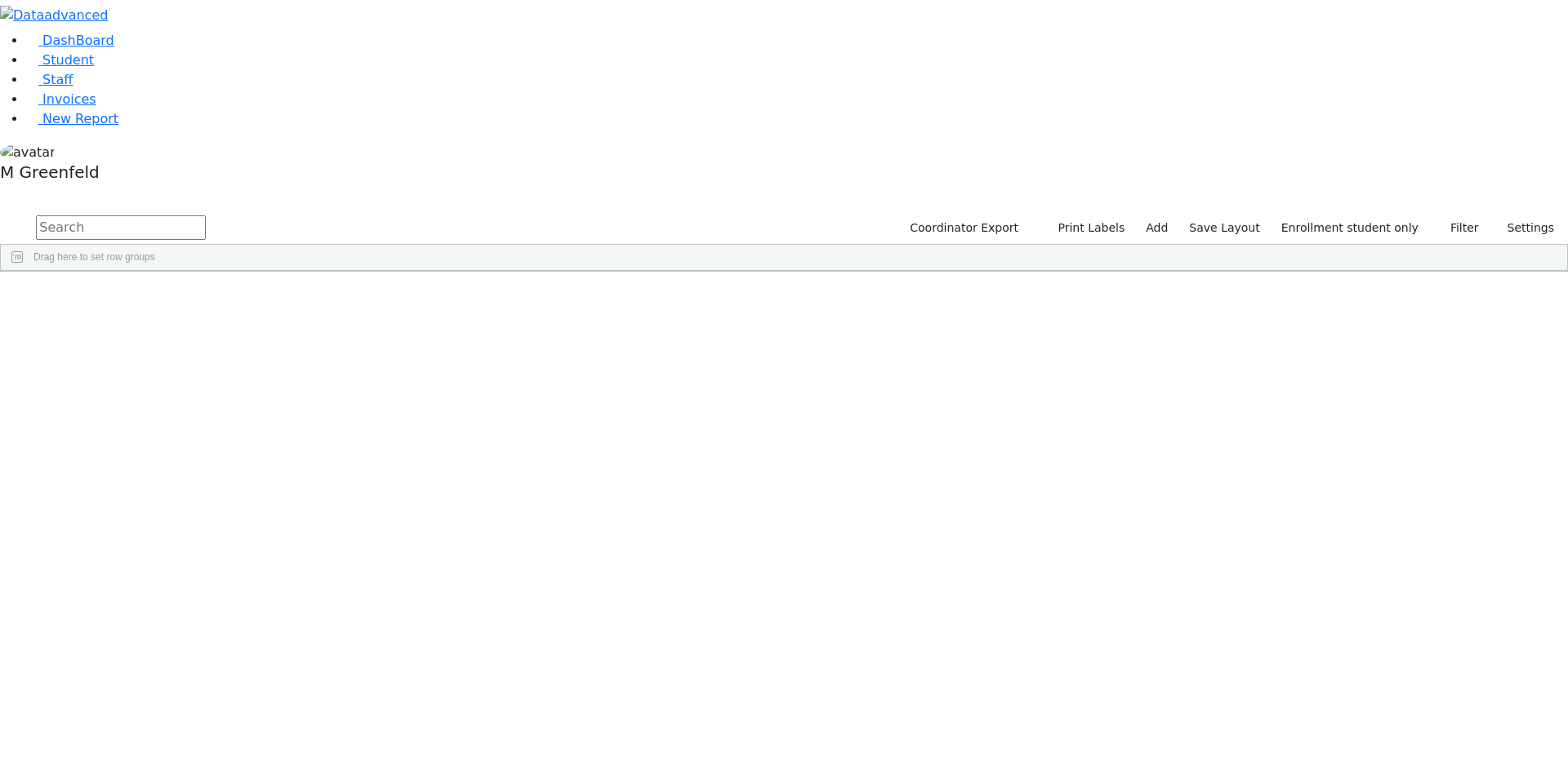
scroll to position [167, 0]
click at [443, 271] on div "Coordinator Export Print Labels Add Save Layout Enrollment student only Filter …" at bounding box center [784, 242] width 1568 height 59
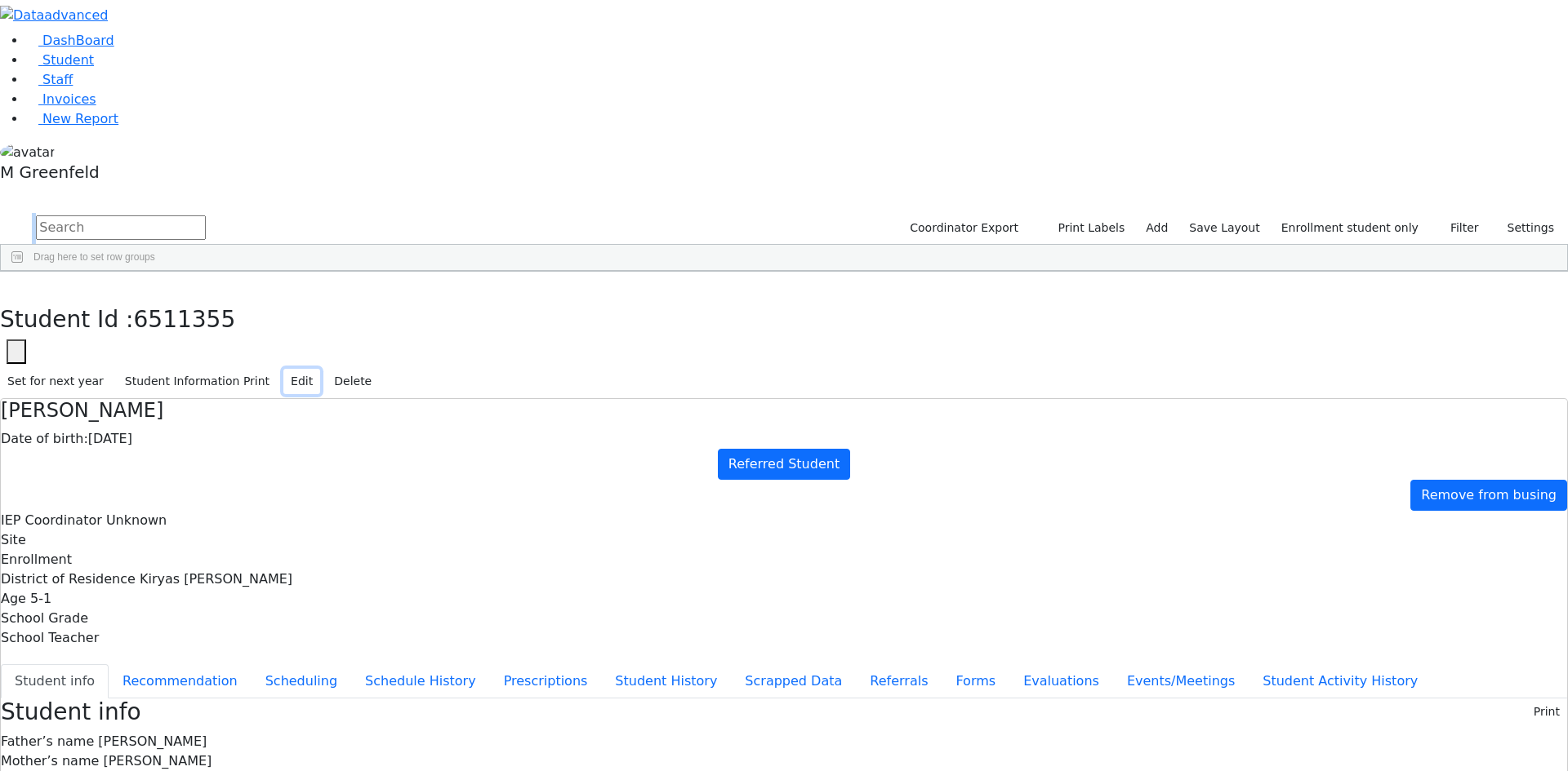
click at [320, 369] on button "Edit" at bounding box center [302, 382] width 37 height 25
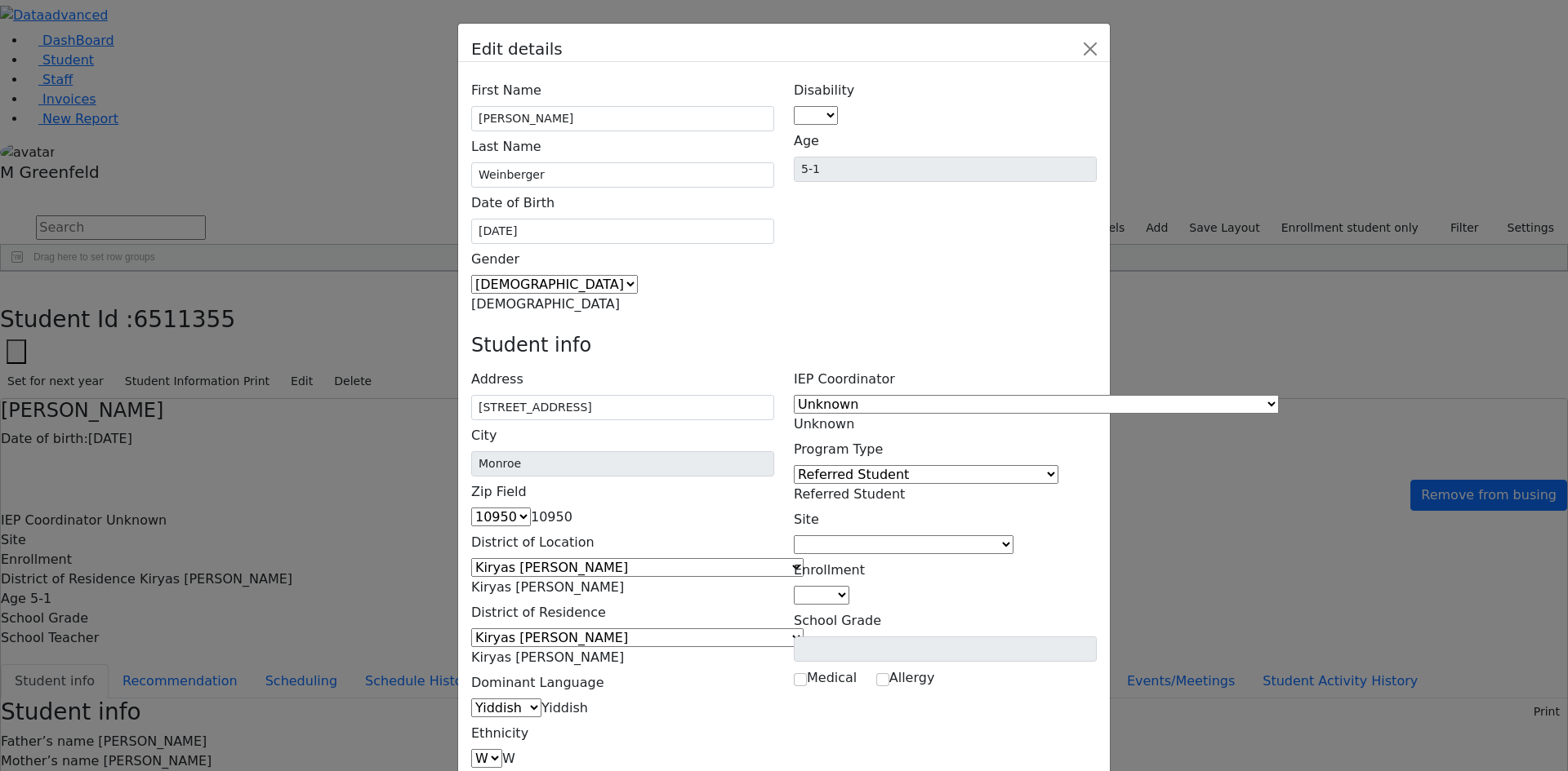
click at [1110, 30] on div "Edit details" at bounding box center [784, 43] width 652 height 39
click at [1103, 59] on button "Close" at bounding box center [1089, 48] width 26 height 26
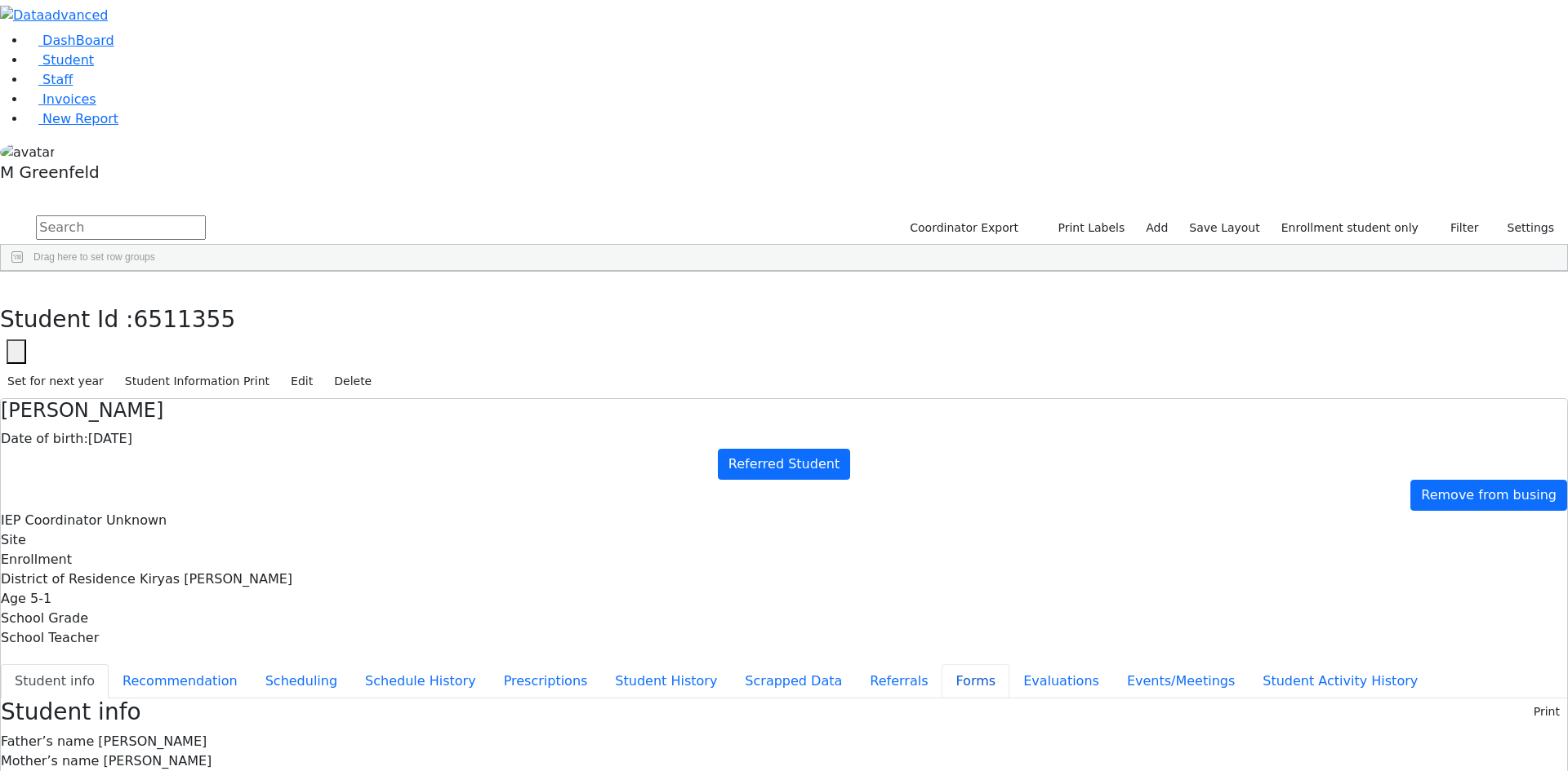
click at [942, 664] on button "Forms" at bounding box center [975, 680] width 68 height 34
type input "Mrs. Malky Weinberger"
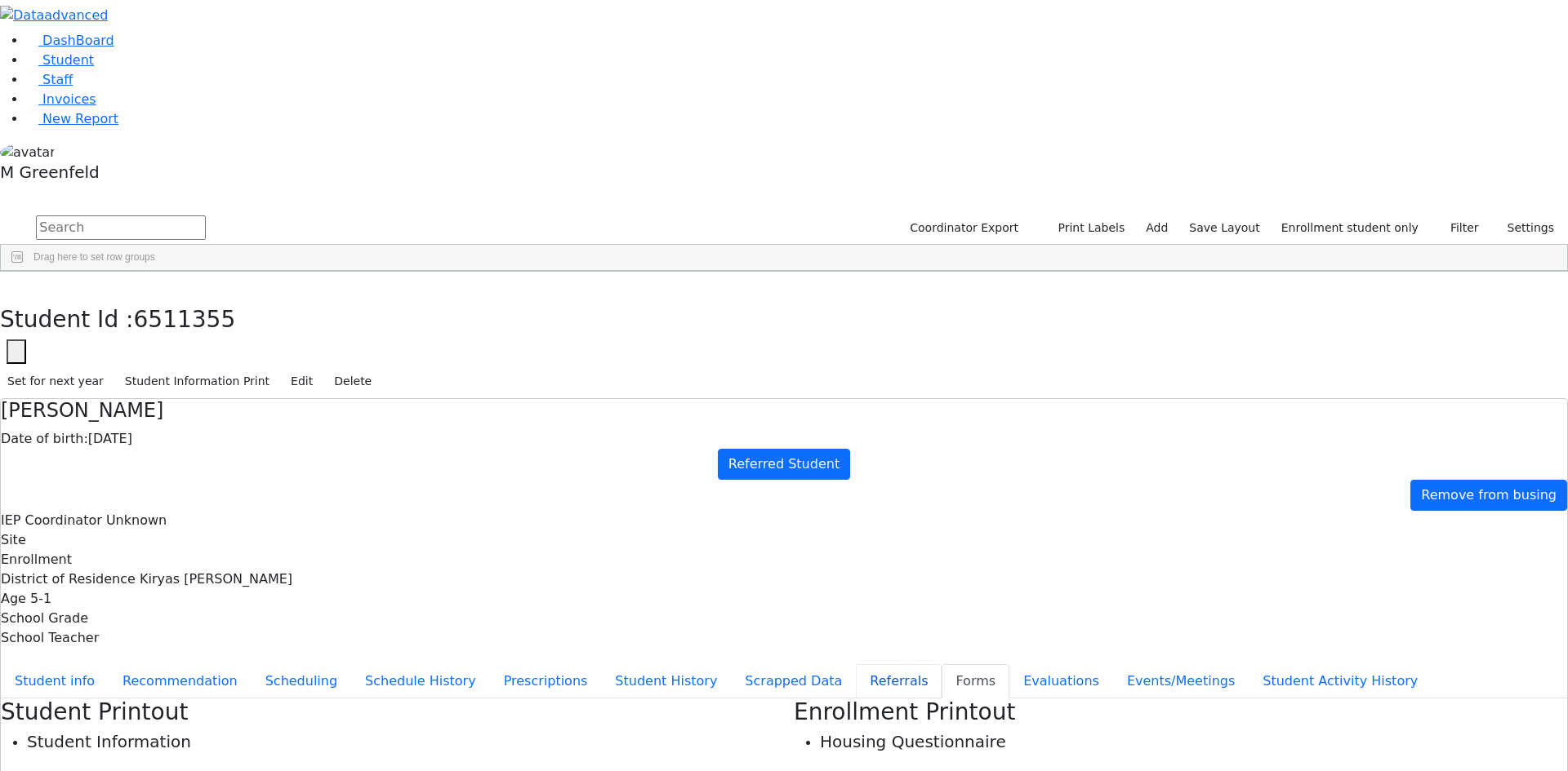
click at [856, 664] on button "Referrals" at bounding box center [898, 680] width 86 height 34
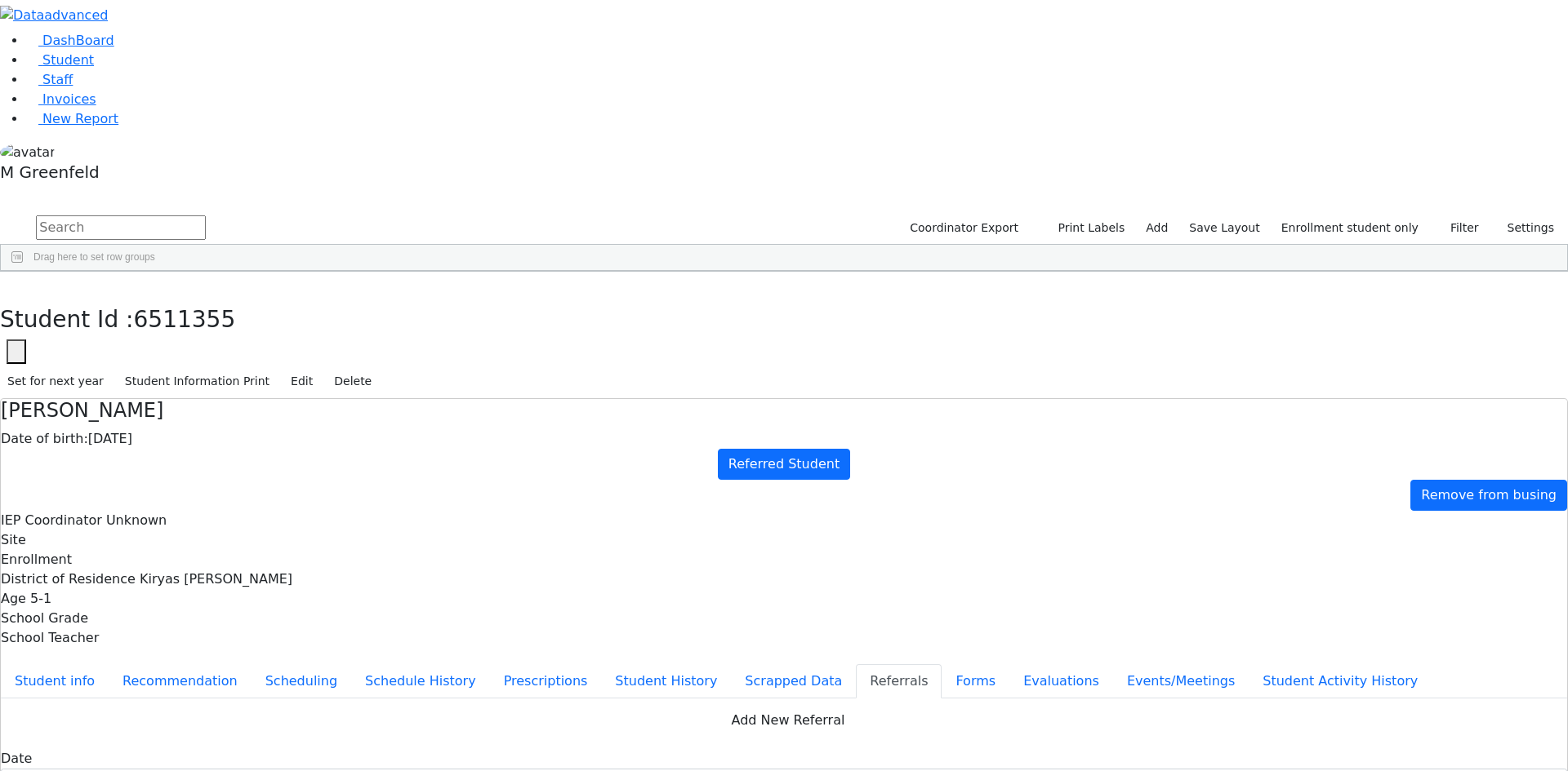
click at [1284, 486] on button "Apply" at bounding box center [1292, 498] width 42 height 23
type input "[DATE]"
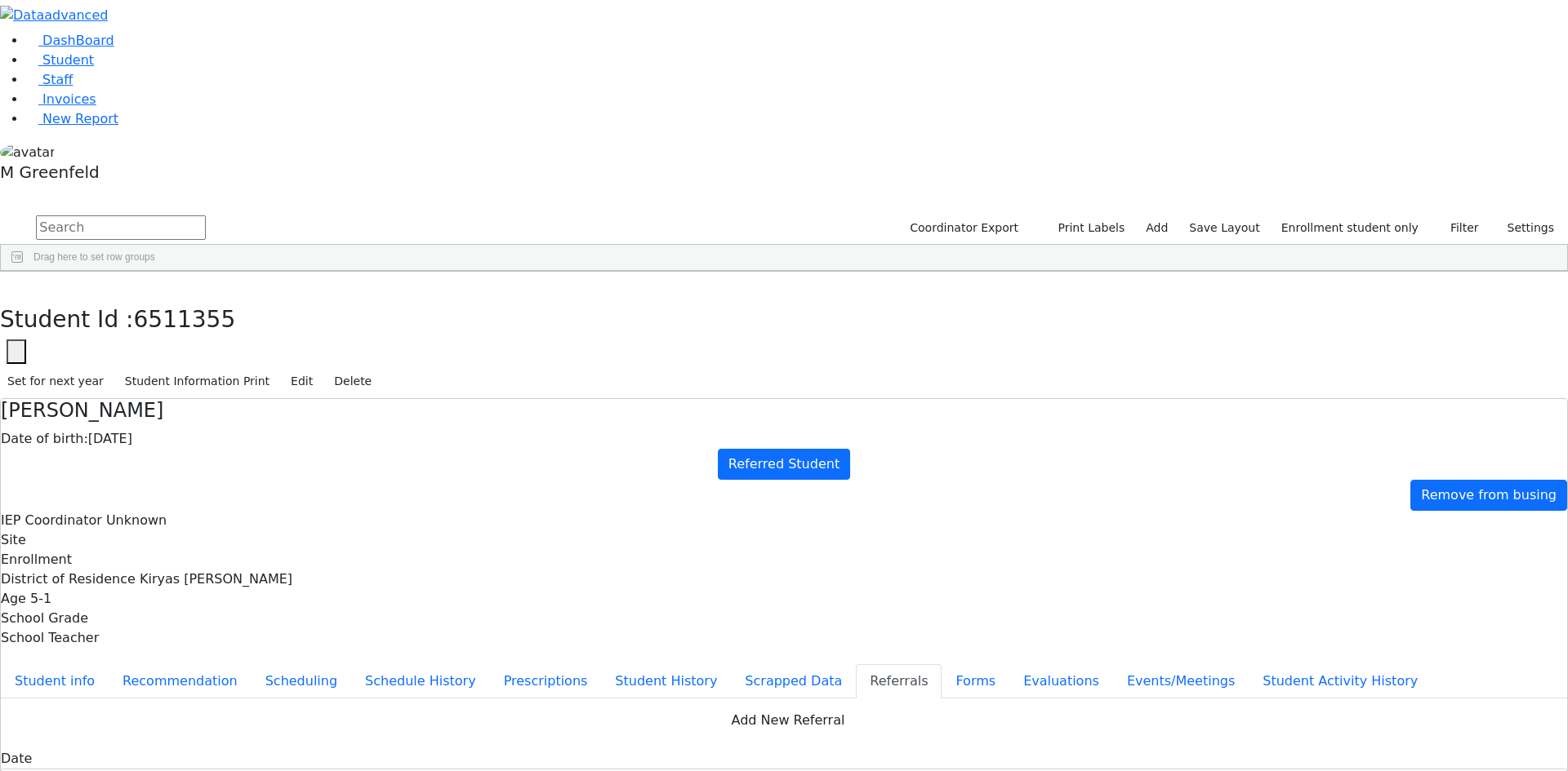
click at [23, 271] on button "button" at bounding box center [12, 288] width 23 height 34
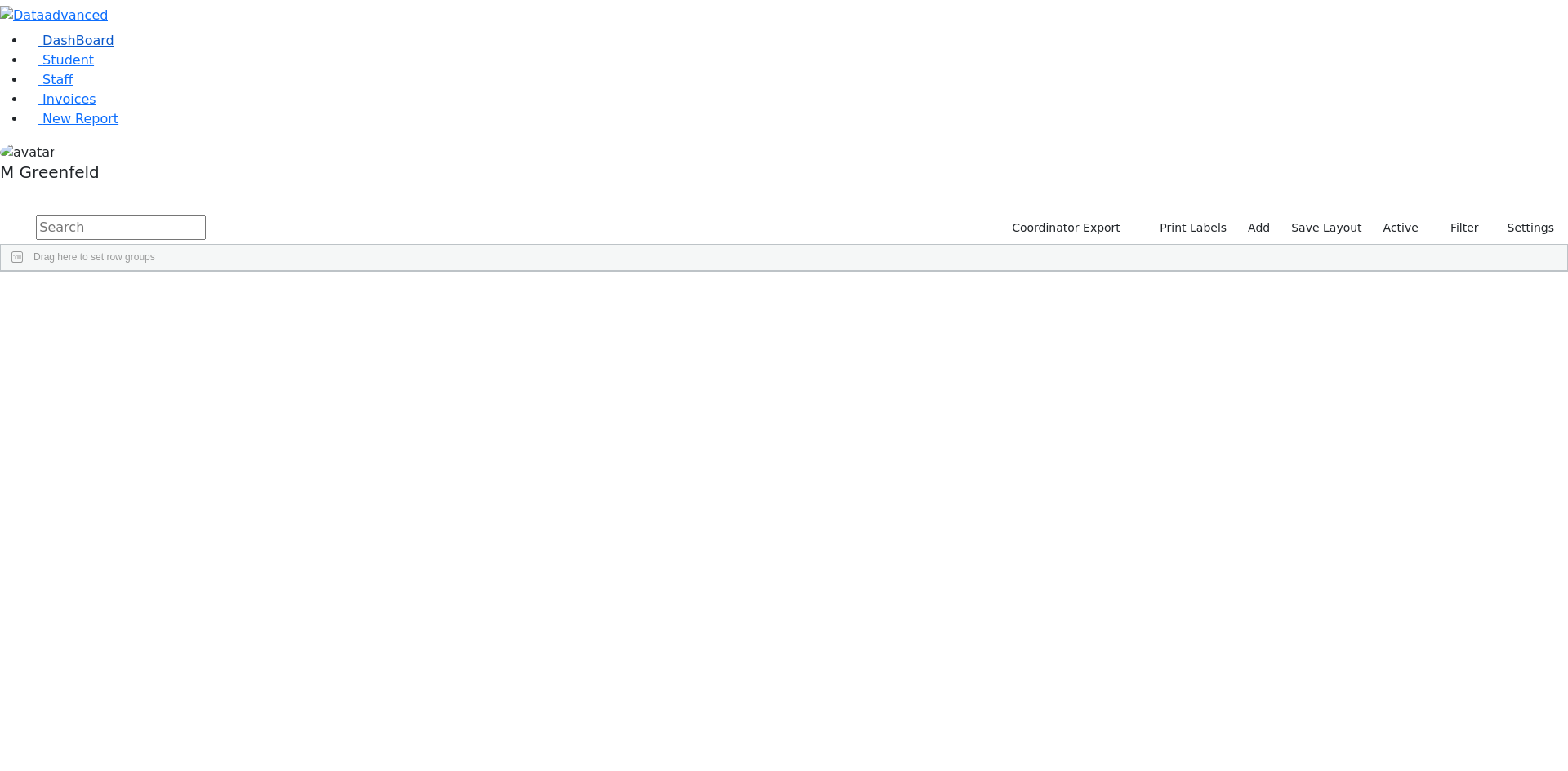
click at [102, 48] on link "DashBoard" at bounding box center [70, 41] width 88 height 15
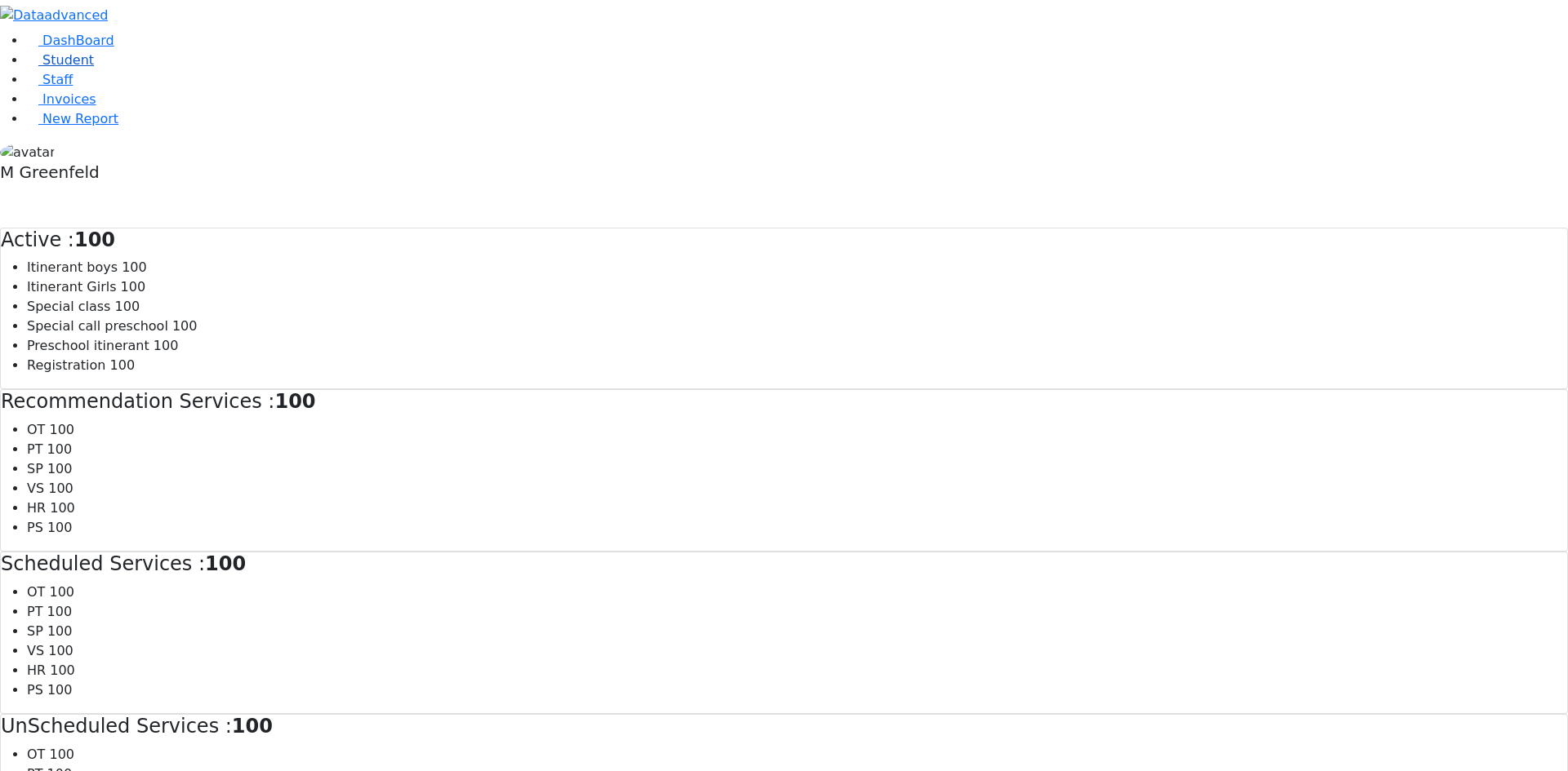
click at [94, 68] on link "Student" at bounding box center [60, 60] width 68 height 15
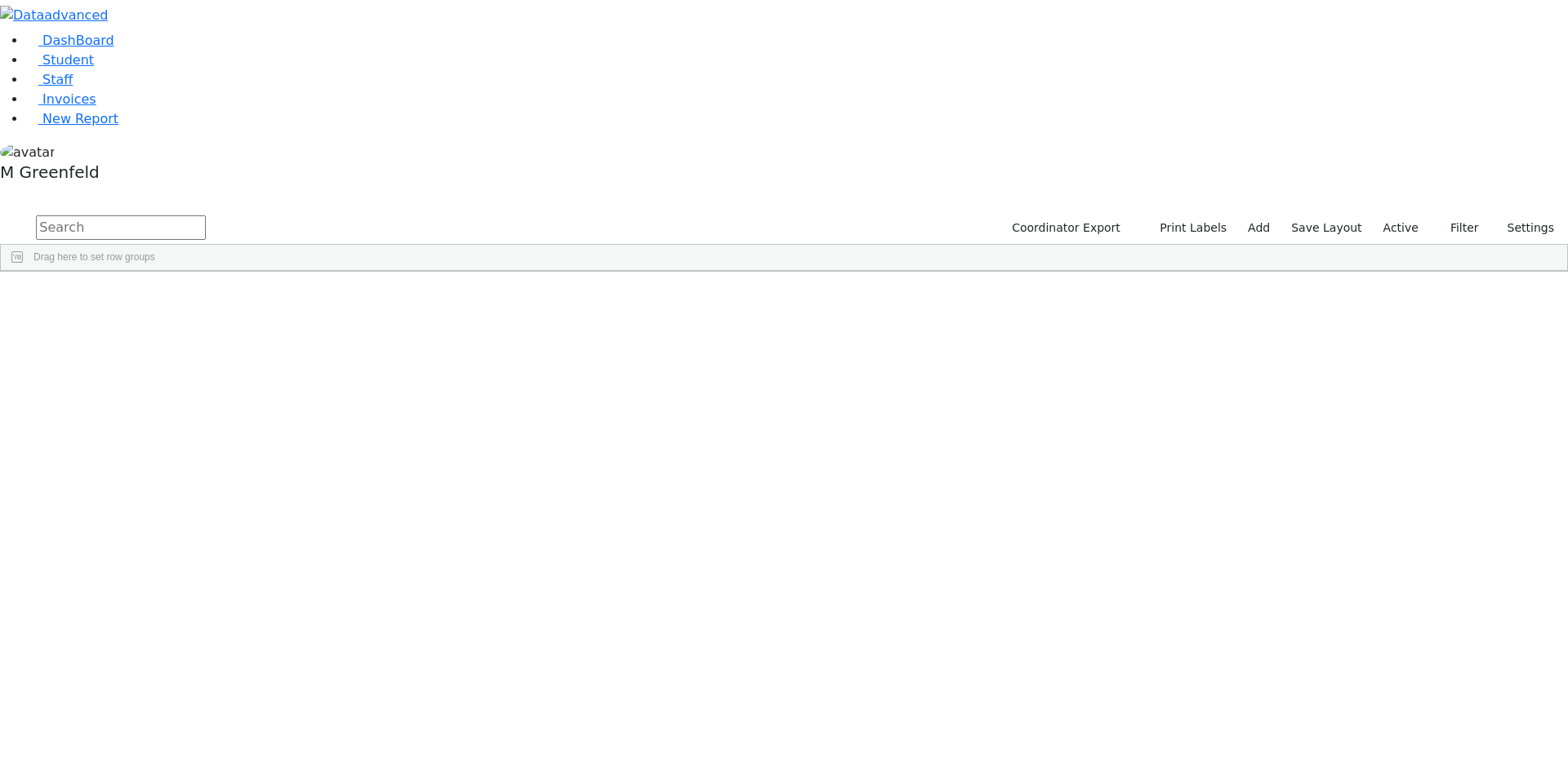
click at [1387, 215] on label "Active" at bounding box center [1401, 228] width 50 height 25
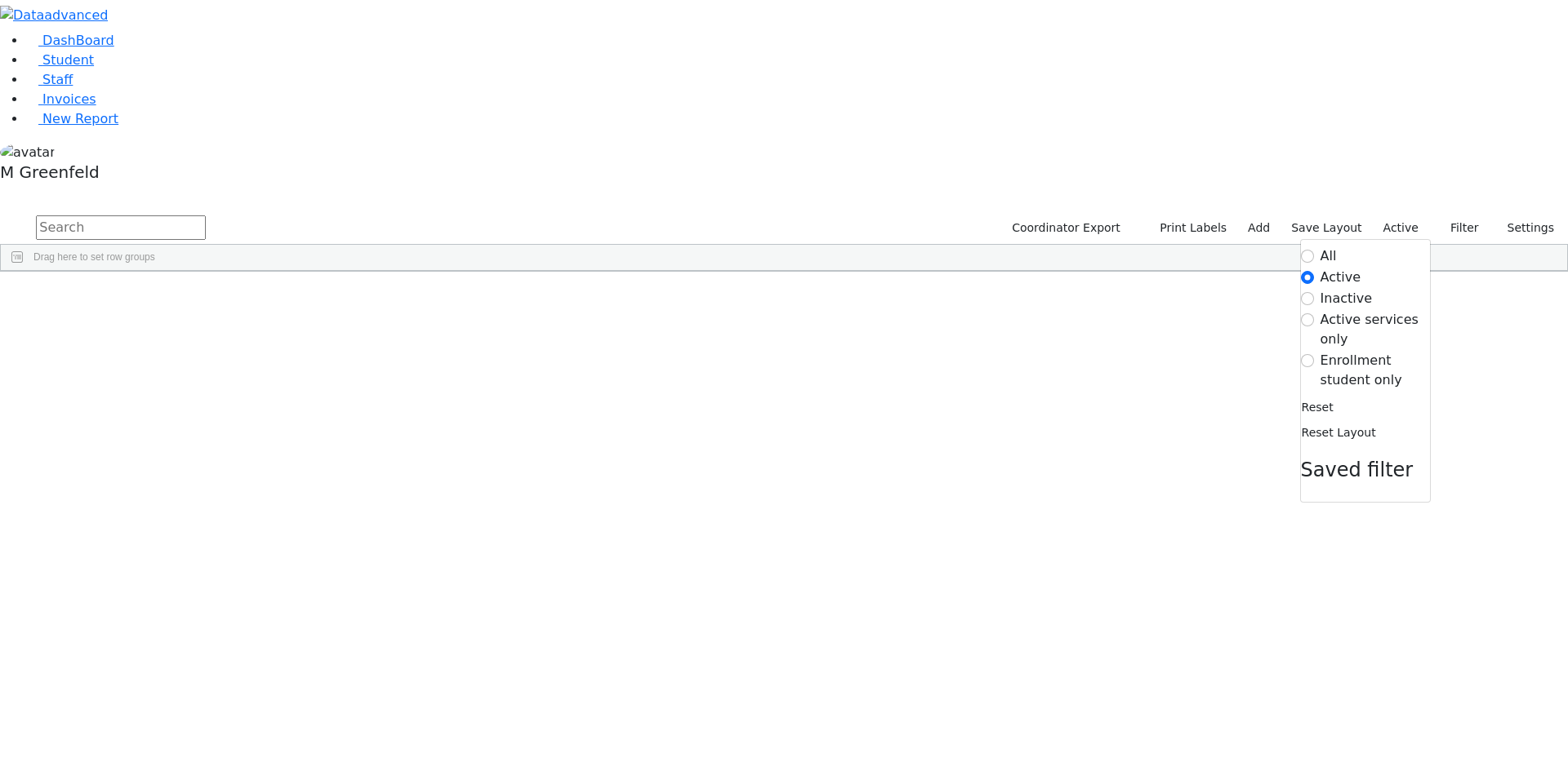
click at [1321, 351] on label "Enrollment student only" at bounding box center [1375, 370] width 109 height 40
click at [1304, 355] on input "Enrollment student only" at bounding box center [1307, 361] width 14 height 14
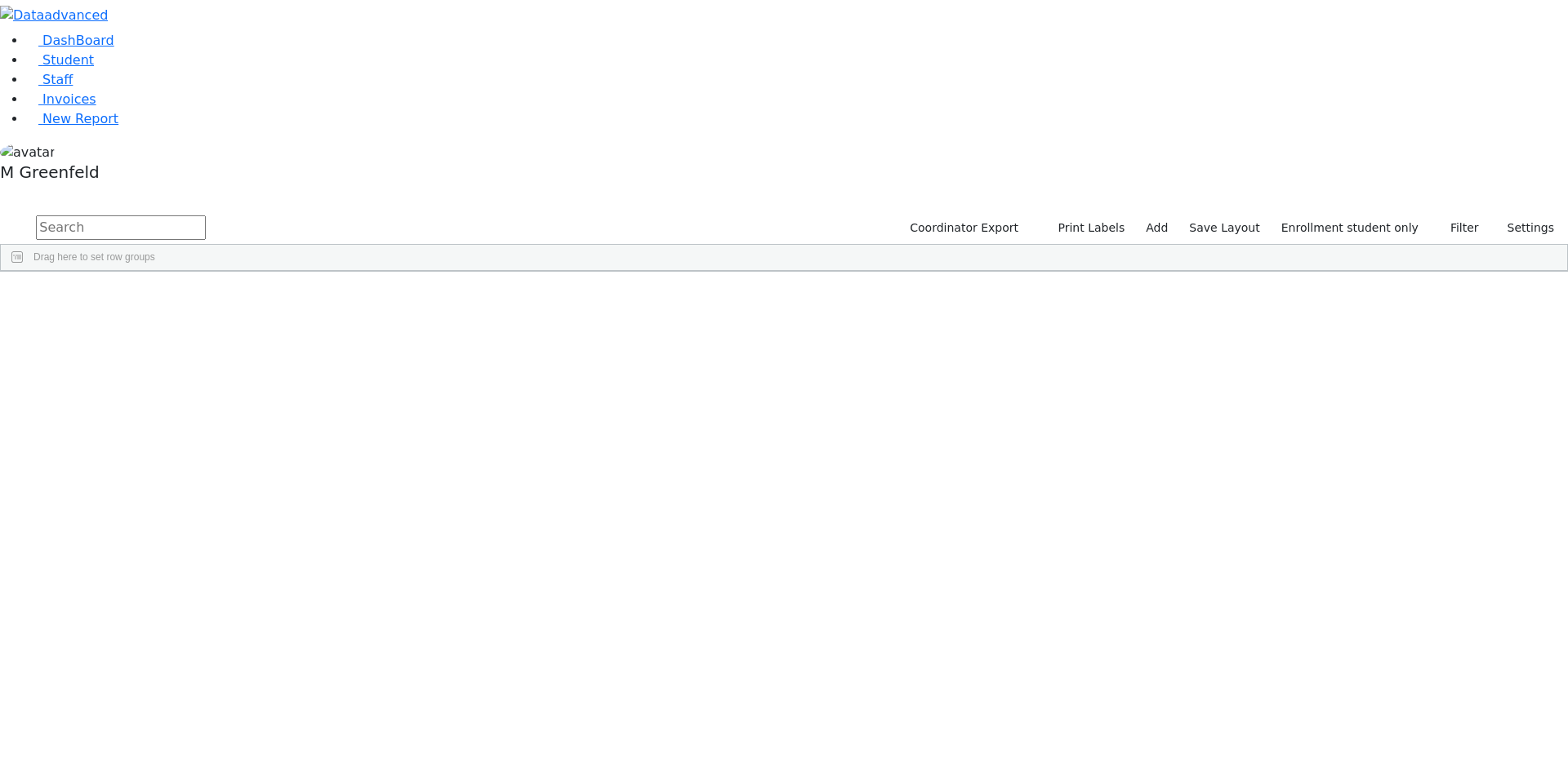
scroll to position [167, 0]
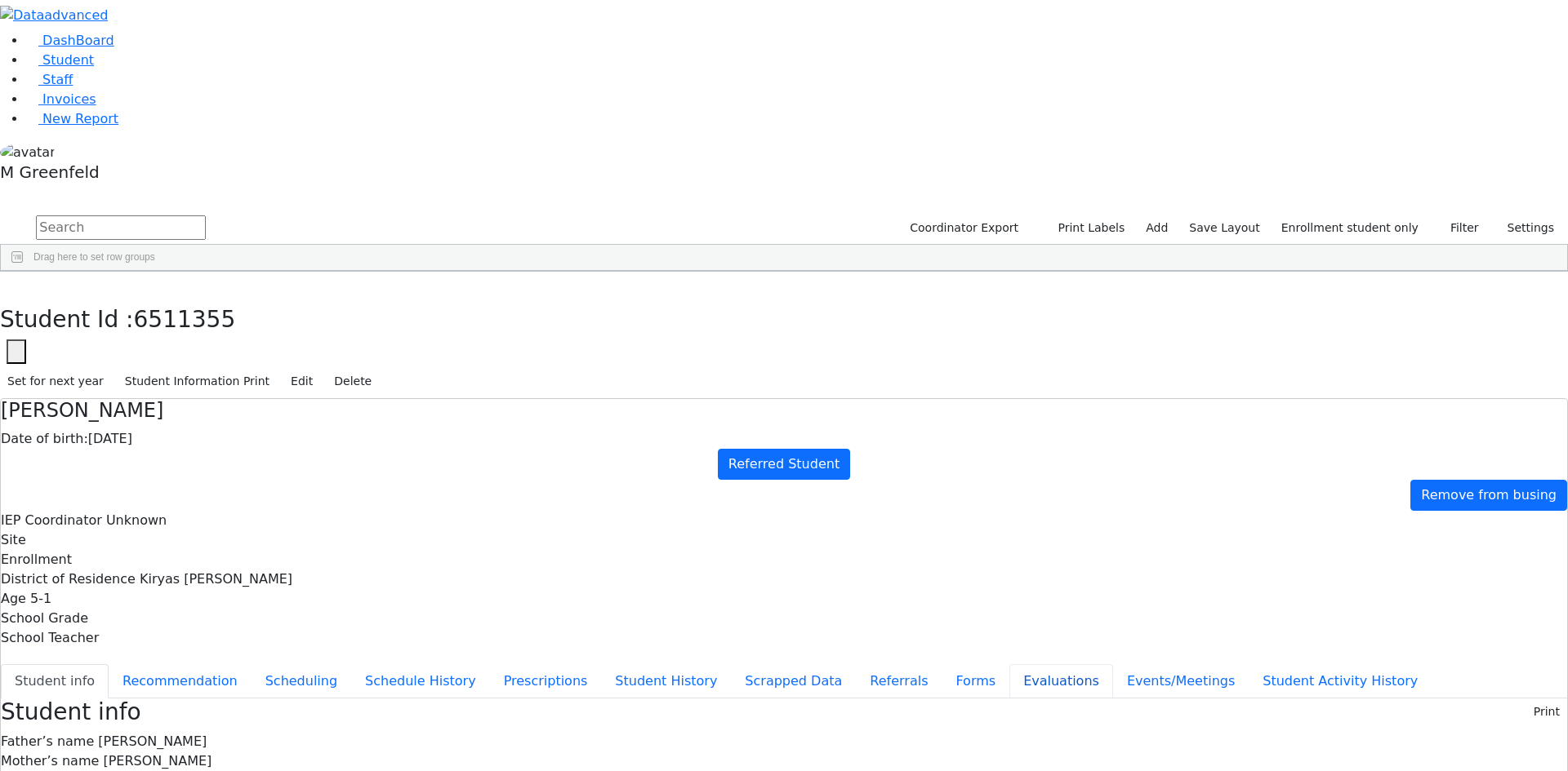
click at [1009, 664] on button "Evaluations" at bounding box center [1060, 680] width 103 height 34
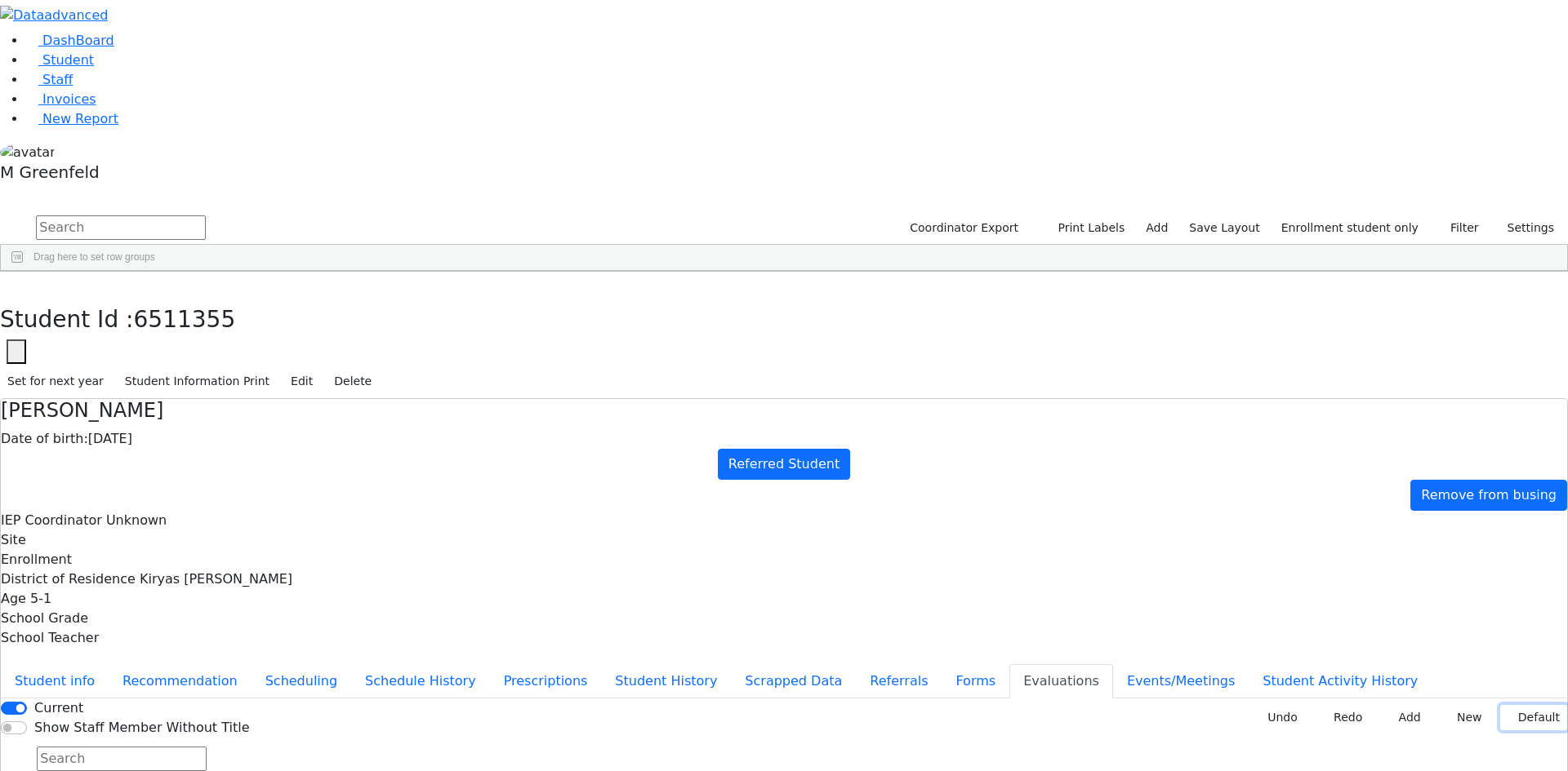
click at [1499, 705] on button "Default" at bounding box center [1532, 718] width 67 height 25
click at [1289, 705] on button "Undo" at bounding box center [1276, 718] width 55 height 25
click at [1288, 705] on button "Undo" at bounding box center [1276, 718] width 55 height 25
click at [1290, 705] on button "Undo" at bounding box center [1276, 718] width 55 height 25
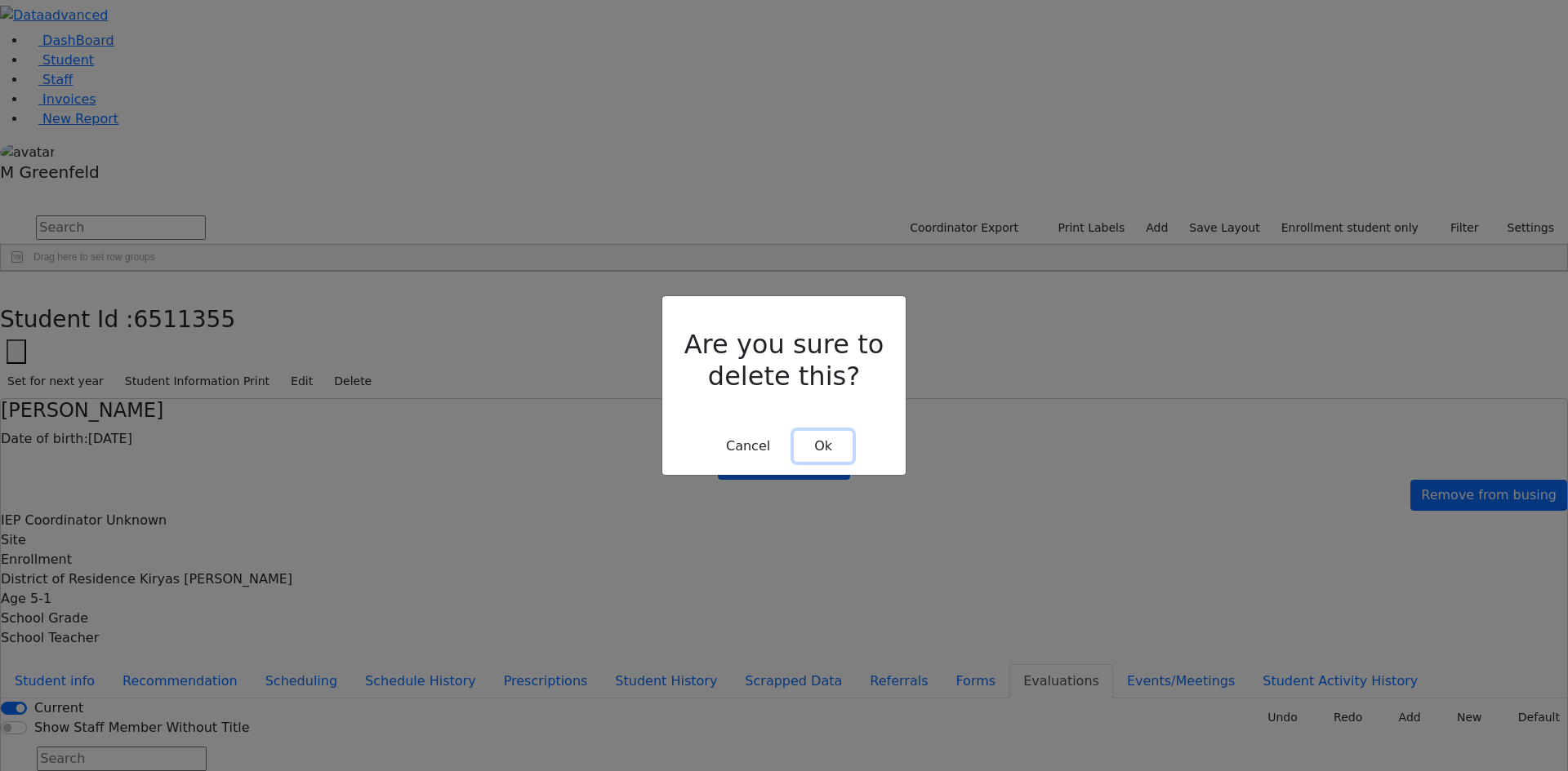
click at [810, 431] on button "Ok" at bounding box center [823, 446] width 59 height 31
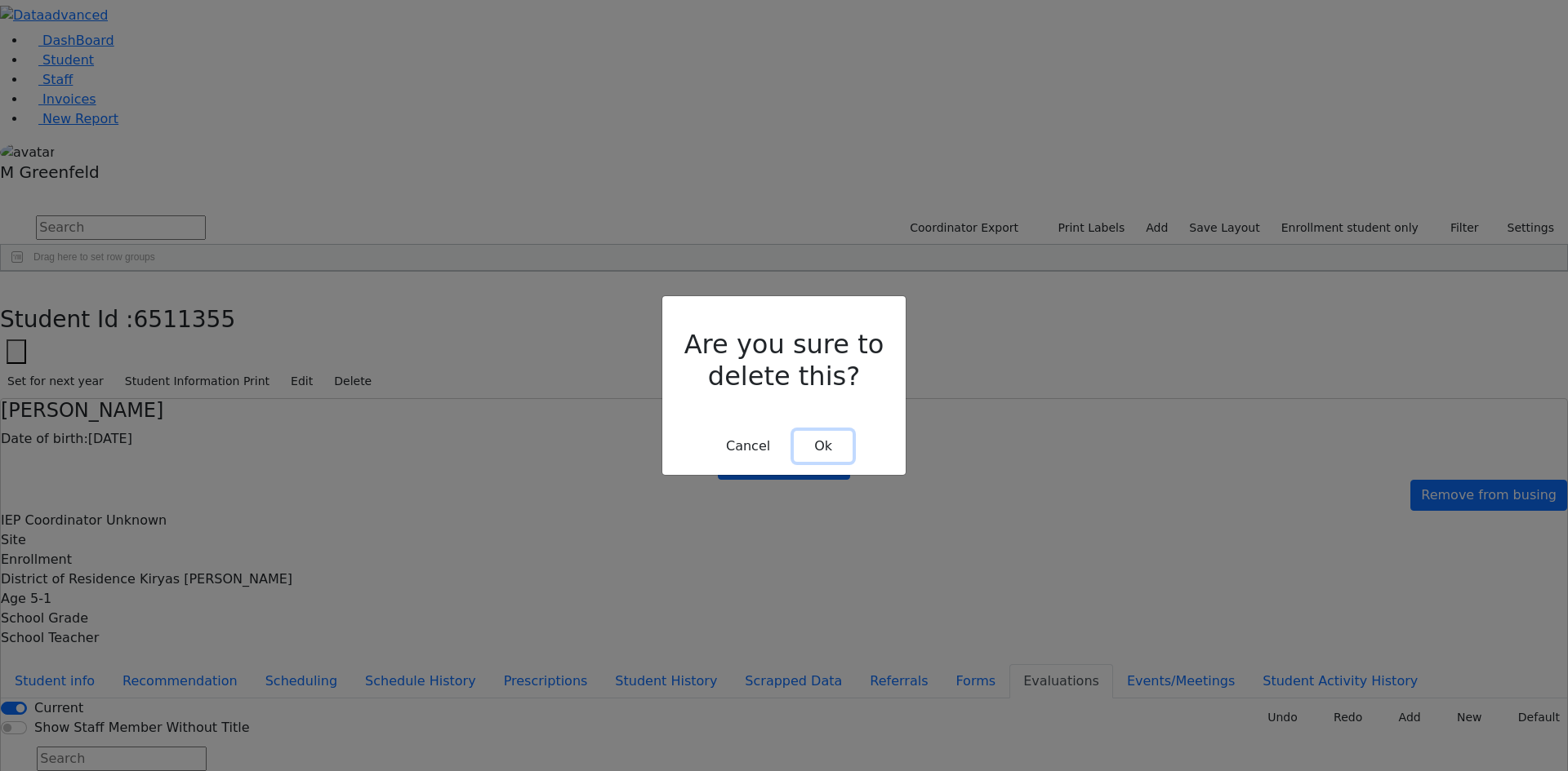
click at [805, 431] on button "Ok" at bounding box center [823, 446] width 59 height 31
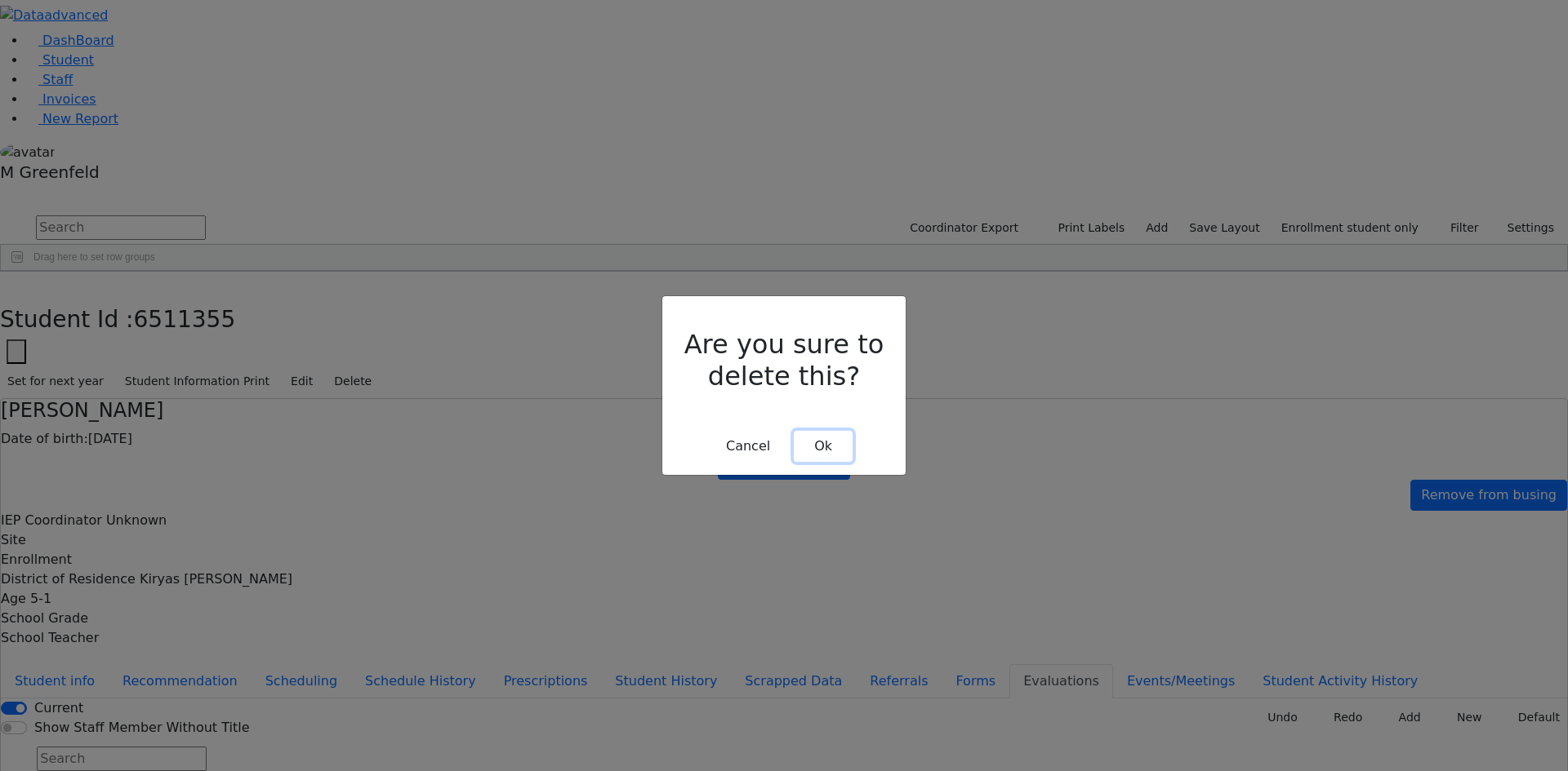
click at [822, 431] on button "Ok" at bounding box center [823, 446] width 59 height 31
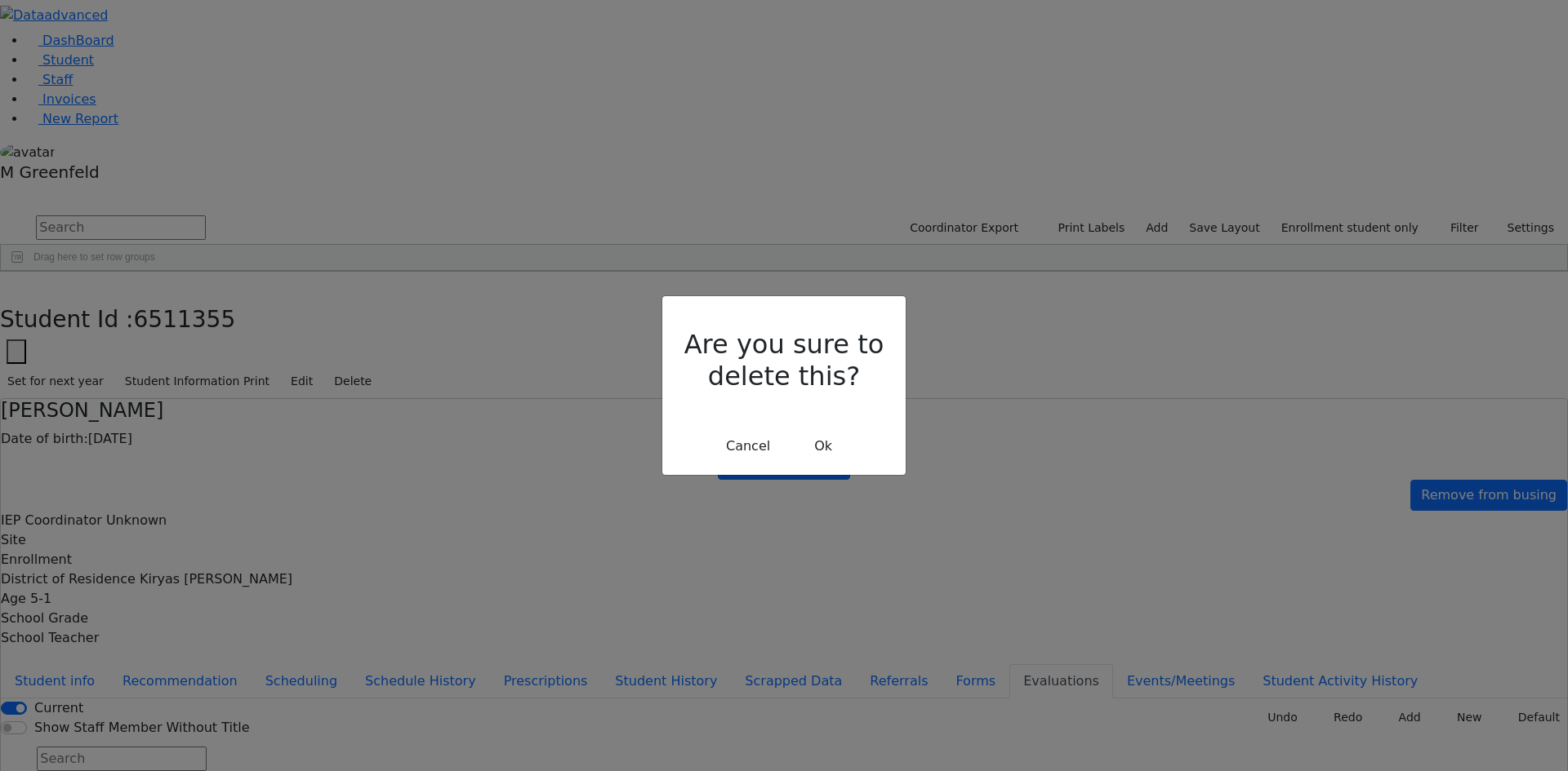
click at [850, 431] on div "Cancel Ok" at bounding box center [783, 446] width 218 height 31
click at [842, 431] on button "Ok" at bounding box center [823, 446] width 59 height 31
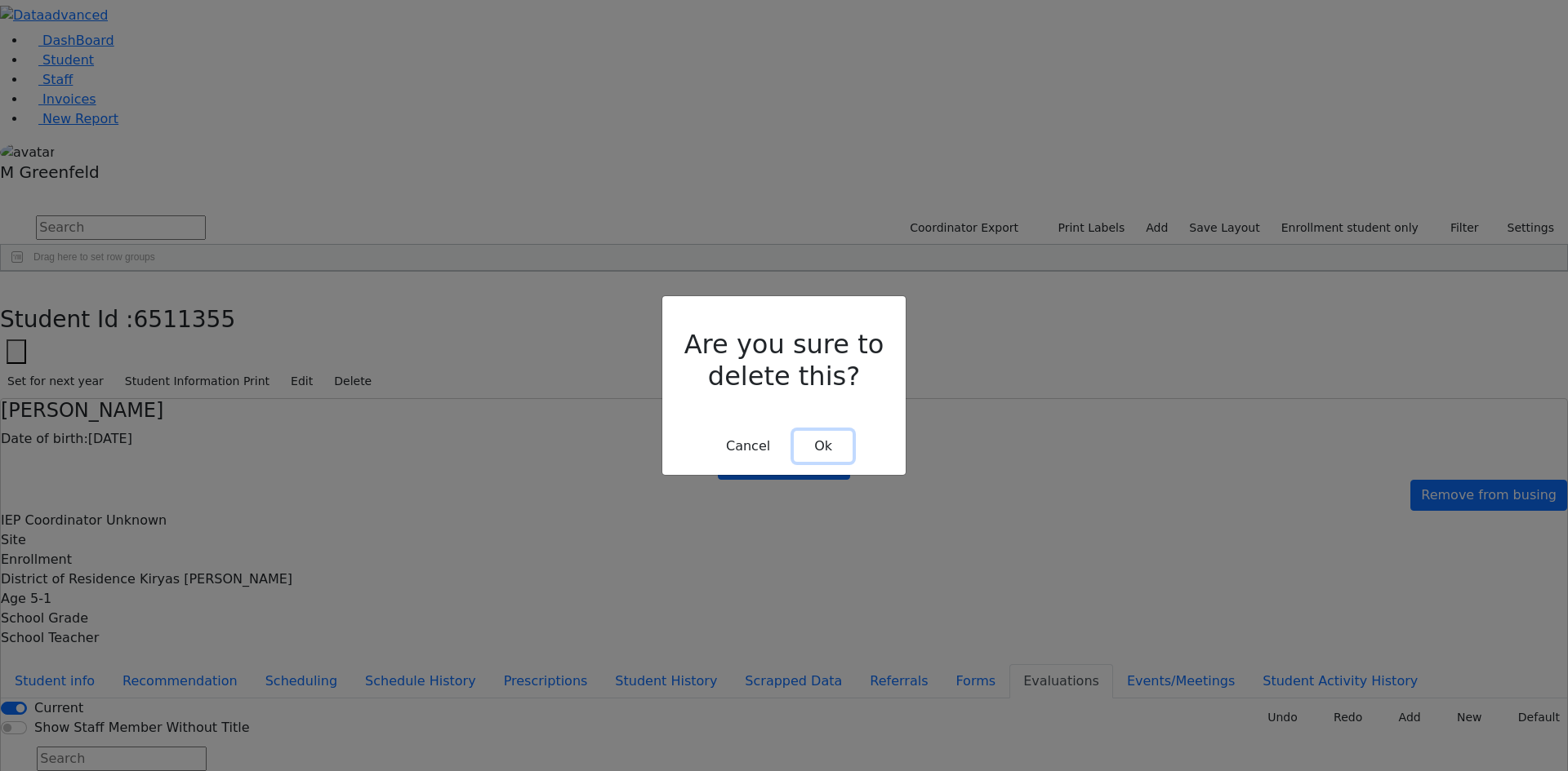
click at [844, 431] on button "Ok" at bounding box center [823, 446] width 59 height 31
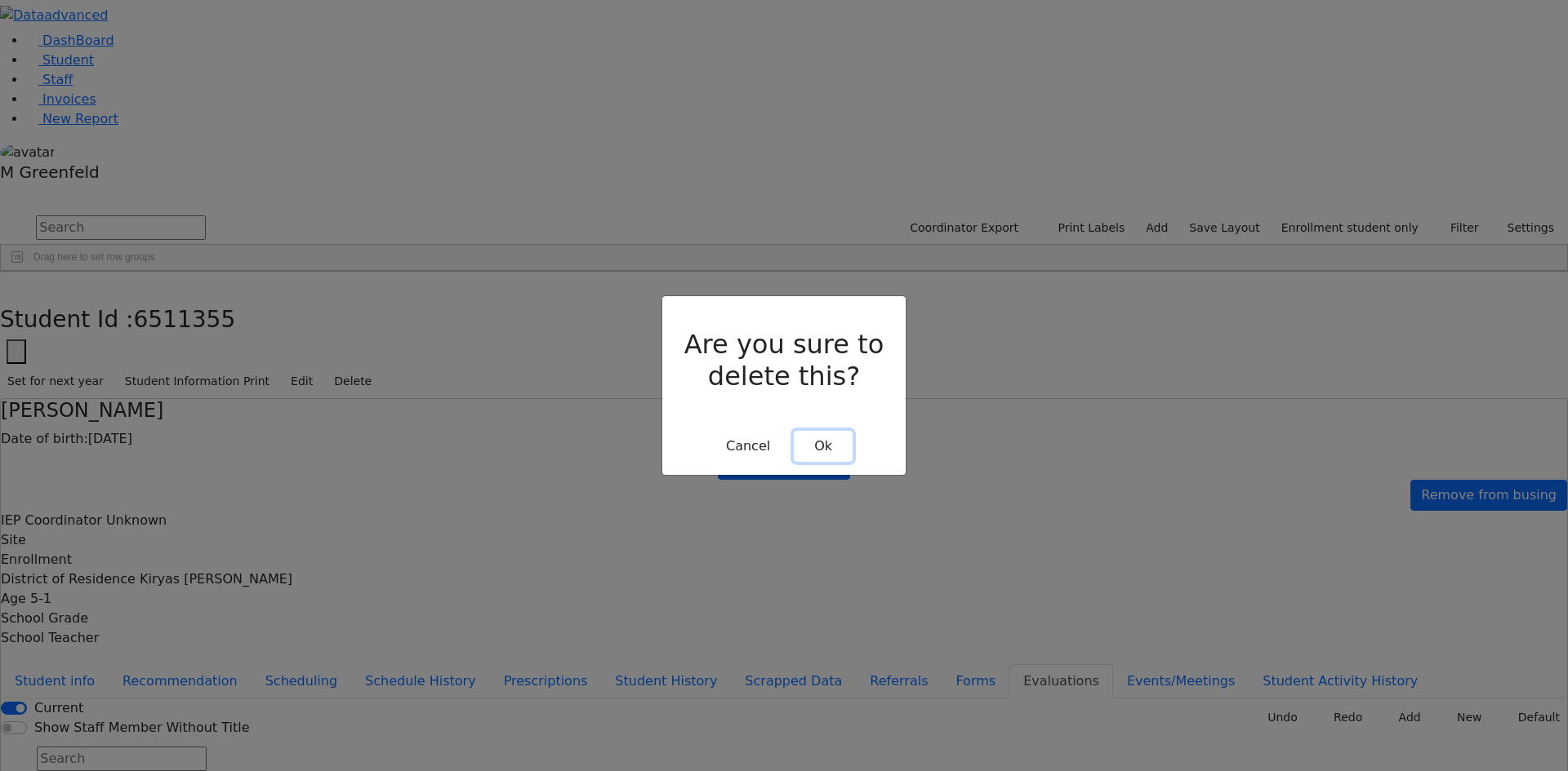
click at [817, 431] on button "Ok" at bounding box center [823, 446] width 59 height 31
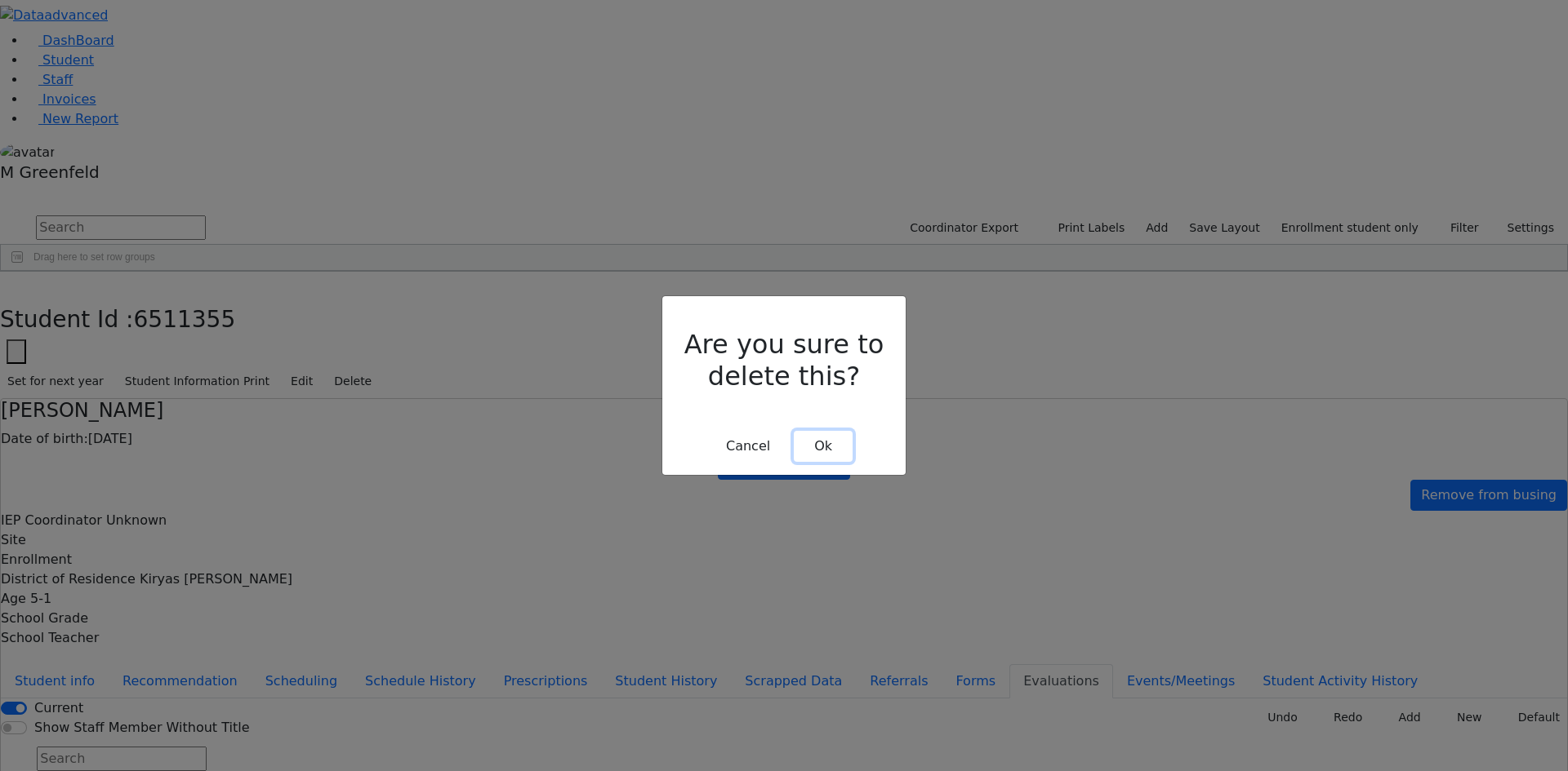
click at [824, 431] on button "Ok" at bounding box center [823, 446] width 59 height 31
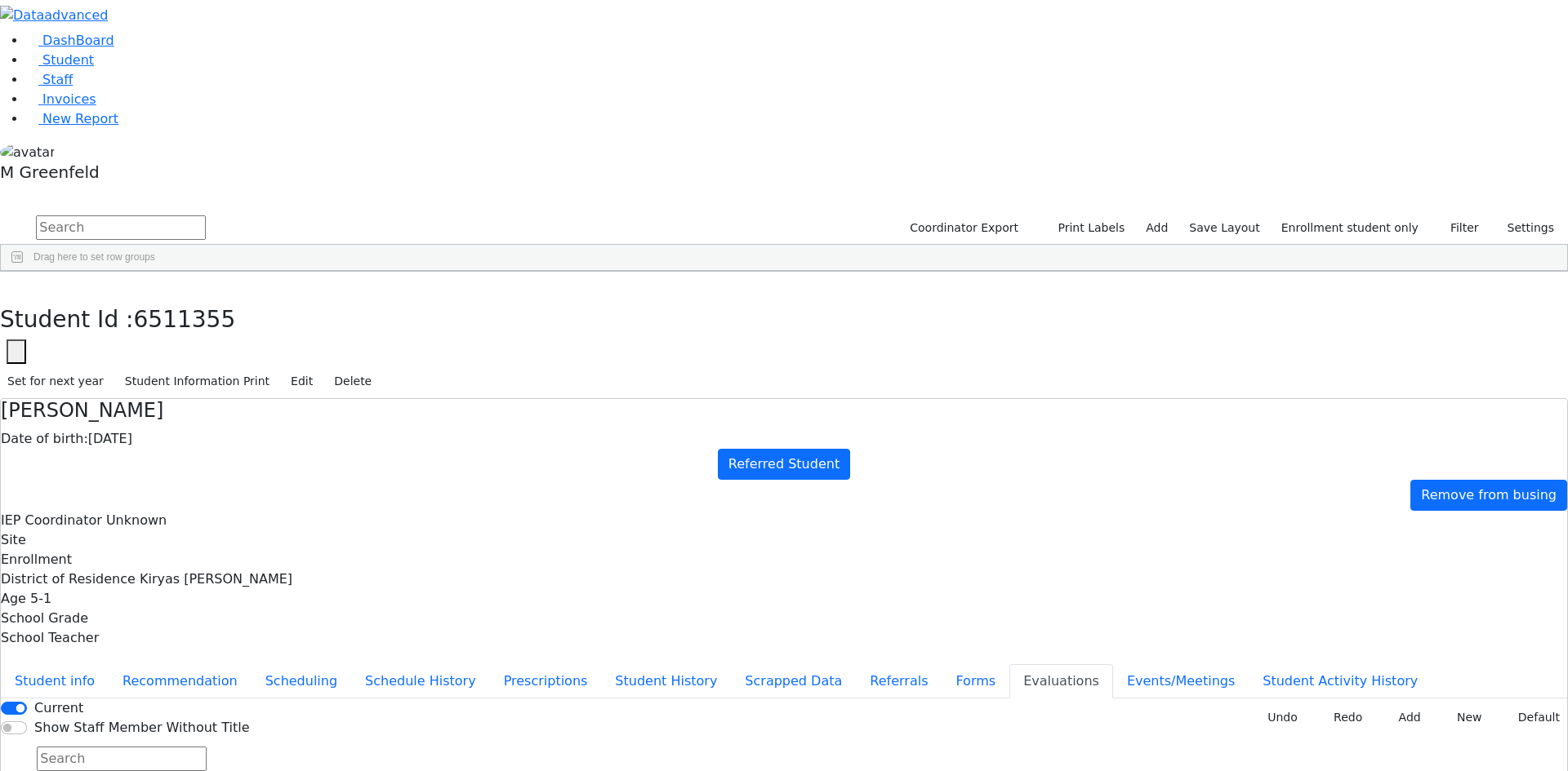
click at [1415, 705] on div "New Invoice Undo Redo Add New Default" at bounding box center [1408, 718] width 318 height 25
click at [1408, 705] on button "Add" at bounding box center [1403, 718] width 47 height 25
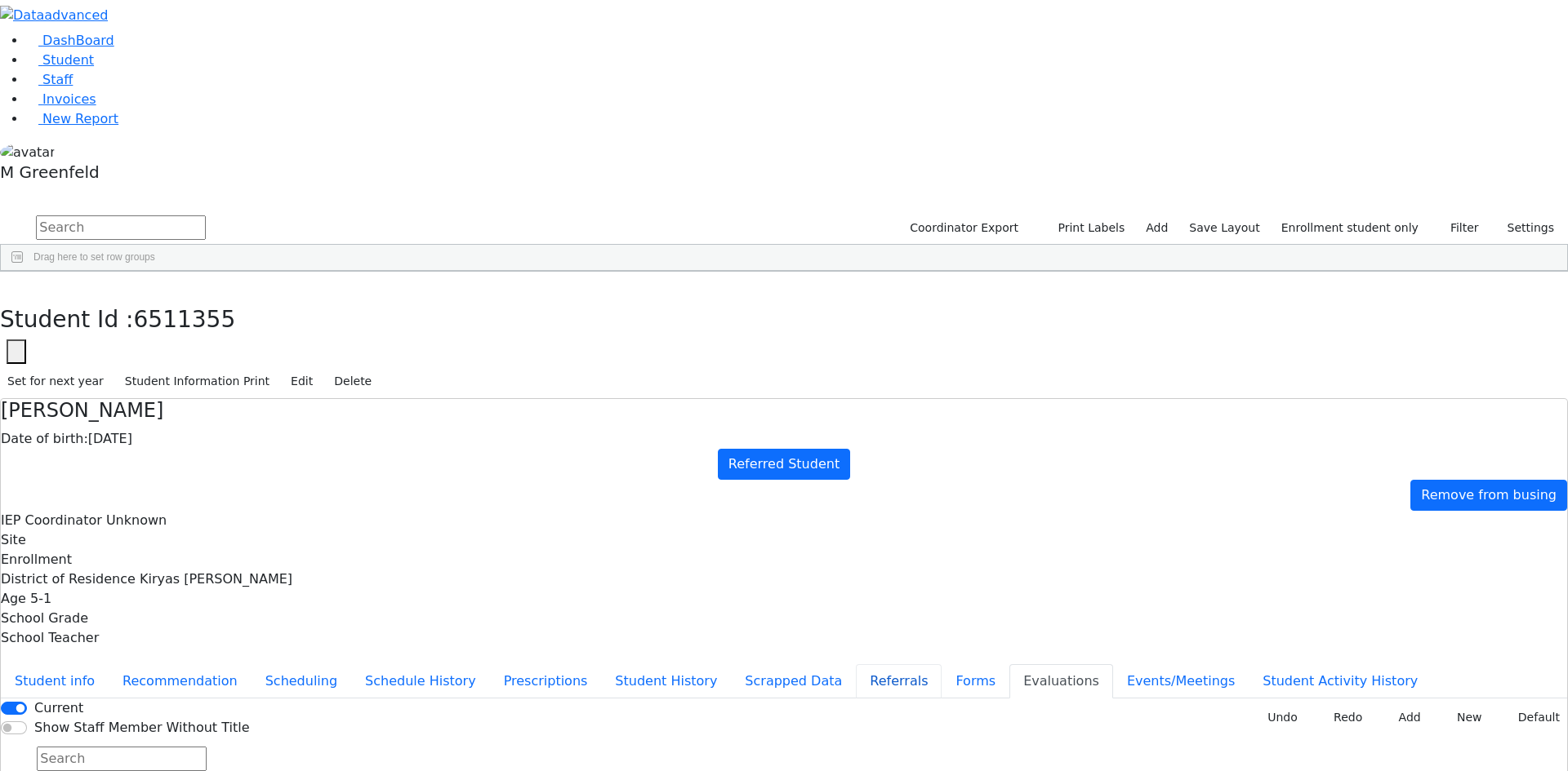
click at [856, 664] on button "Referrals" at bounding box center [898, 680] width 86 height 34
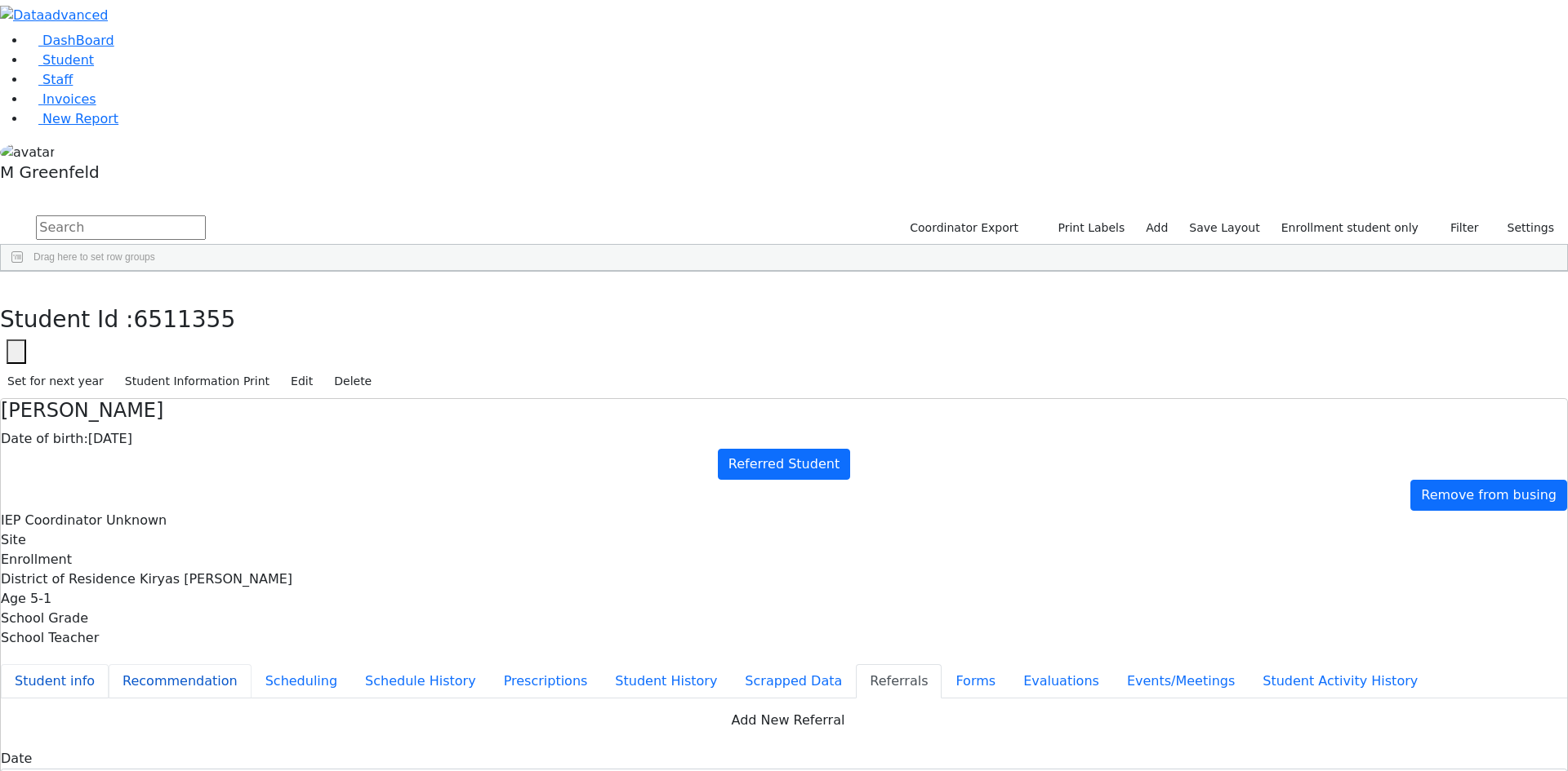
drag, startPoint x: 392, startPoint y: 198, endPoint x: 378, endPoint y: 222, distance: 27.8
click at [108, 664] on button "Student info" at bounding box center [54, 680] width 107 height 34
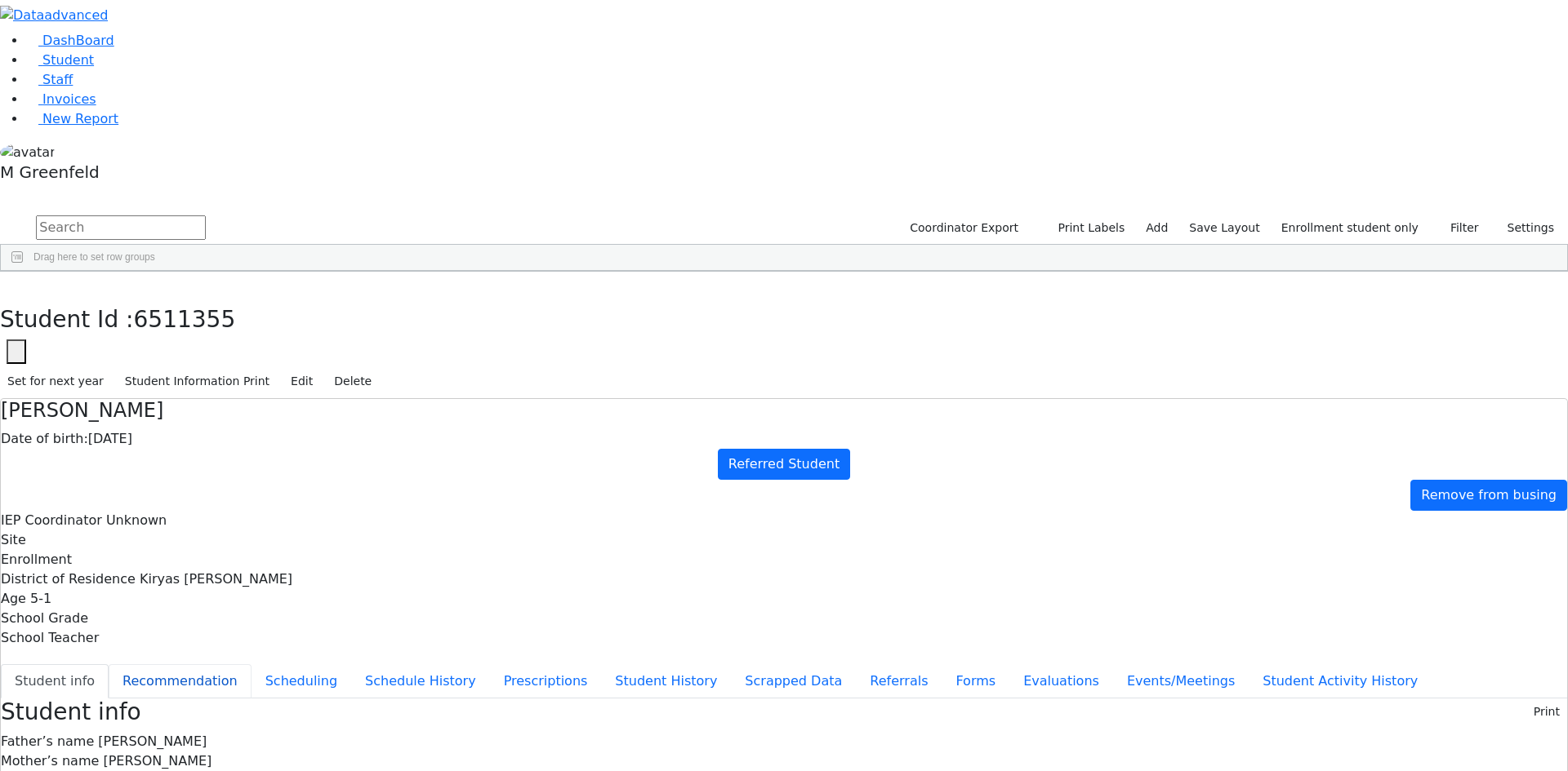
click at [251, 664] on button "Recommendation" at bounding box center [180, 680] width 143 height 34
checkbox input "true"
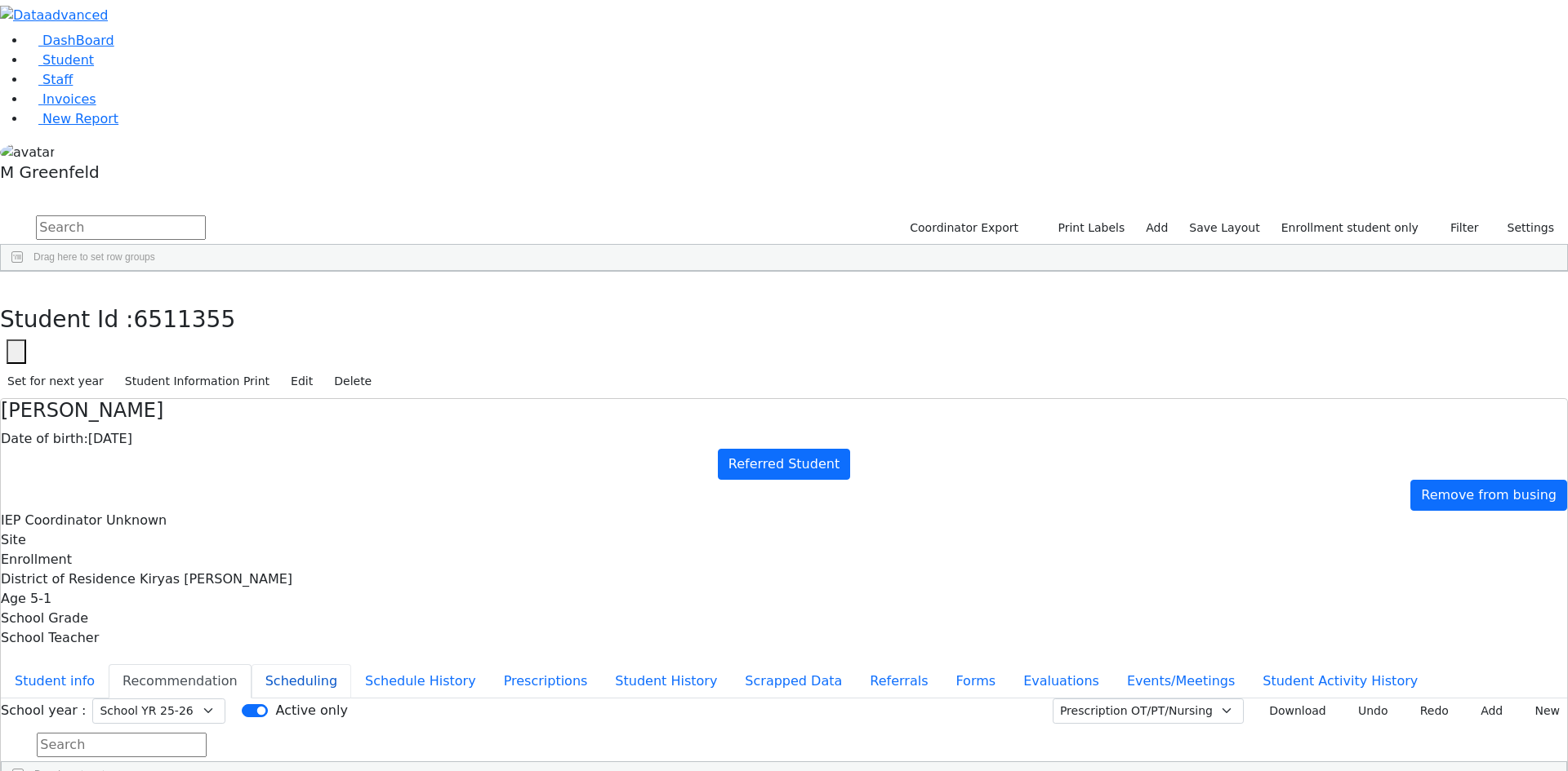
click at [351, 664] on button "Scheduling" at bounding box center [301, 680] width 100 height 34
click at [251, 664] on button "Recommendation" at bounding box center [180, 680] width 143 height 34
click at [942, 664] on button "Forms" at bounding box center [975, 680] width 68 height 34
type input "[PERSON_NAME]"
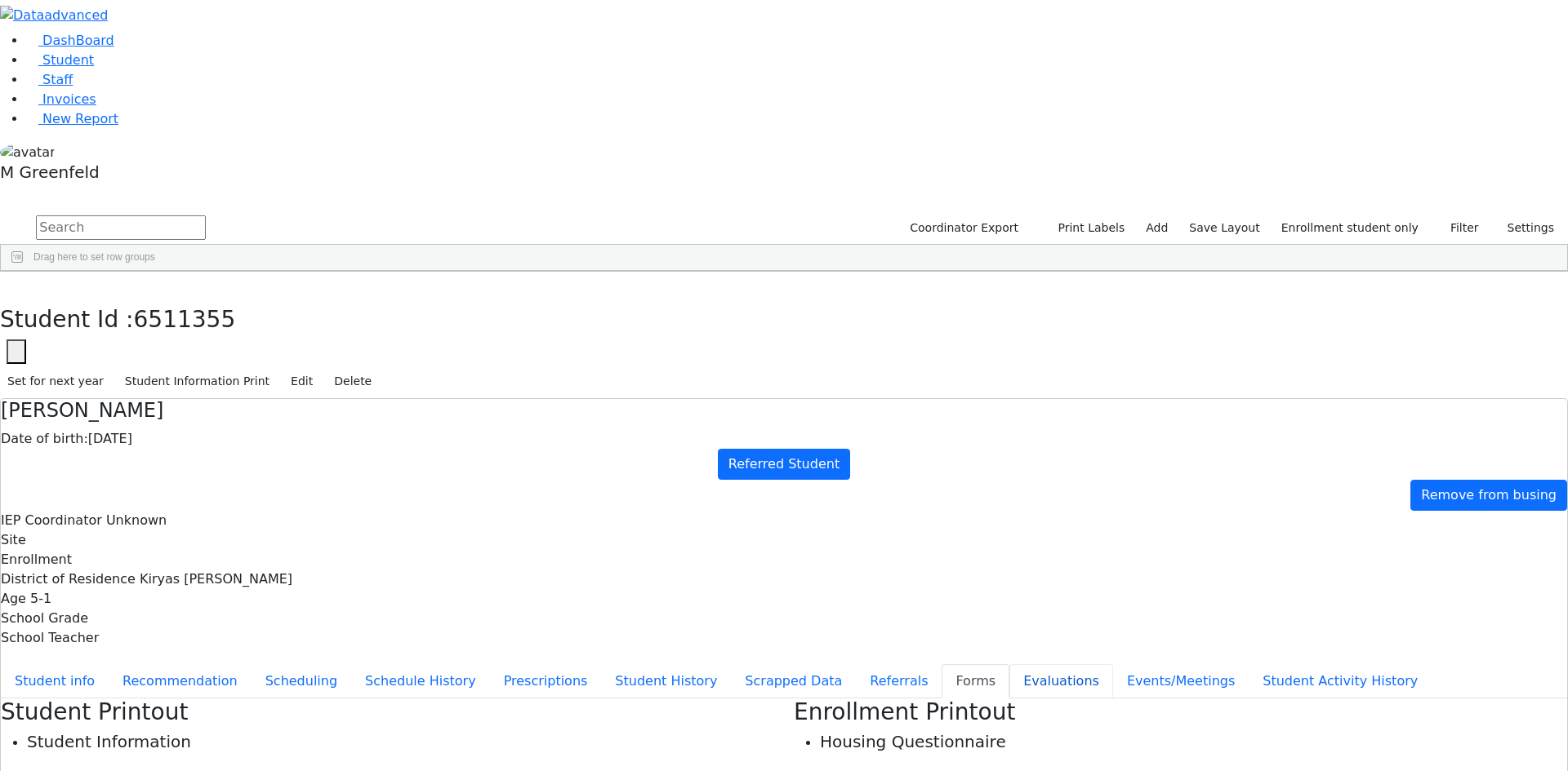
click at [1009, 664] on button "Evaluations" at bounding box center [1060, 680] width 103 height 34
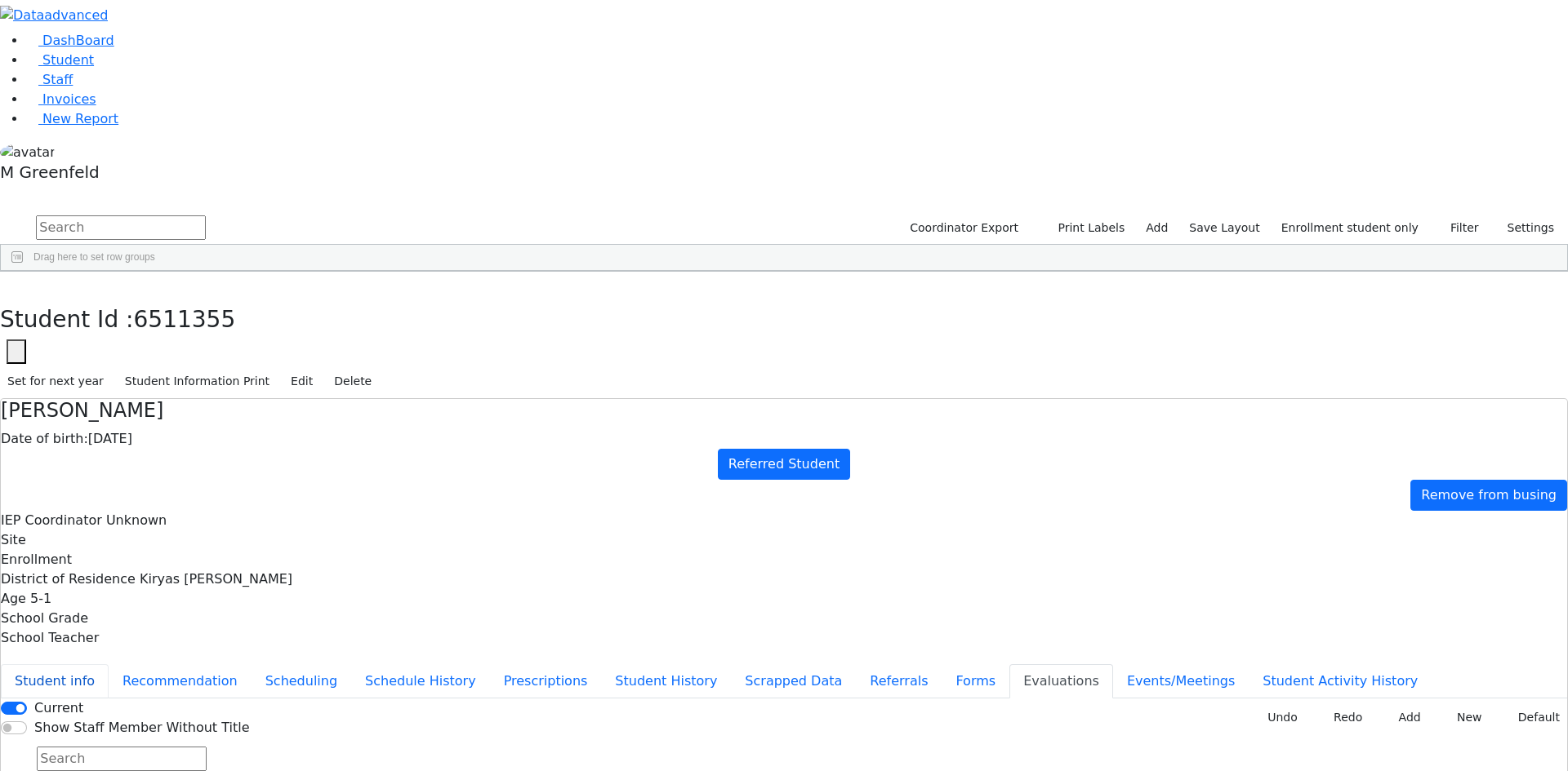
click at [108, 664] on button "Student info" at bounding box center [54, 680] width 107 height 34
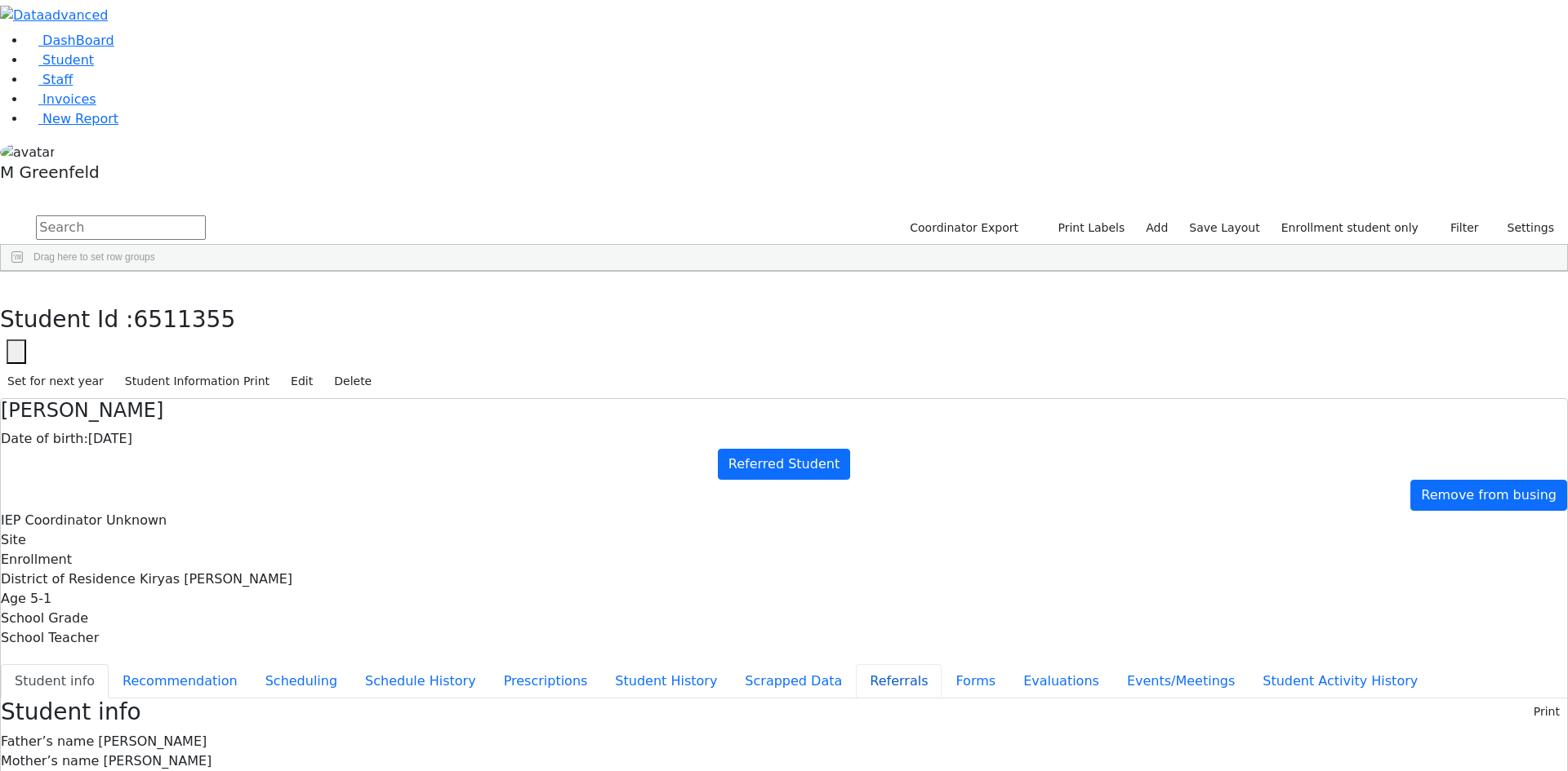
click at [856, 664] on button "Referrals" at bounding box center [898, 680] width 86 height 34
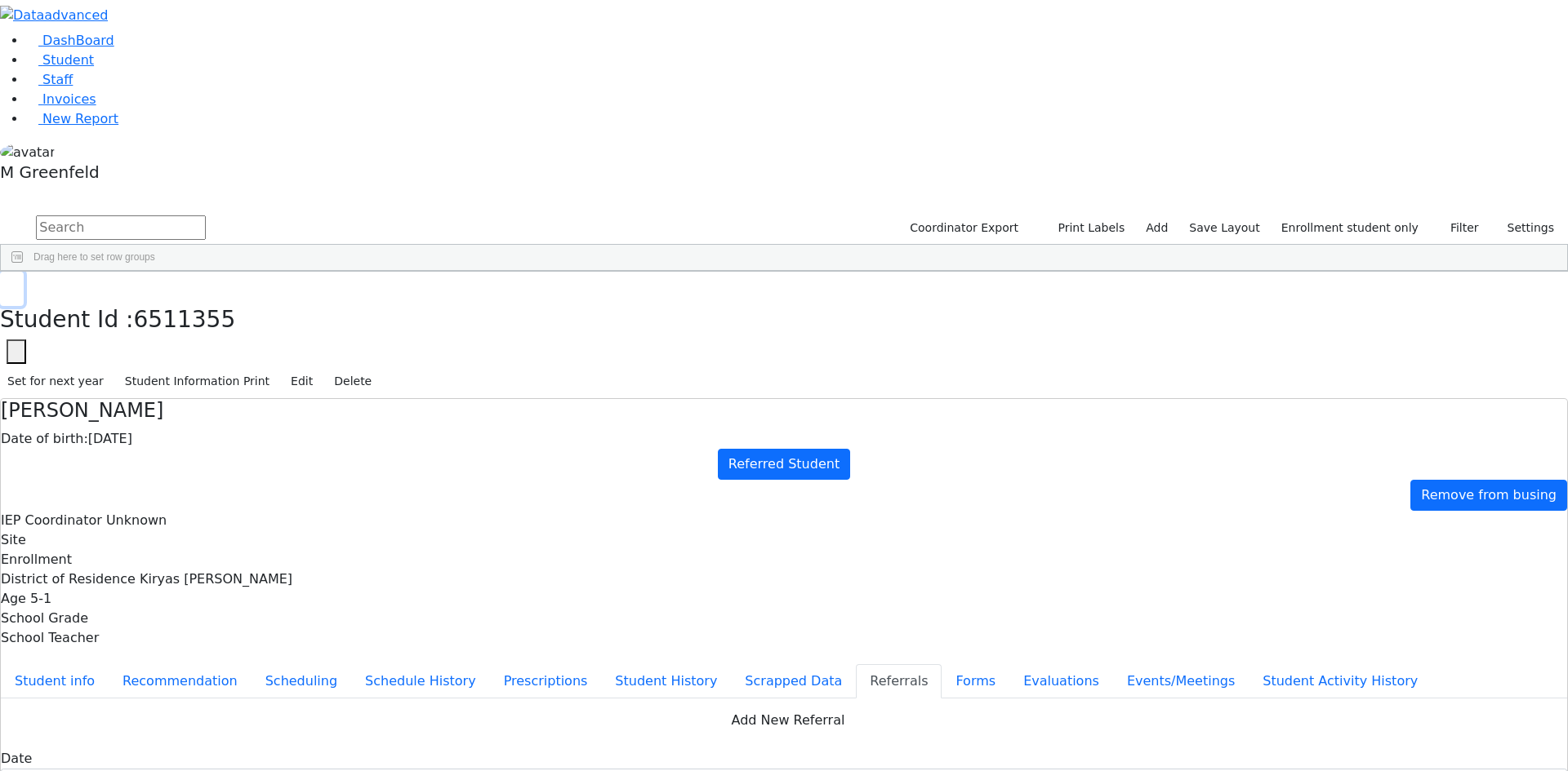
click at [16, 284] on icon "button" at bounding box center [12, 289] width 9 height 10
click at [206, 215] on input "text" at bounding box center [121, 227] width 170 height 24
click at [0, 213] on button "submit" at bounding box center [15, 228] width 32 height 31
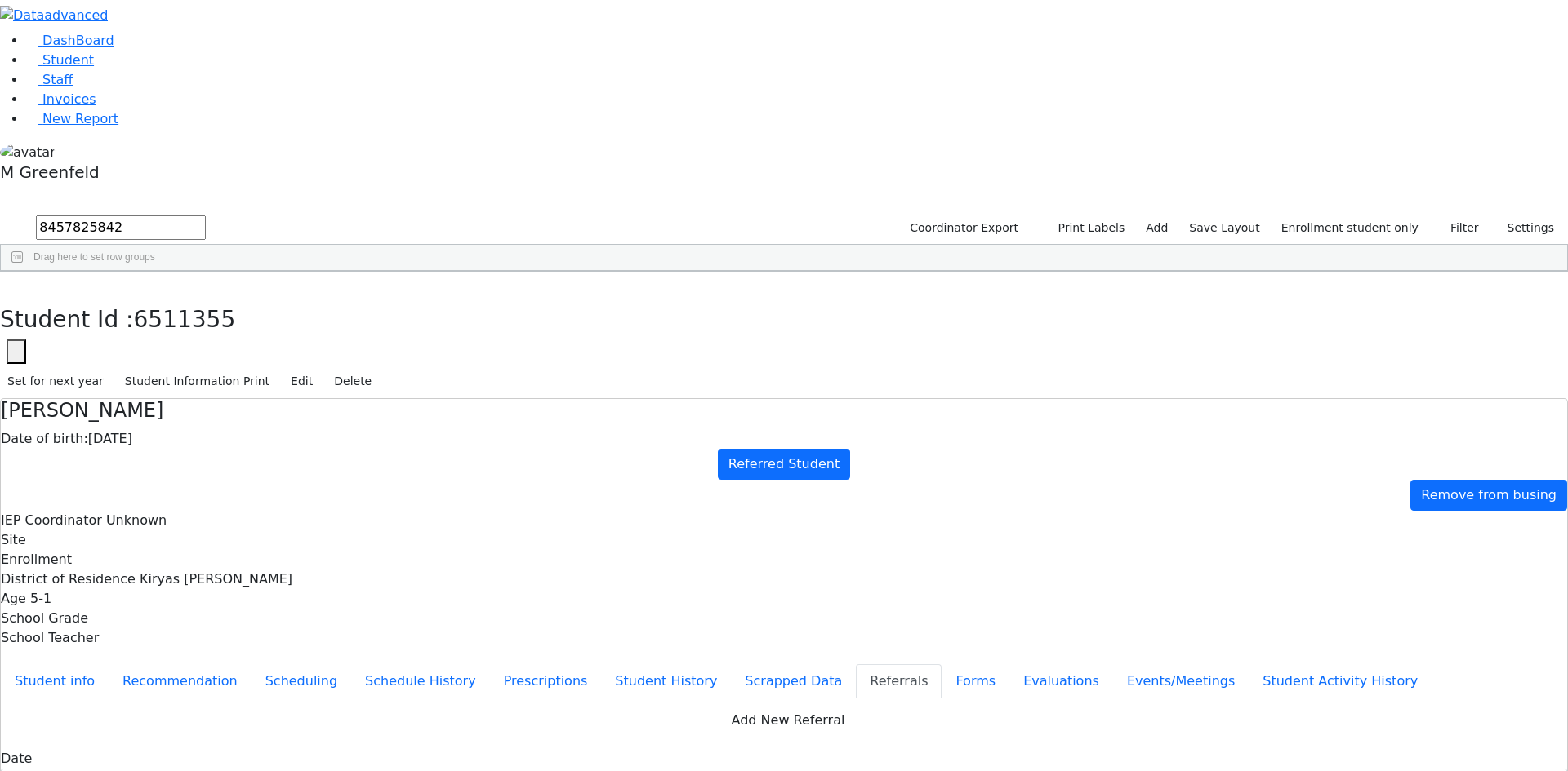
click at [0, 213] on button "submit" at bounding box center [15, 228] width 32 height 31
type input "8"
